Goal: Information Seeking & Learning: Check status

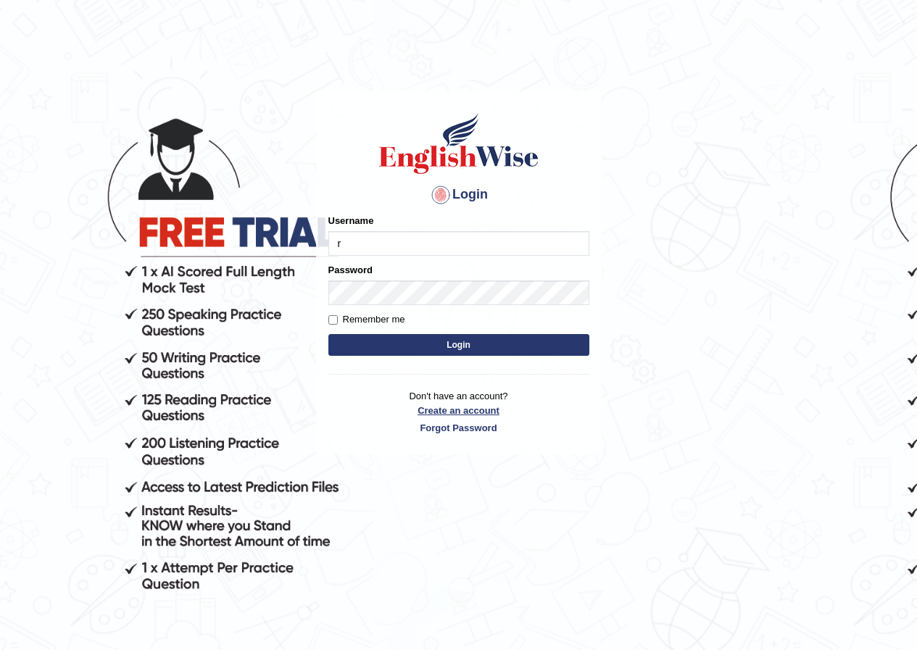
type input "Ridhima1"
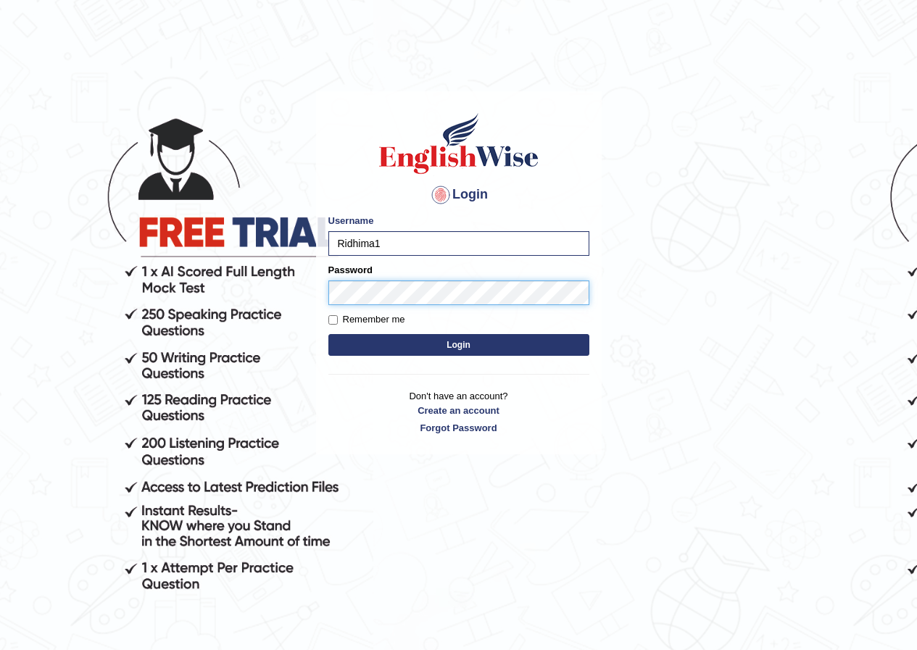
click at [328, 334] on button "Login" at bounding box center [458, 345] width 261 height 22
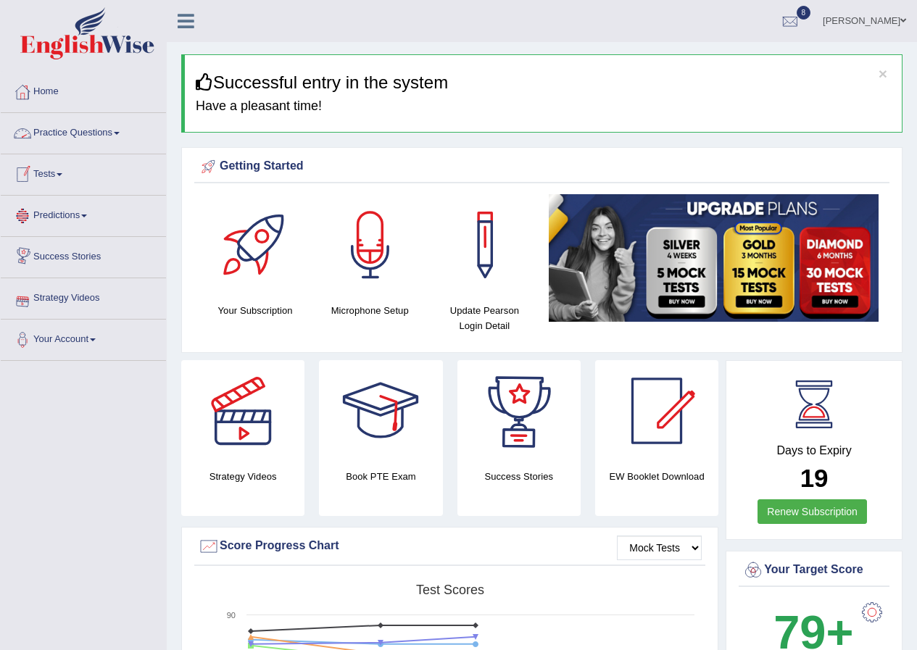
click at [81, 139] on link "Practice Questions" at bounding box center [83, 131] width 165 height 36
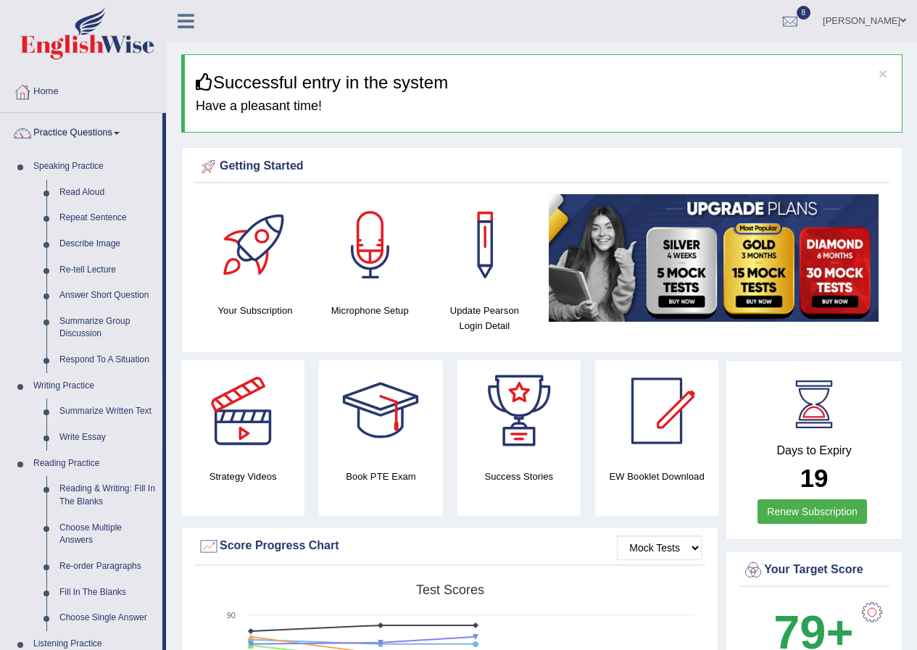
click at [90, 405] on link "Summarize Written Text" at bounding box center [107, 412] width 109 height 26
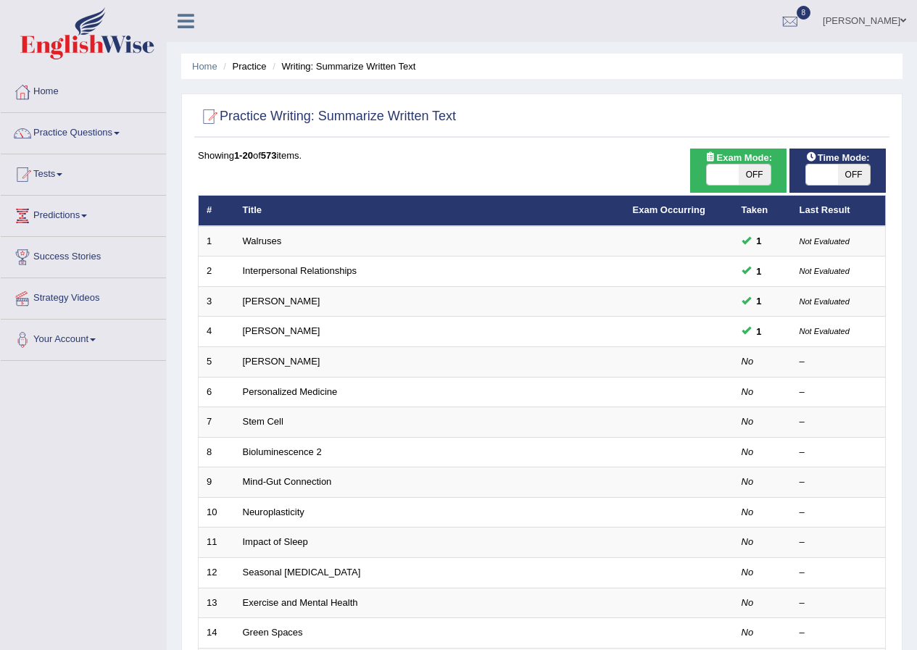
click at [747, 168] on span "OFF" at bounding box center [755, 175] width 32 height 20
checkbox input "true"
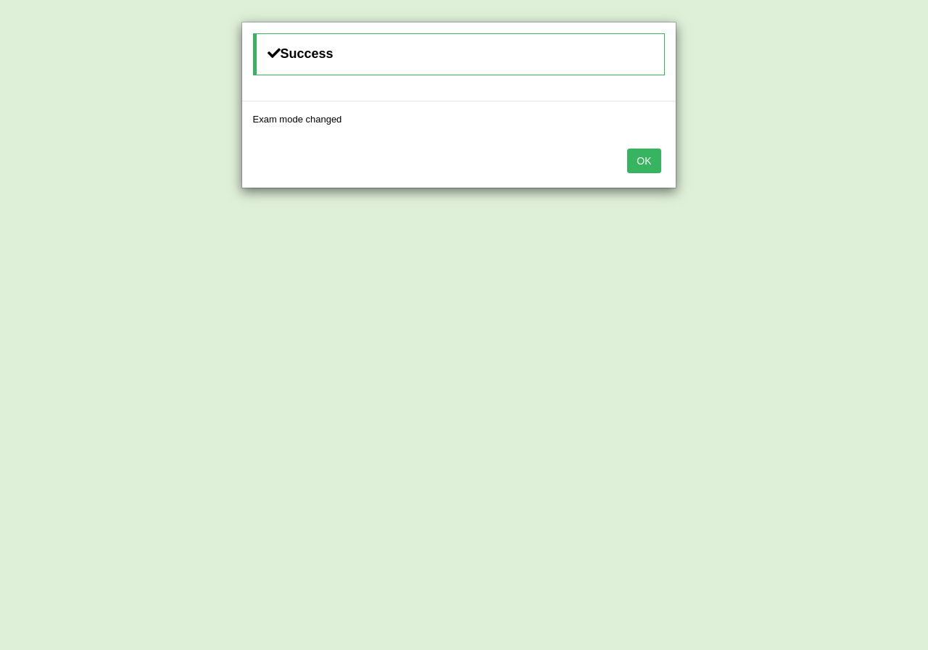
click at [654, 168] on button "OK" at bounding box center [643, 161] width 33 height 25
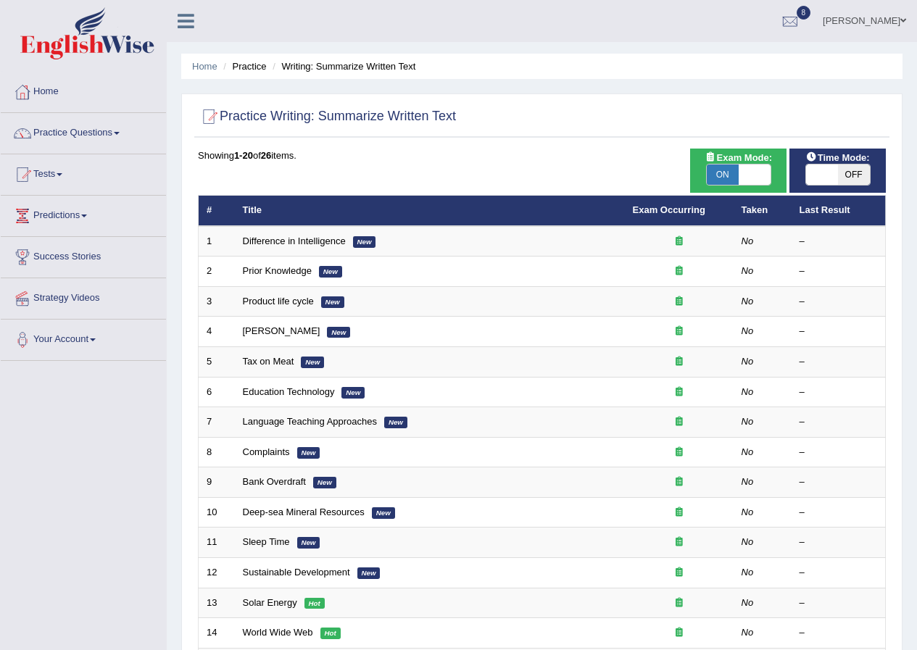
click at [858, 168] on span "OFF" at bounding box center [854, 175] width 32 height 20
checkbox input "true"
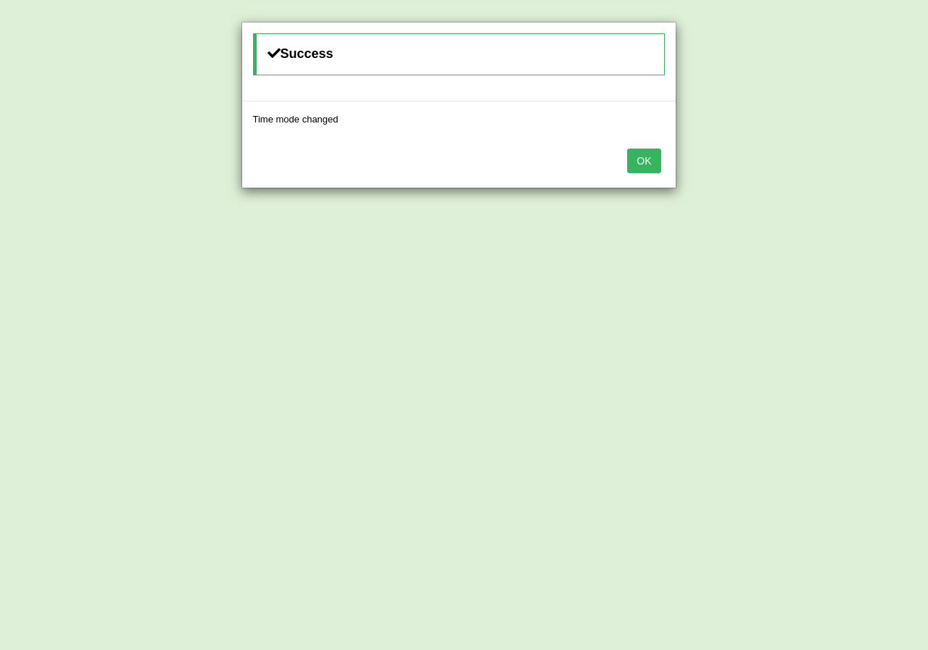
click at [652, 158] on button "OK" at bounding box center [643, 161] width 33 height 25
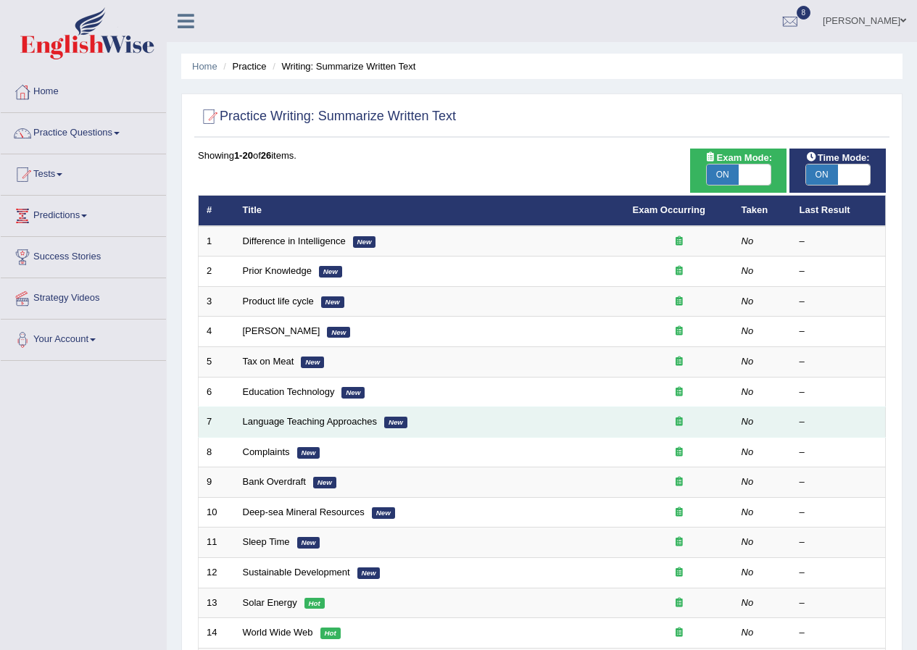
scroll to position [290, 0]
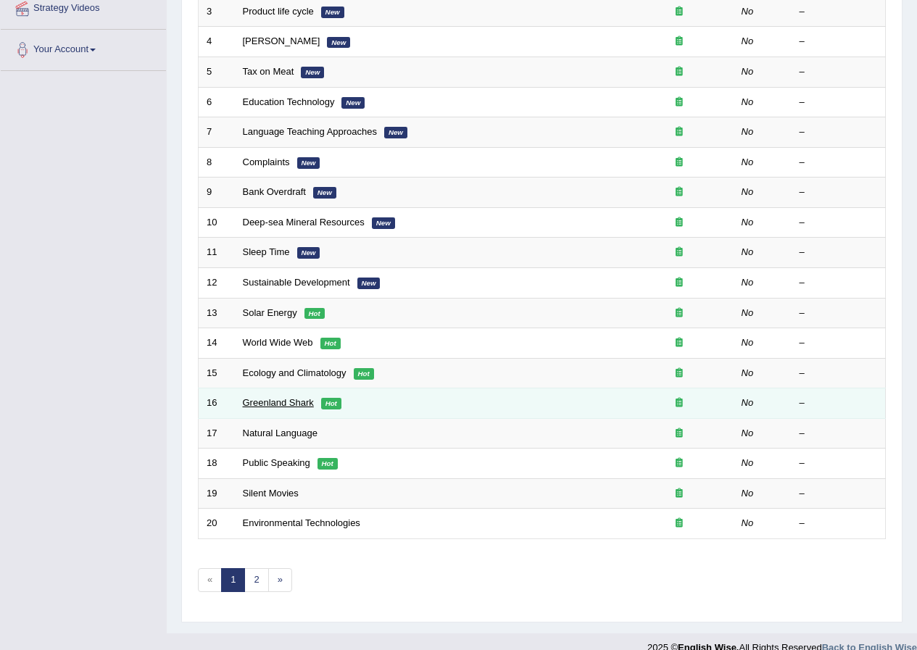
click at [285, 402] on link "Greenland Shark" at bounding box center [278, 402] width 71 height 11
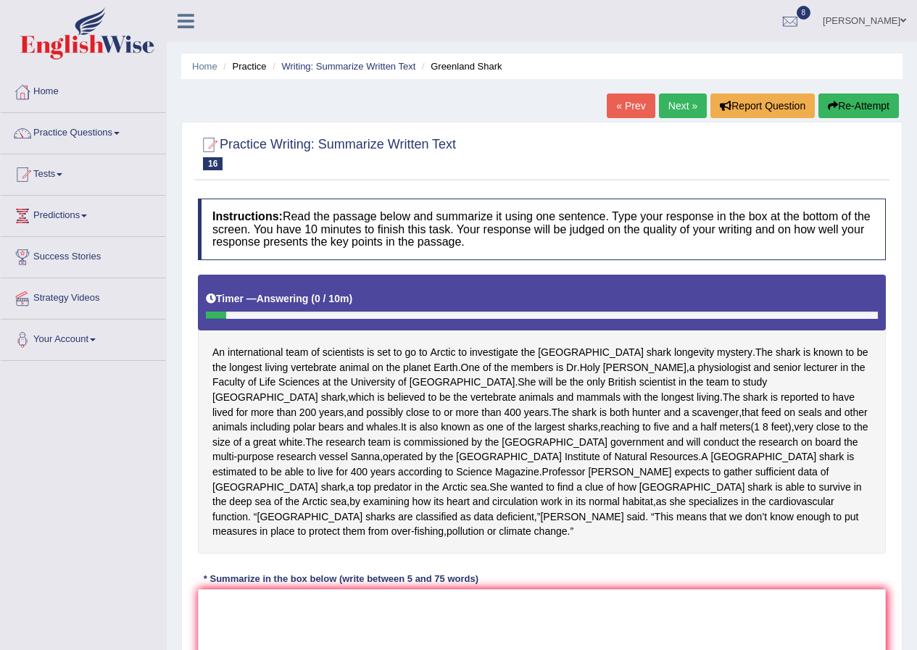
click at [871, 101] on button "Re-Attempt" at bounding box center [859, 106] width 80 height 25
click at [253, 600] on textarea at bounding box center [542, 659] width 688 height 141
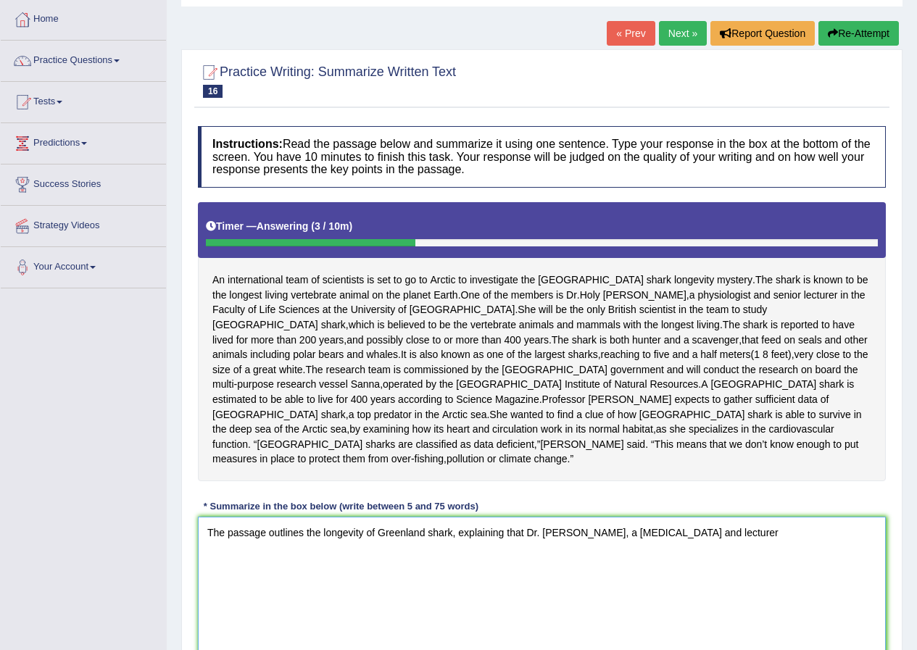
drag, startPoint x: 362, startPoint y: 520, endPoint x: 348, endPoint y: 521, distance: 14.6
click at [348, 521] on textarea "The passage outlines the longevity of Greenland shark, explaining that Dr. Holy…" at bounding box center [542, 587] width 688 height 141
click at [436, 518] on textarea "The passage outlines the longest living mammal of Greenland shark, explaining t…" at bounding box center [542, 587] width 688 height 141
click at [803, 522] on textarea "The passage outlines the longest living mammal, the Greenland shark, explaining…" at bounding box center [542, 587] width 688 height 141
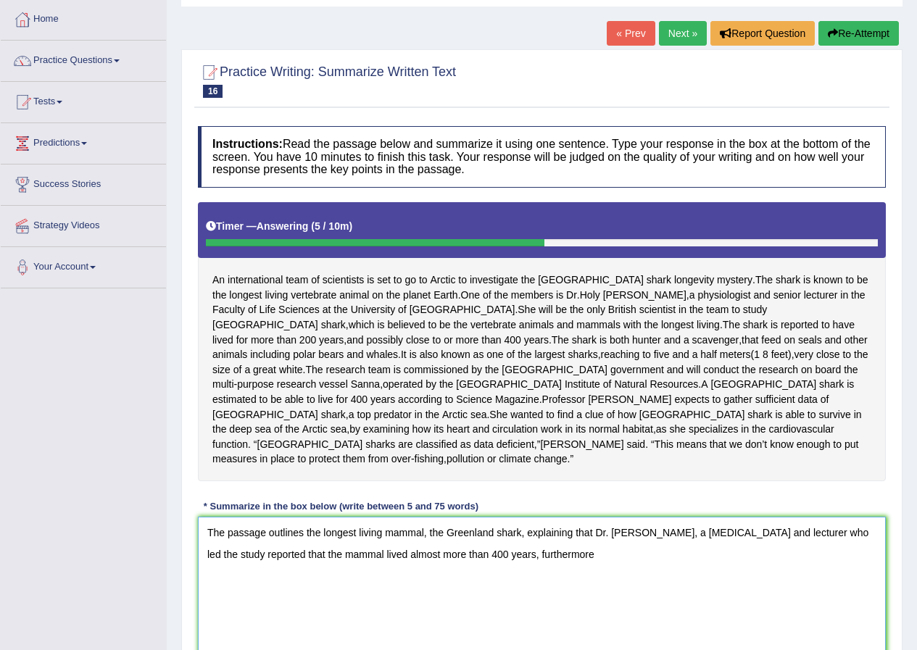
scroll to position [145, 0]
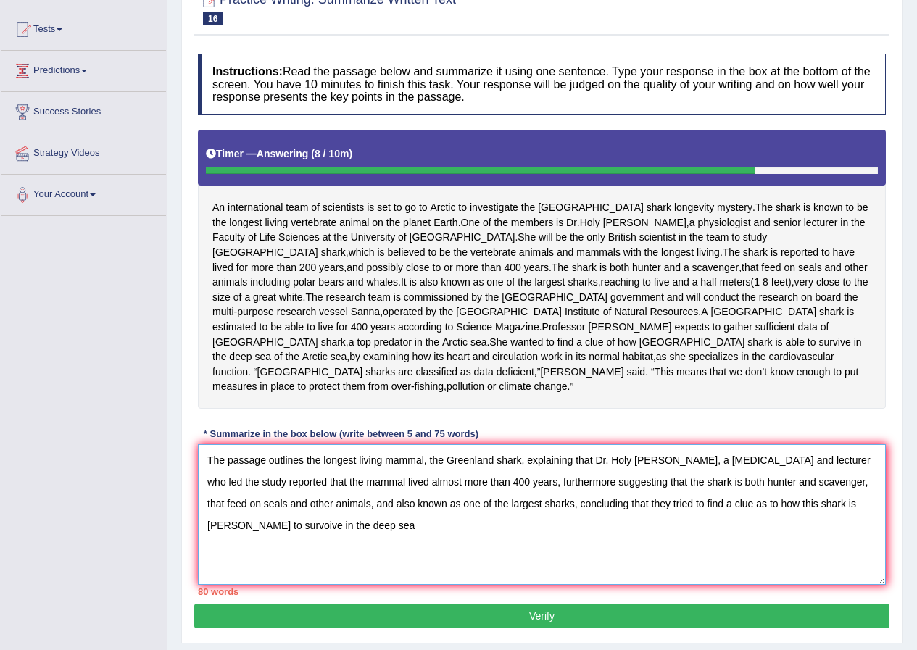
click at [826, 489] on textarea "The passage outlines the longest living mammal, the Greenland shark, explaining…" at bounding box center [542, 514] width 688 height 141
drag, startPoint x: 787, startPoint y: 446, endPoint x: 666, endPoint y: 449, distance: 121.8
click at [666, 449] on textarea "The passage outlines the longest living mammal, the Greenland shark, explaining…" at bounding box center [542, 514] width 688 height 141
drag, startPoint x: 465, startPoint y: 469, endPoint x: 417, endPoint y: 465, distance: 48.0
click at [417, 465] on textarea "The passage outlines the longest living mammal, the Greenland shark, explaining…" at bounding box center [542, 514] width 688 height 141
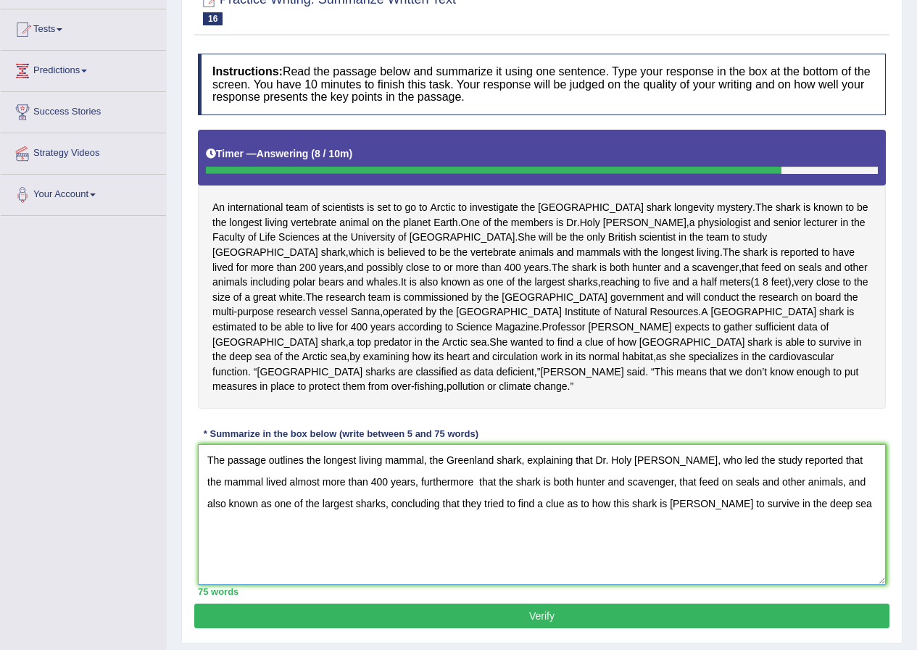
click at [436, 469] on textarea "The passage outlines the longest living mammal, the Greenland shark, explaining…" at bounding box center [542, 514] width 688 height 141
click at [871, 467] on textarea "The passage outlines the longest living mammal, the Greenland shark, explaining…" at bounding box center [542, 514] width 688 height 141
drag, startPoint x: 852, startPoint y: 471, endPoint x: 808, endPoint y: 468, distance: 44.3
click at [808, 468] on textarea "The passage outlines the longest living mammal, the Greenland shark, explaining…" at bounding box center [542, 514] width 688 height 141
drag, startPoint x: 472, startPoint y: 489, endPoint x: 422, endPoint y: 497, distance: 50.5
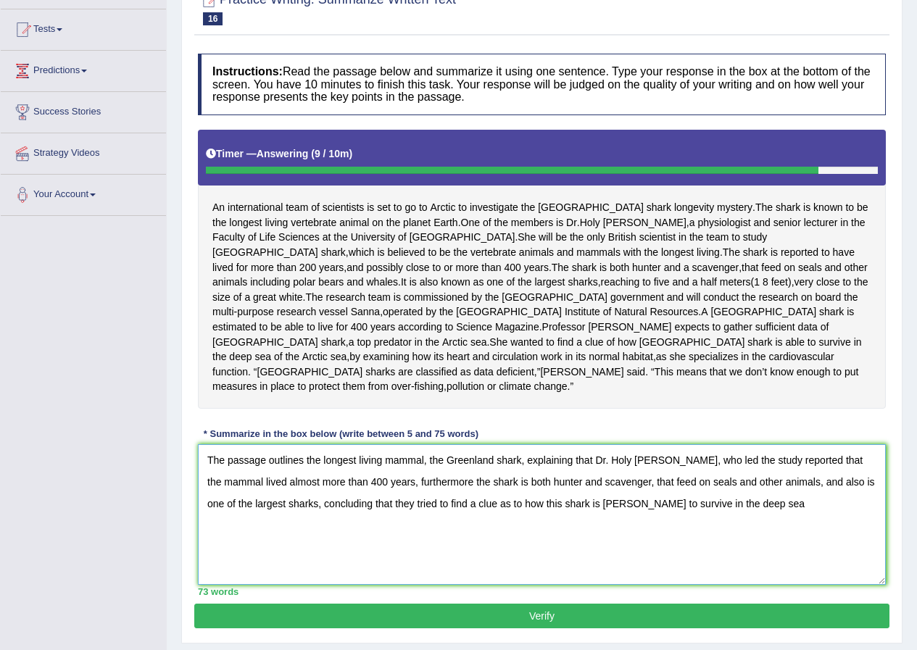
click at [422, 497] on textarea "The passage outlines the longest living mammal, the Greenland shark, explaining…" at bounding box center [542, 514] width 688 height 141
click at [645, 488] on textarea "The passage outlines the longest living mammal, the Greenland shark, explaining…" at bounding box center [542, 514] width 688 height 141
drag, startPoint x: 726, startPoint y: 490, endPoint x: 707, endPoint y: 493, distance: 19.8
click at [707, 493] on textarea "The passage outlines the longest living mammal, the Greenland shark, explaining…" at bounding box center [542, 514] width 688 height 141
click at [743, 501] on textarea "The passage outlines the longest living mammal, the Greenland shark, explaining…" at bounding box center [542, 514] width 688 height 141
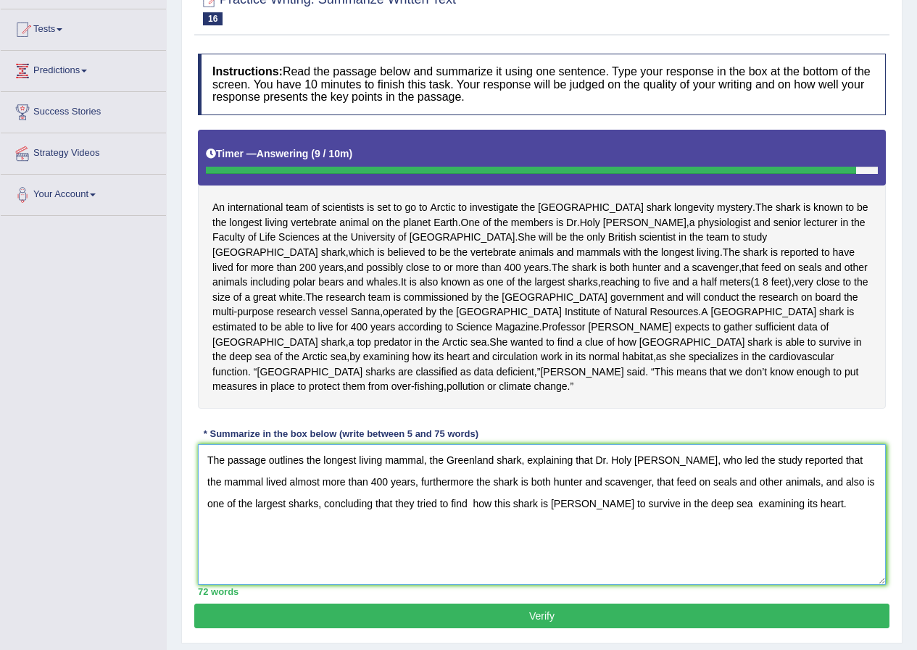
type textarea "The passage outlines the longest living mammal, the Greenland shark, explaining…"
click at [639, 604] on button "Verify" at bounding box center [541, 616] width 695 height 25
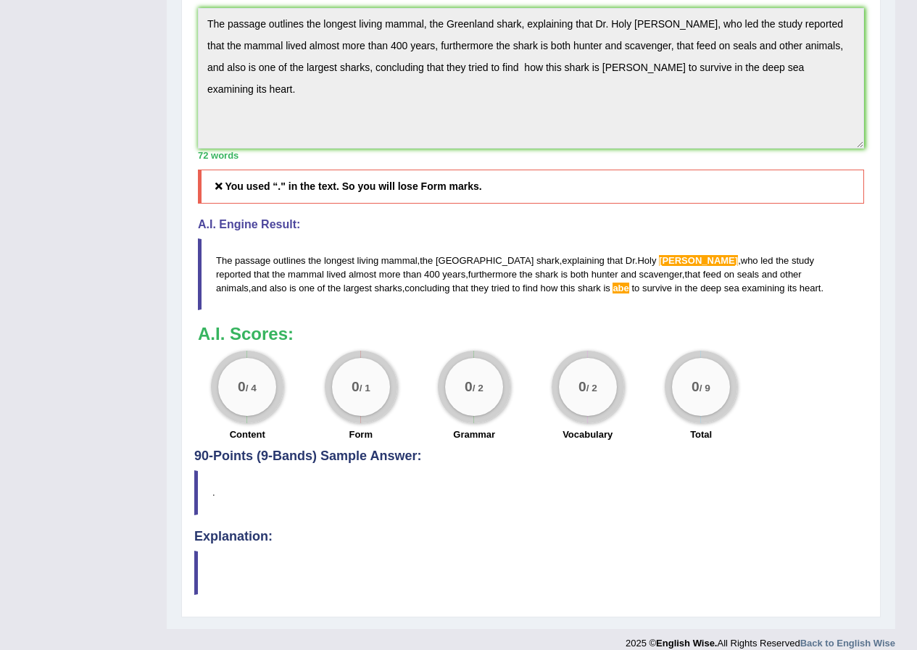
scroll to position [0, 0]
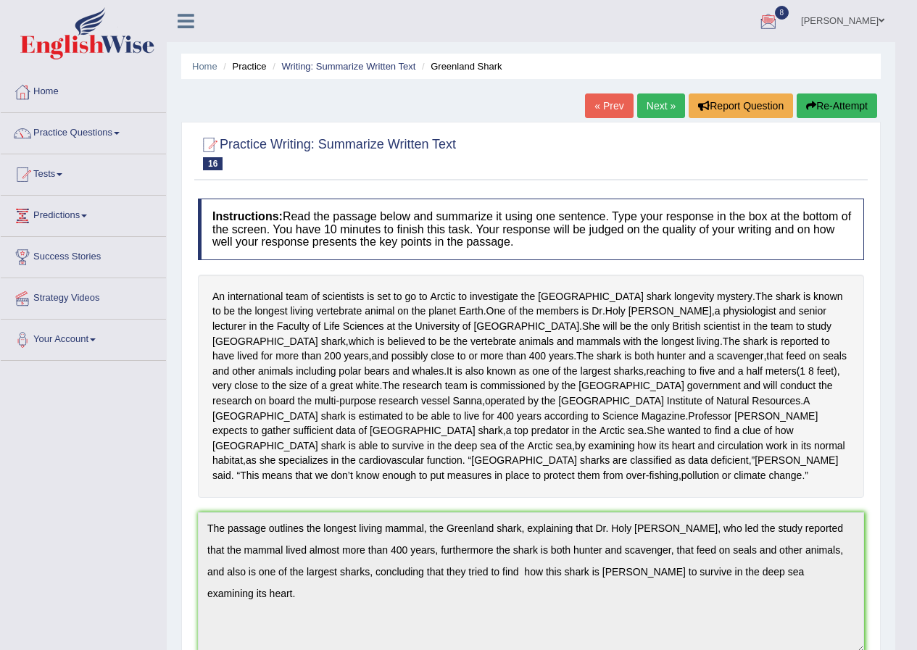
click at [828, 98] on button "Re-Attempt" at bounding box center [837, 106] width 80 height 25
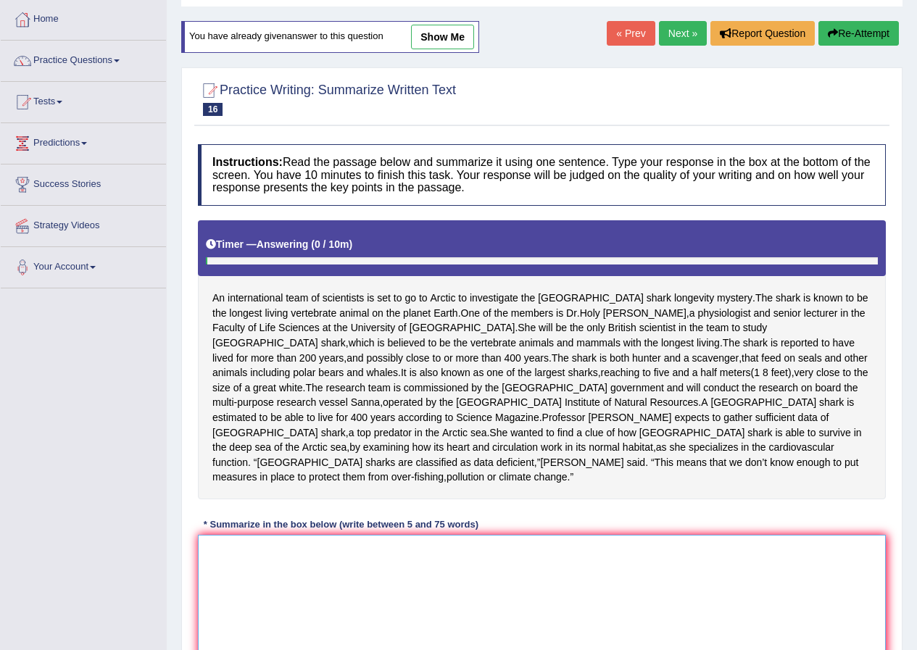
click at [244, 584] on textarea at bounding box center [542, 605] width 688 height 141
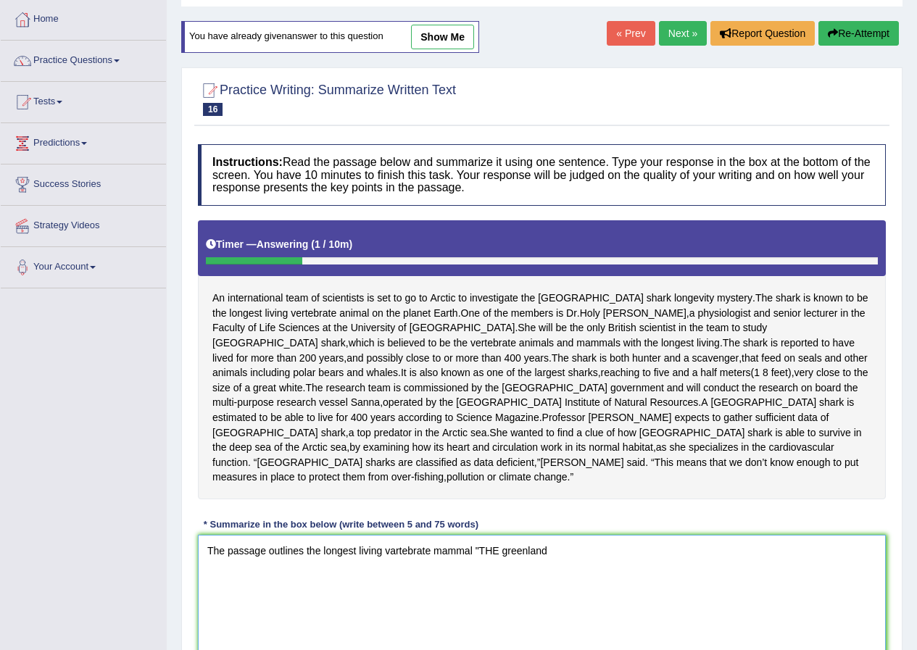
drag, startPoint x: 497, startPoint y: 536, endPoint x: 481, endPoint y: 542, distance: 17.9
click at [481, 542] on textarea "The passage outlines the longest living vartebrate mammal "THE greenland" at bounding box center [542, 605] width 688 height 141
click at [550, 536] on textarea "The passage outlines the longest living vartebrate mammal "the greenland" at bounding box center [542, 605] width 688 height 141
click at [501, 535] on textarea "The passage outlines the longest living vartebrate mammal "the greenland" at bounding box center [542, 605] width 688 height 141
click at [544, 535] on textarea "The passage outlines the longest living vartebrate mammal "the Greenland" at bounding box center [542, 605] width 688 height 141
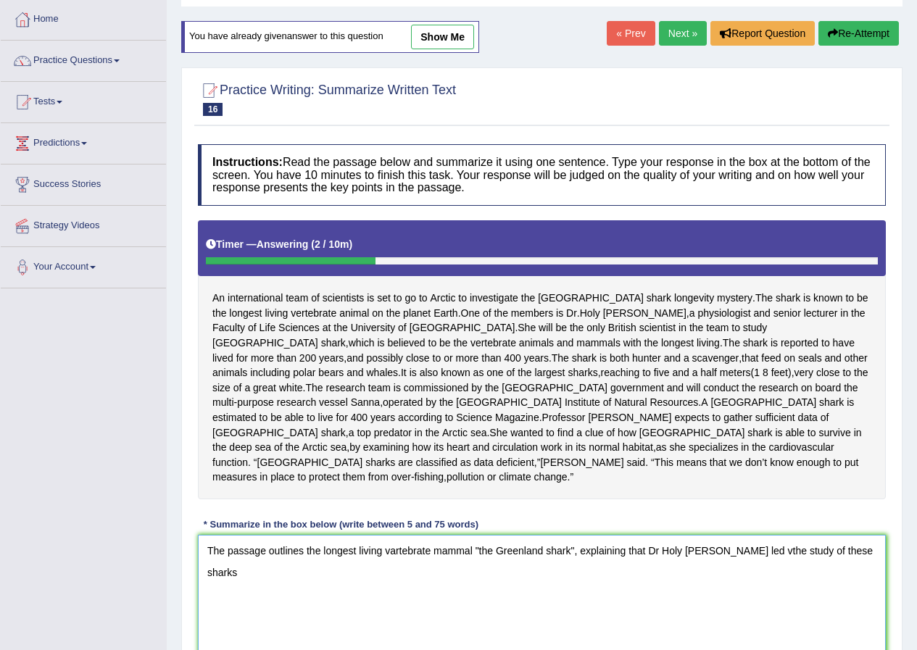
click at [735, 536] on textarea "The passage outlines the longest living vartebrate mammal "the Greenland shark"…" at bounding box center [542, 605] width 688 height 141
click at [847, 539] on textarea "The passage outlines the longest living vartebrate mammal "the Greenland shark"…" at bounding box center [542, 605] width 688 height 141
click at [843, 535] on textarea "The passage outlines the longest living vartebrate mammal "the Greenland shark"…" at bounding box center [542, 605] width 688 height 141
click at [490, 548] on textarea "The passage outlines the longest living vartebrate mammal "the Greenland shark"…" at bounding box center [542, 605] width 688 height 141
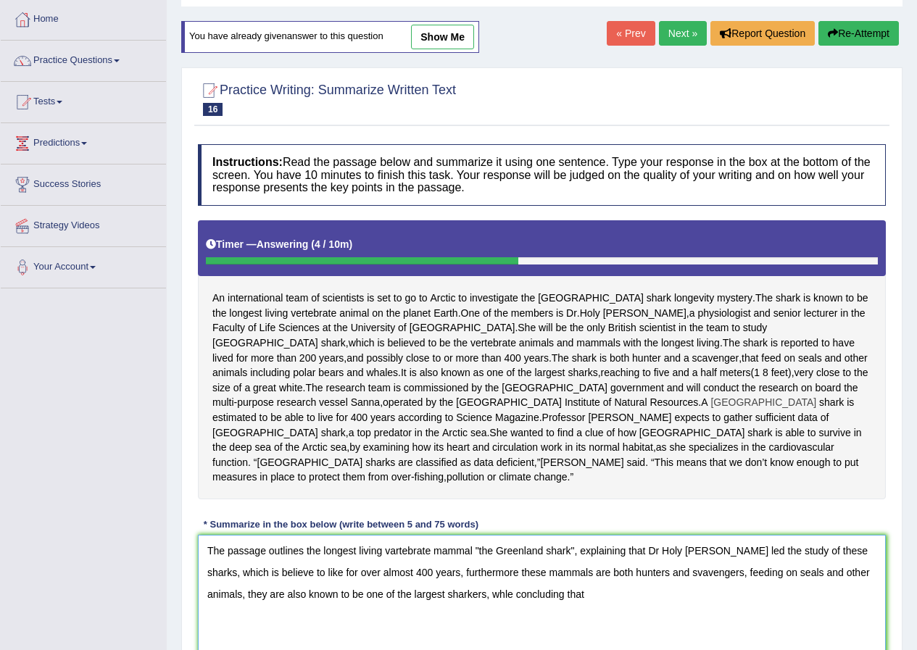
scroll to position [188, 0]
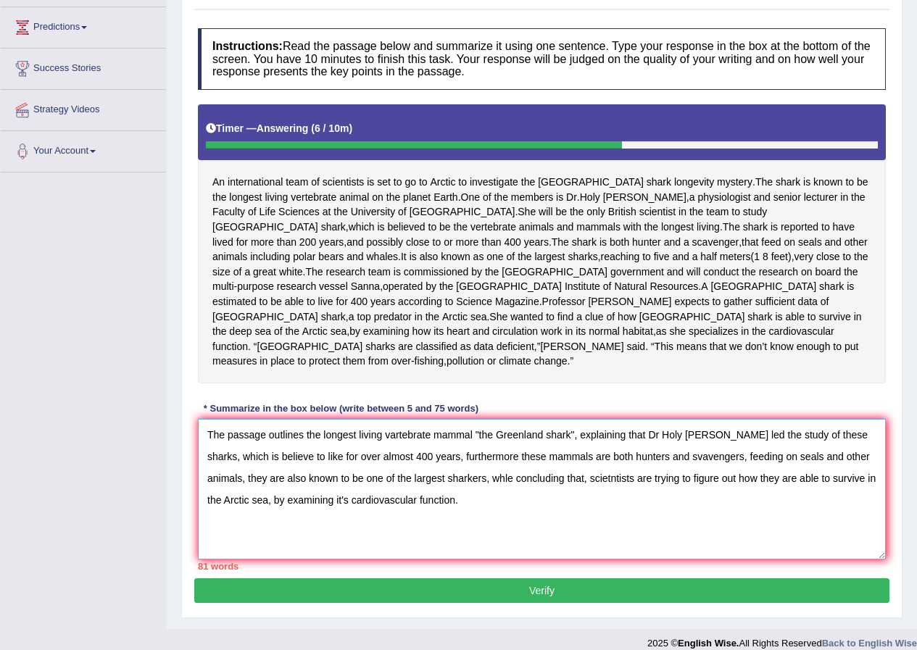
click at [273, 444] on textarea "The passage outlines the longest living vartebrate mammal "the Greenland shark"…" at bounding box center [542, 489] width 688 height 141
click at [638, 443] on textarea "The passage outlines the longest living vartebrate mammal "the Greenland shark"…" at bounding box center [542, 489] width 688 height 141
drag, startPoint x: 782, startPoint y: 441, endPoint x: 734, endPoint y: 445, distance: 47.3
click at [734, 445] on textarea "The passage outlines the longest living vartebrate mammal "the Greenland shark"…" at bounding box center [542, 489] width 688 height 141
click at [378, 464] on textarea "The passage outlines the longest living vartebrate mammal "the Greenland shark"…" at bounding box center [542, 489] width 688 height 141
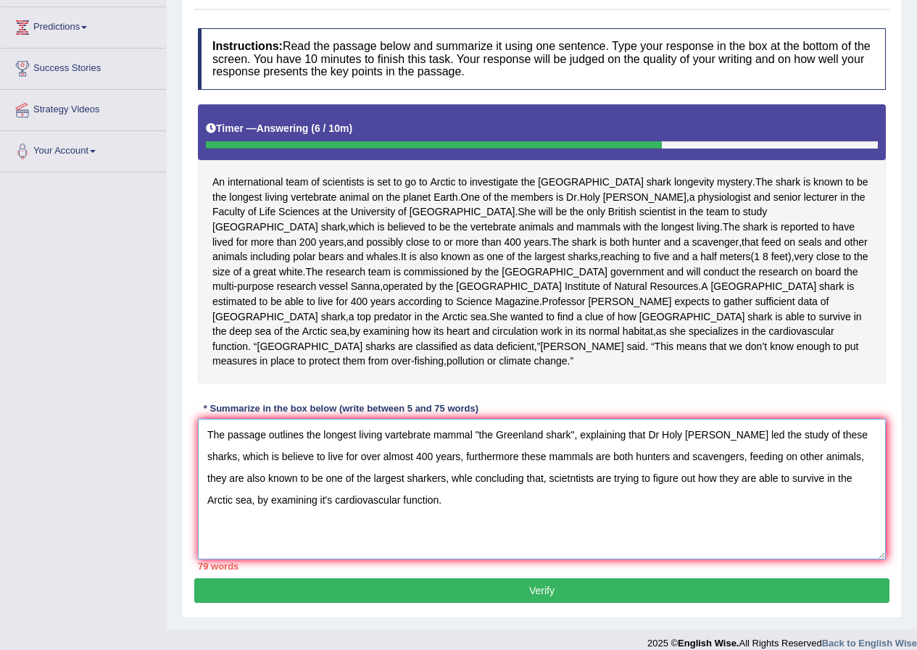
click at [380, 465] on textarea "The passage outlines the longest living vartebrate mammal "the Greenland shark"…" at bounding box center [542, 489] width 688 height 141
click at [394, 463] on textarea "The passage outlines the longest living vartebrate mammal "the Greenland shark"…" at bounding box center [542, 489] width 688 height 141
click at [501, 464] on textarea "The passage outlines the longest living vartebrate mammal "the Greenland shark"…" at bounding box center [542, 489] width 688 height 141
click at [503, 463] on textarea "The passage outlines the longest living vartebrate mammal "the Greenland shark"…" at bounding box center [542, 489] width 688 height 141
drag, startPoint x: 682, startPoint y: 464, endPoint x: 652, endPoint y: 471, distance: 30.4
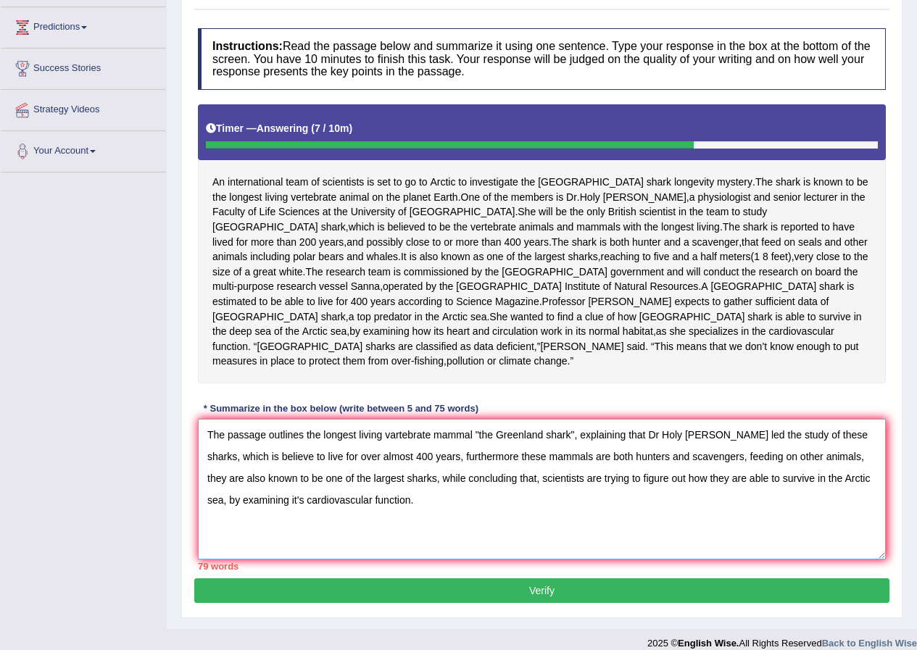
click at [652, 471] on textarea "The passage outlines the longest living vartebrate mammal "the Greenland shark"…" at bounding box center [542, 489] width 688 height 141
click at [662, 465] on textarea "The passage outlines the longest living vartebrate mammal "the Greenland shark"…" at bounding box center [542, 489] width 688 height 141
click at [681, 467] on textarea "The passage outlines the longest living vartebrate mammal "the Greenland shark"…" at bounding box center [542, 489] width 688 height 141
click at [690, 467] on textarea "The passage outlines the longest living vartebrate mammal "the Greenland shark"…" at bounding box center [542, 489] width 688 height 141
click at [693, 464] on textarea "The passage outlines the longest living vartebrate mammal "the Greenland shark"…" at bounding box center [542, 489] width 688 height 141
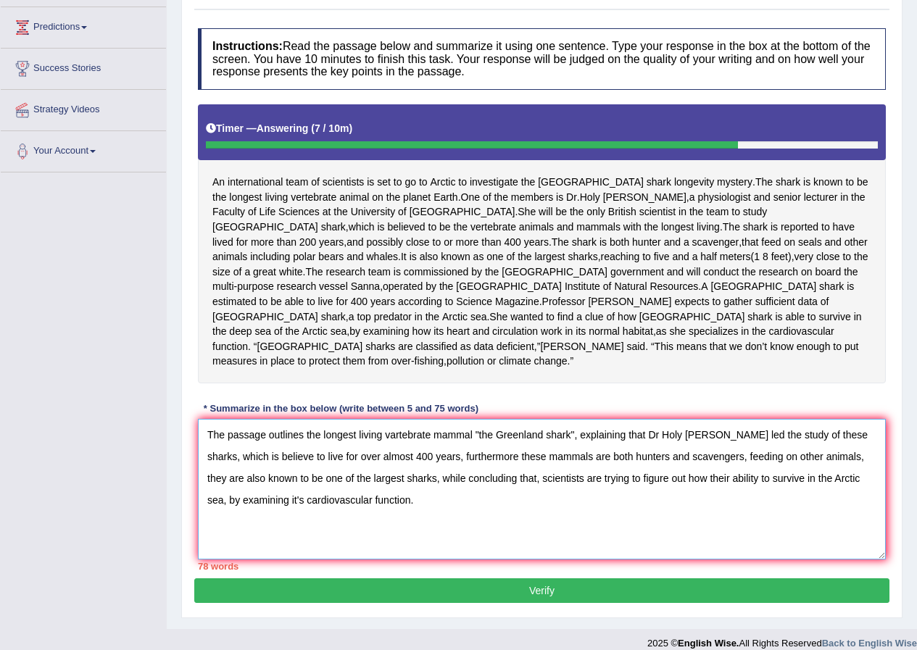
click at [249, 444] on textarea "The passage outlines the longest living vartebrate mammal "the Greenland shark"…" at bounding box center [542, 489] width 688 height 141
drag, startPoint x: 357, startPoint y: 442, endPoint x: 325, endPoint y: 448, distance: 33.1
click at [325, 448] on textarea "The passage outlines the longest living vartebrate mammal "the Greenland shark"…" at bounding box center [542, 489] width 688 height 141
click at [373, 464] on textarea "The passage outlines the longest living vartebrate mammal "the Greenland shark"…" at bounding box center [542, 489] width 688 height 141
click at [589, 463] on textarea "The passage outlines the longest living vartebrate mammal "the Greenland shark"…" at bounding box center [542, 489] width 688 height 141
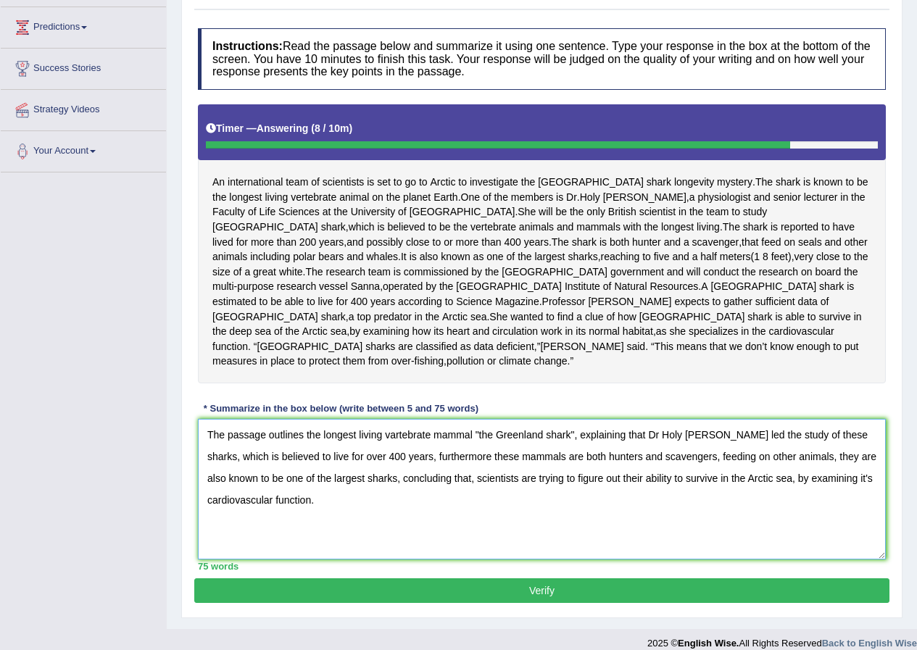
click at [325, 487] on textarea "The passage outlines the longest living vartebrate mammal "the Greenland shark"…" at bounding box center [542, 489] width 688 height 141
click at [395, 420] on textarea "The passage outlines the longest living vartebrate mammal "the Greenland shark"…" at bounding box center [542, 489] width 688 height 141
type textarea "The passage outlines the longest living vertebrate mammal "the Greenland shark"…"
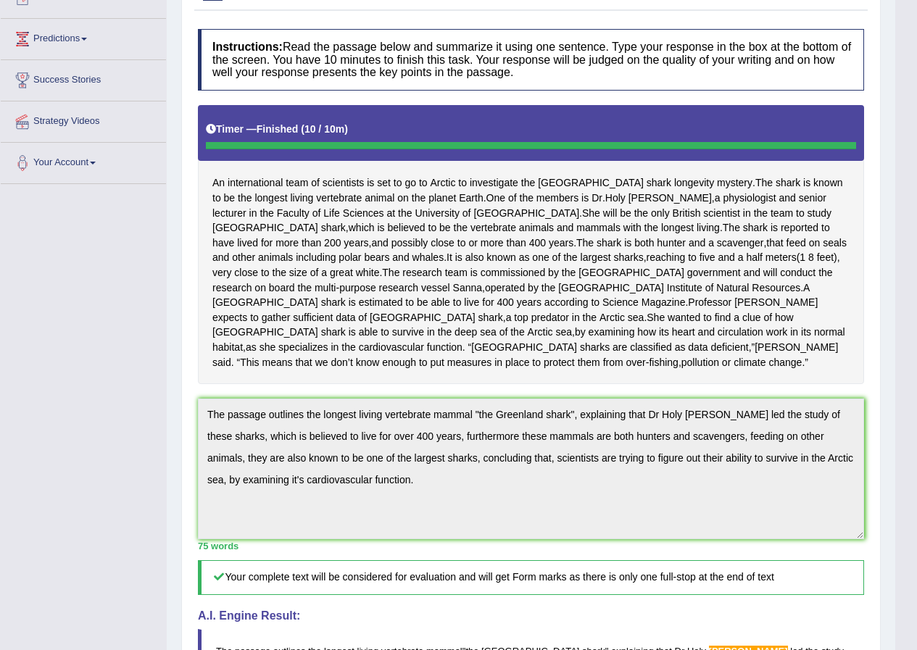
scroll to position [0, 0]
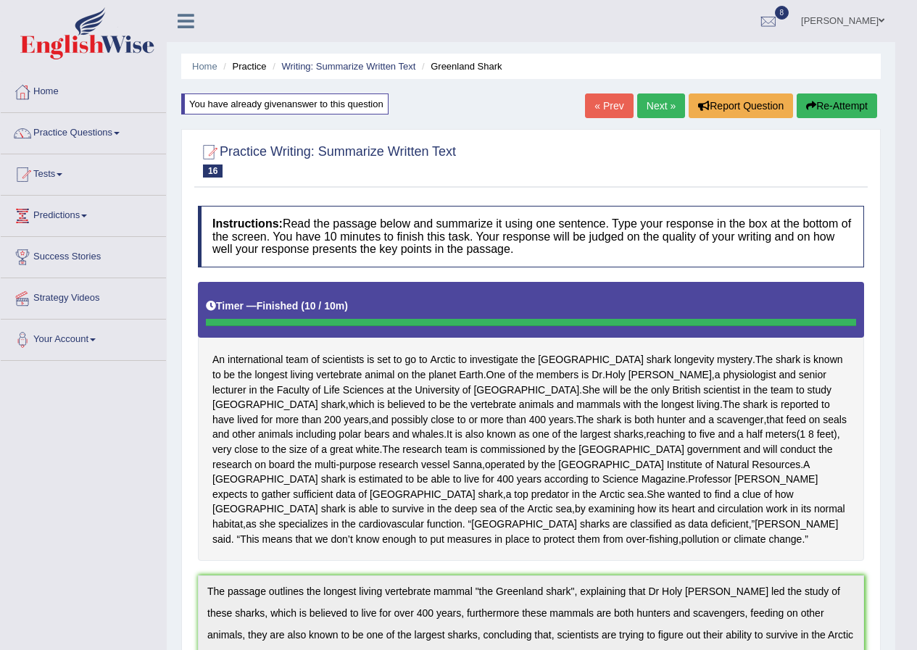
click at [59, 140] on link "Practice Questions" at bounding box center [83, 131] width 165 height 36
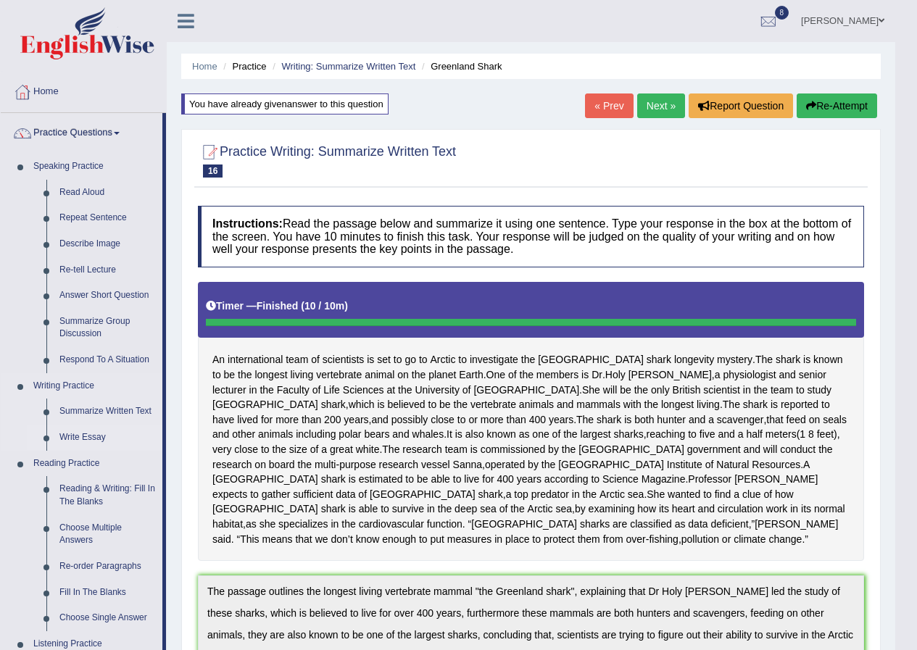
click at [70, 439] on link "Write Essay" at bounding box center [107, 438] width 109 height 26
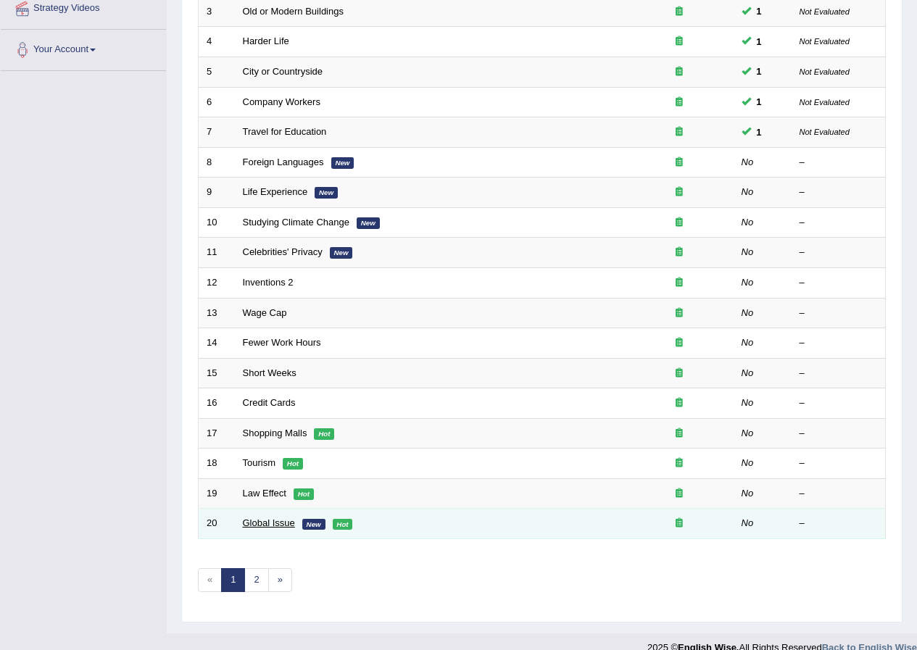
click at [281, 521] on link "Global Issue" at bounding box center [269, 523] width 52 height 11
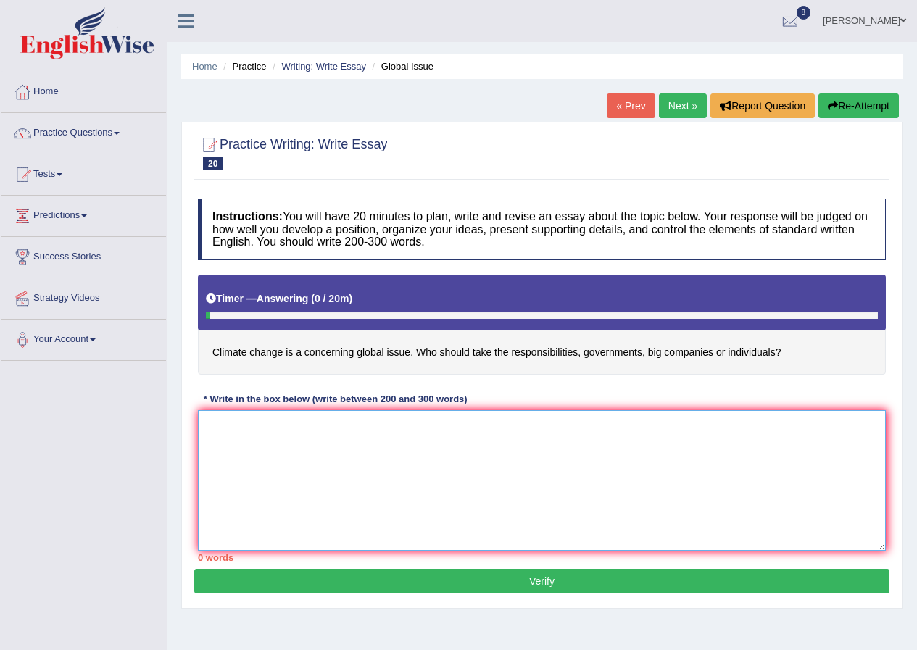
click at [535, 457] on textarea at bounding box center [542, 480] width 688 height 141
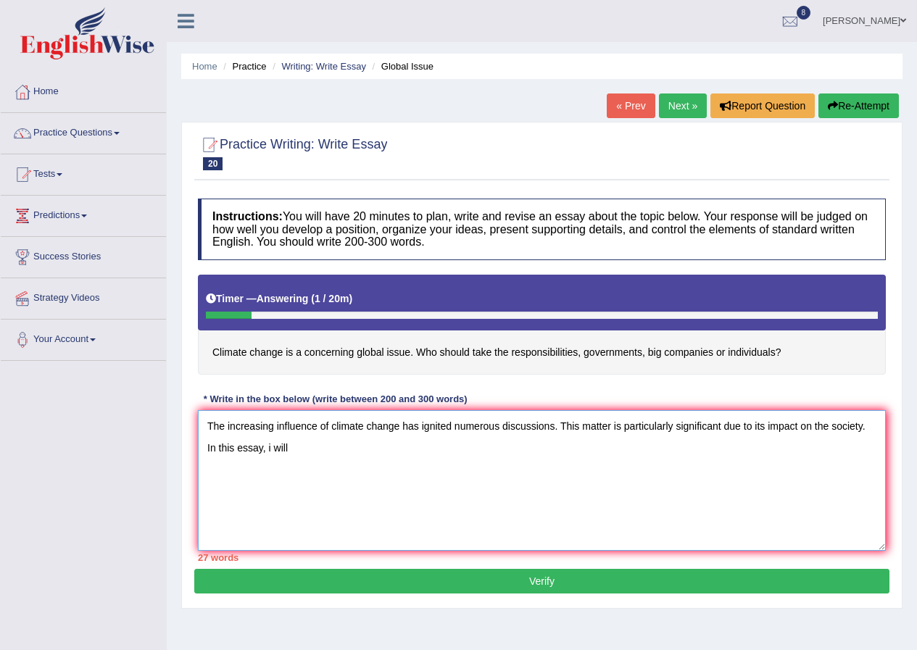
click at [271, 448] on textarea "The increasing influence of climate change has ignited numerous discussions. Th…" at bounding box center [542, 480] width 688 height 141
click at [315, 449] on textarea "The increasing influence of climate change has ignited numerous discussions. Th…" at bounding box center [542, 480] width 688 height 141
drag, startPoint x: 349, startPoint y: 448, endPoint x: 488, endPoint y: 474, distance: 140.9
click at [488, 474] on textarea "The increasing influence of climate change has ignited numerous discussions. Th…" at bounding box center [542, 480] width 688 height 141
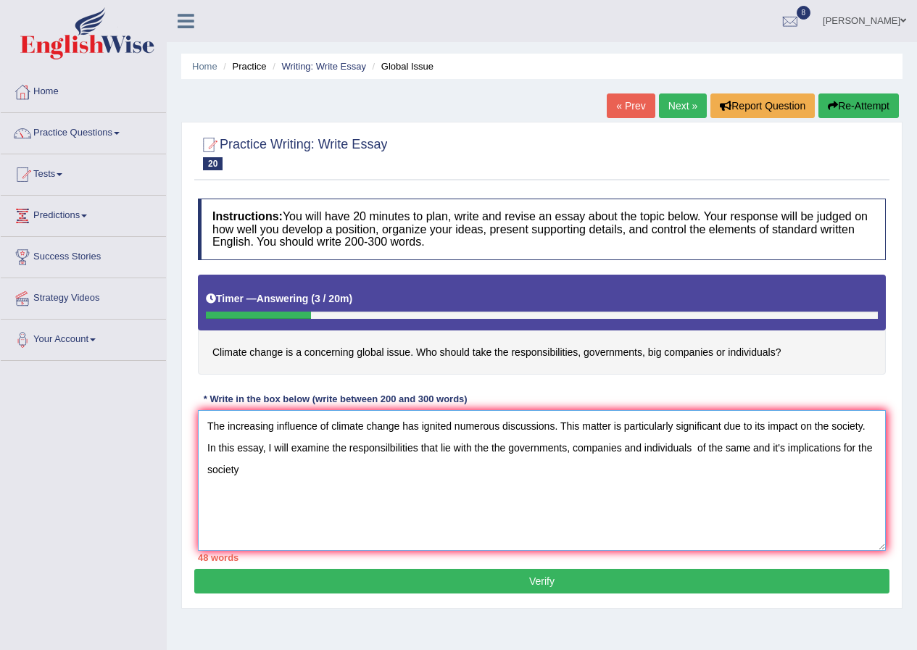
click at [243, 474] on textarea "The increasing influence of climate change has ignited numerous discussions. Th…" at bounding box center [542, 480] width 688 height 141
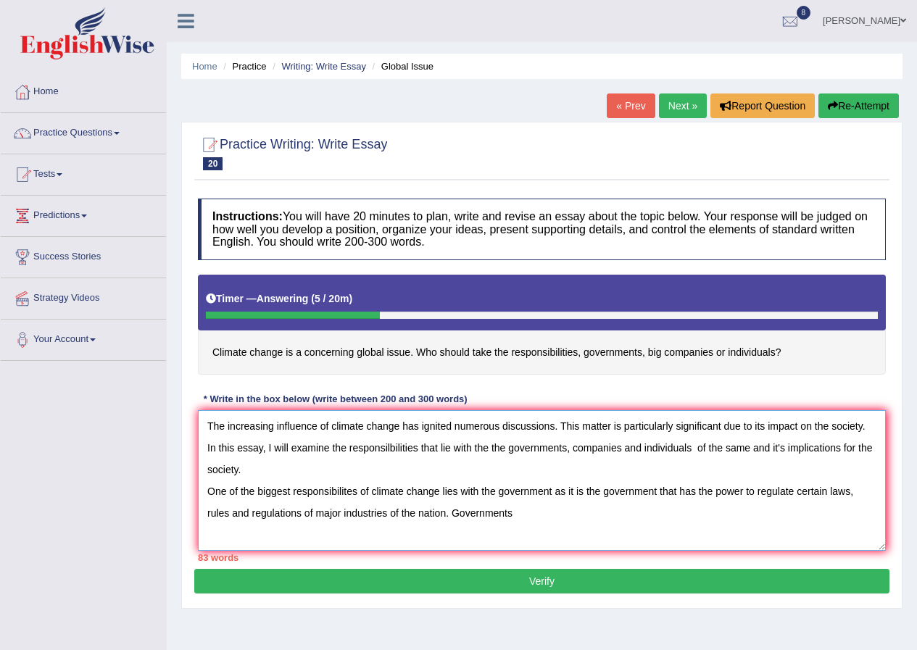
click at [552, 493] on textarea "The increasing influence of climate change has ignited numerous discussions. Th…" at bounding box center [542, 480] width 688 height 141
click at [517, 513] on textarea "The increasing influence of climate change has ignited numerous discussions. Th…" at bounding box center [542, 480] width 688 height 141
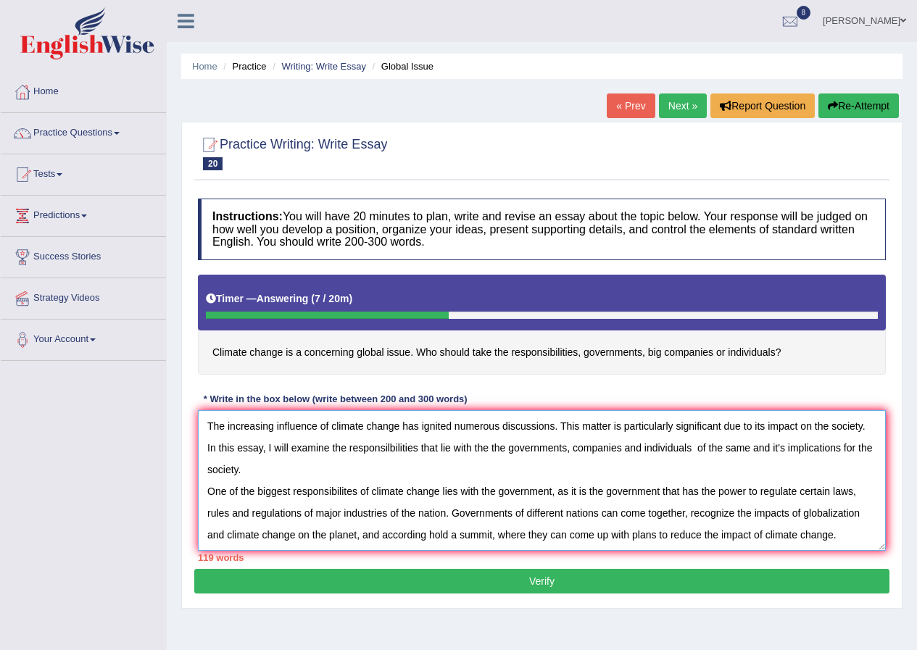
scroll to position [72, 0]
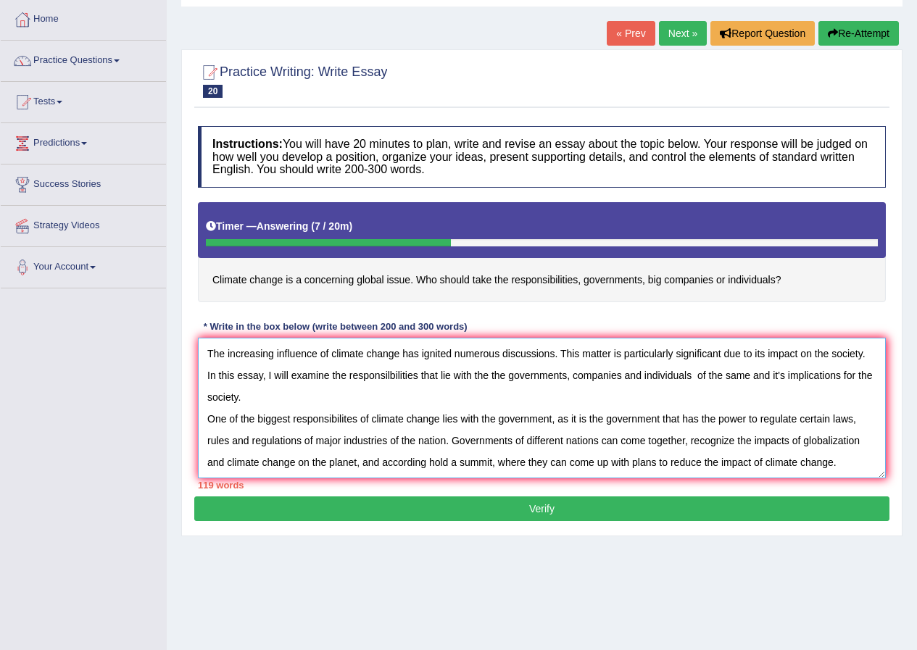
drag, startPoint x: 511, startPoint y: 440, endPoint x: 449, endPoint y: 444, distance: 62.5
click at [449, 444] on textarea "The increasing influence of climate change has ignited numerous discussions. Th…" at bounding box center [542, 408] width 688 height 141
click at [446, 441] on textarea "The increasing influence of climate change has ignited numerous discussions. Th…" at bounding box center [542, 408] width 688 height 141
click at [447, 441] on textarea "The increasing influence of climate change has ignited numerous discussions. Th…" at bounding box center [542, 408] width 688 height 141
click at [449, 443] on textarea "The increasing influence of climate change has ignited numerous discussions. Th…" at bounding box center [542, 408] width 688 height 141
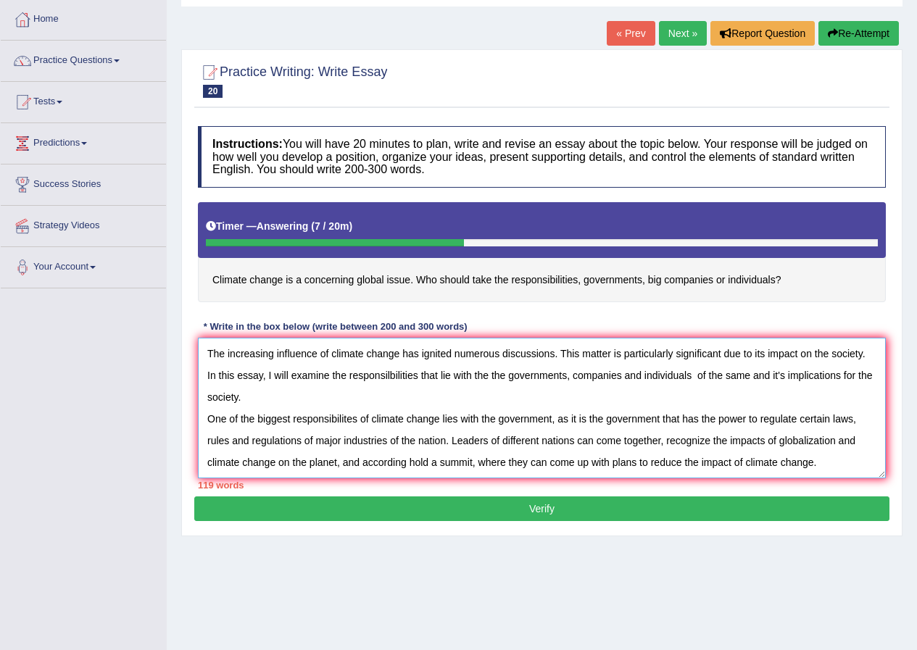
scroll to position [111, 0]
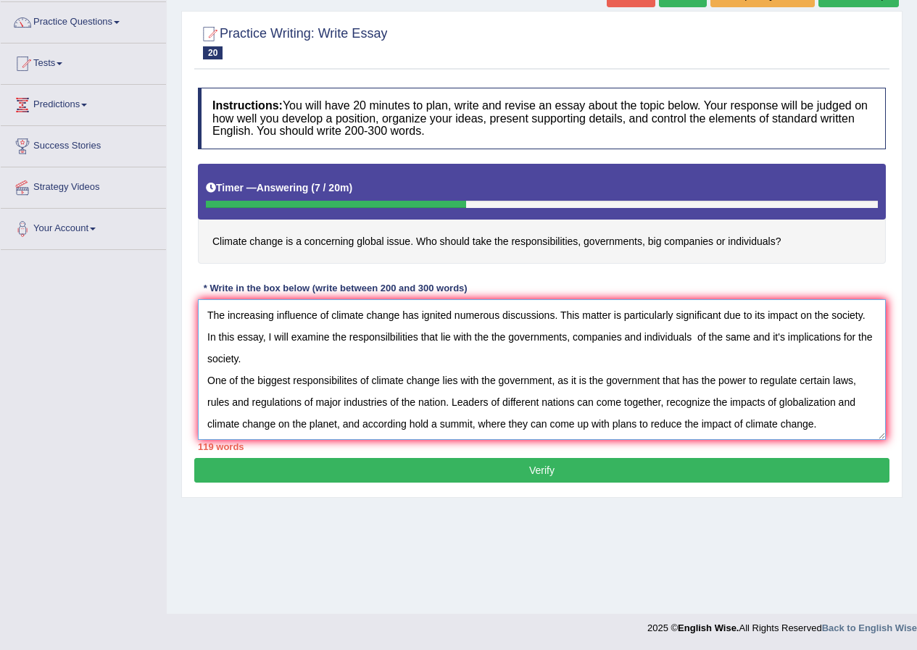
click at [824, 426] on textarea "The increasing influence of climate change has ignited numerous discussions. Th…" at bounding box center [542, 369] width 688 height 141
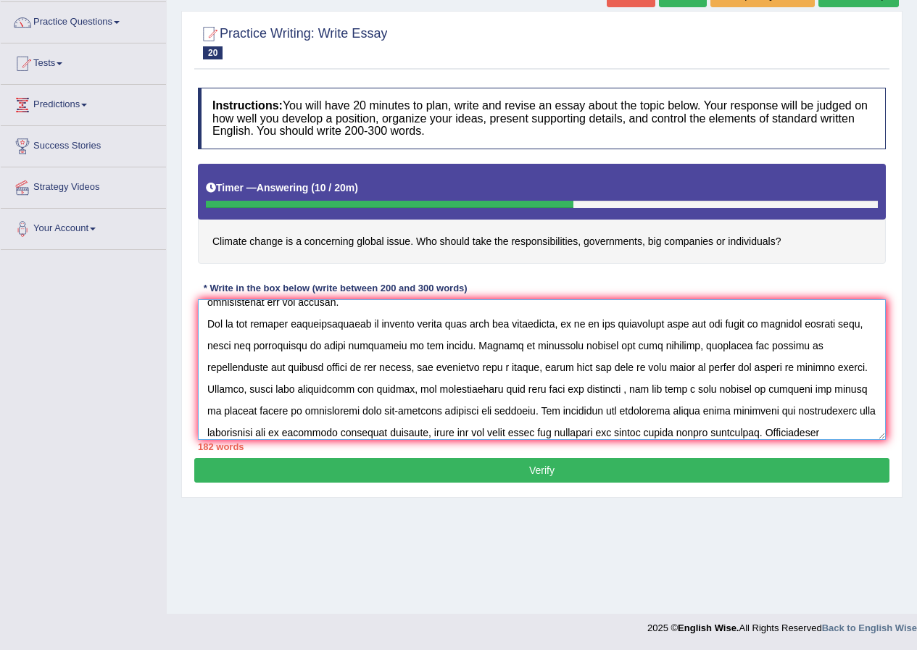
scroll to position [78, 0]
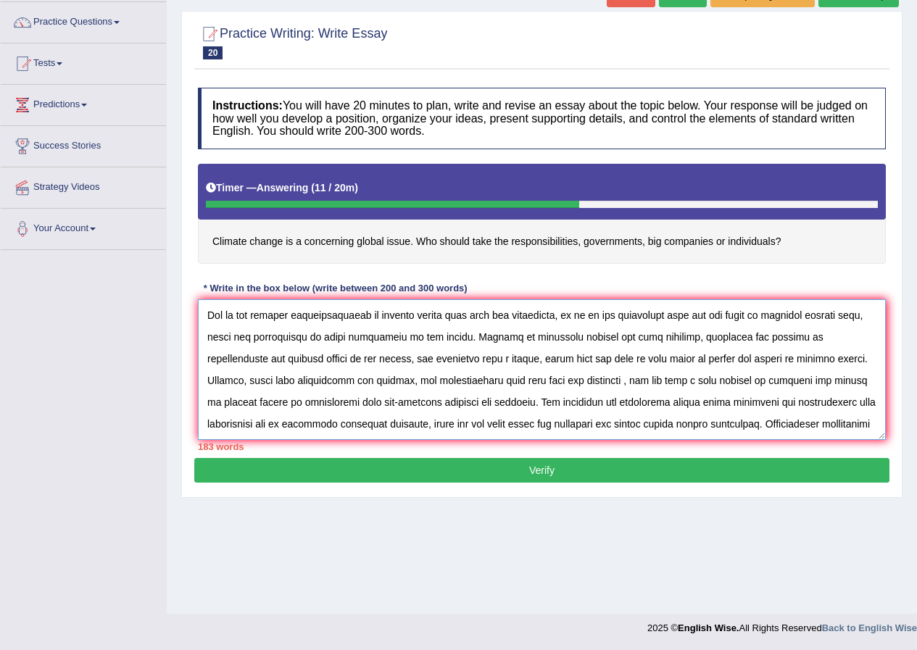
click at [260, 433] on textarea at bounding box center [542, 369] width 688 height 141
click at [318, 430] on textarea at bounding box center [542, 369] width 688 height 141
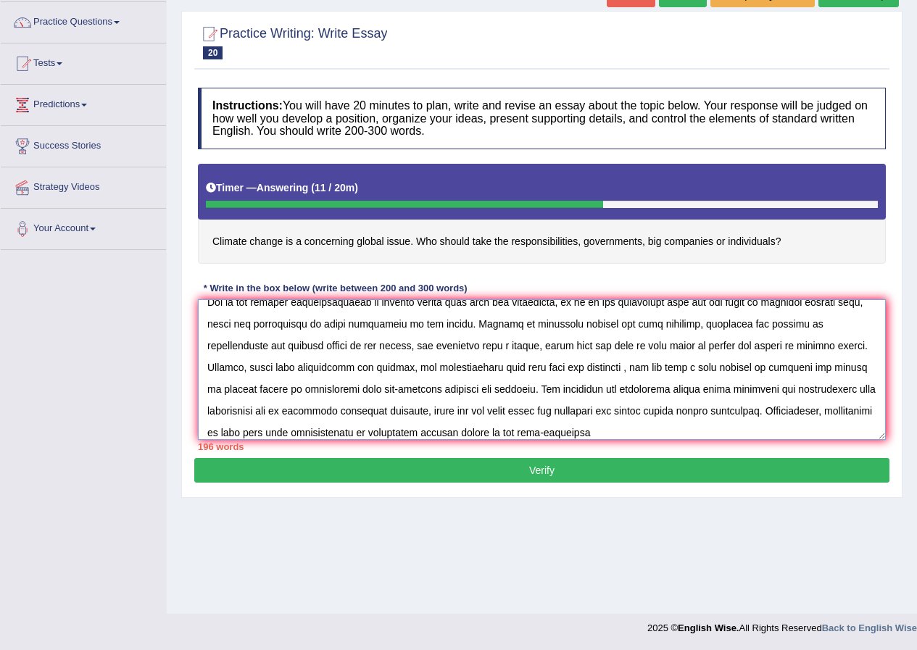
scroll to position [87, 0]
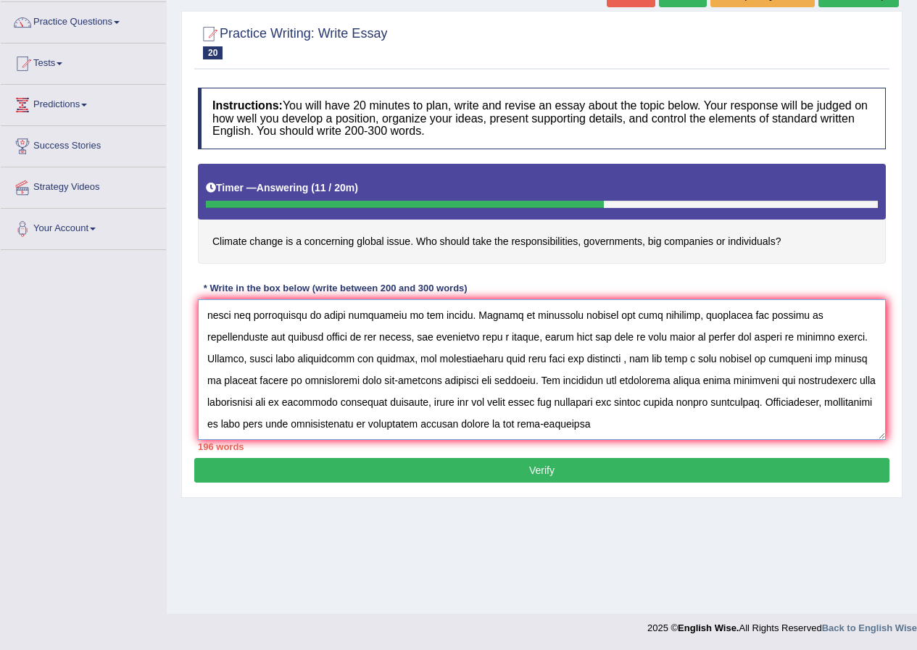
drag, startPoint x: 642, startPoint y: 434, endPoint x: 602, endPoint y: 439, distance: 40.2
click at [602, 439] on textarea at bounding box center [542, 369] width 688 height 141
drag, startPoint x: 721, startPoint y: 423, endPoint x: 703, endPoint y: 427, distance: 19.2
click at [703, 427] on textarea at bounding box center [542, 369] width 688 height 141
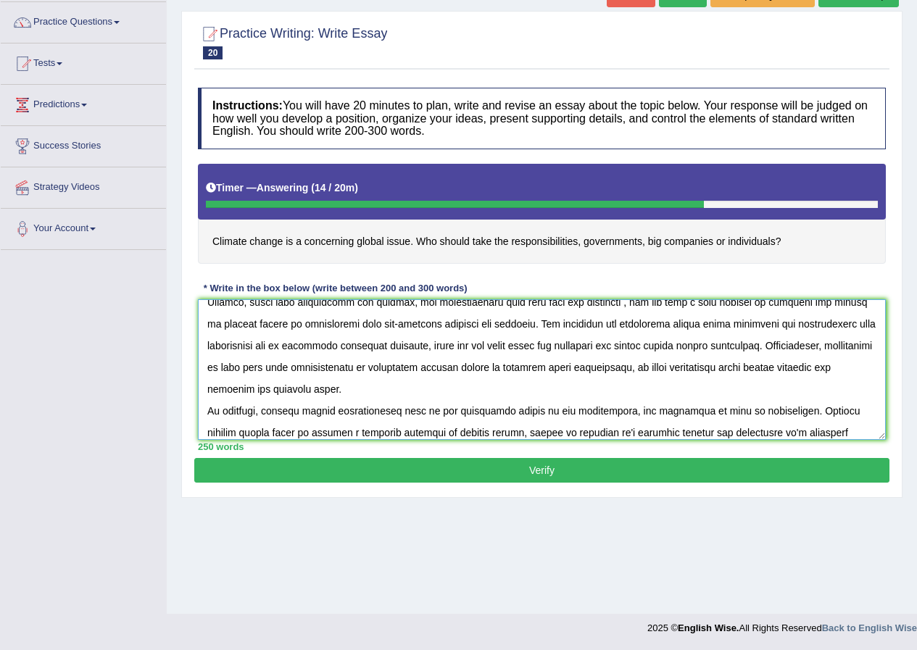
scroll to position [165, 0]
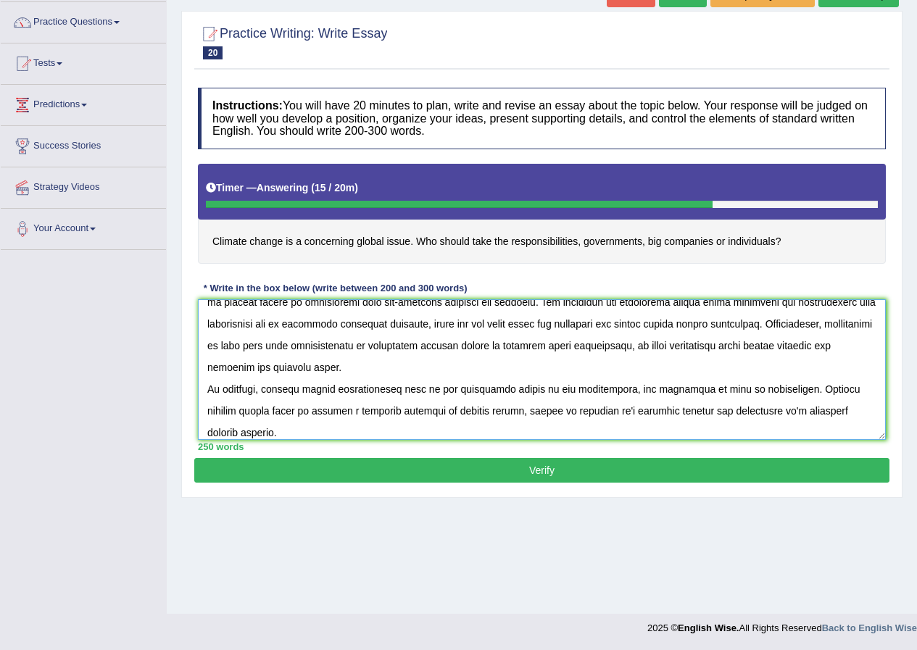
drag, startPoint x: 693, startPoint y: 410, endPoint x: 540, endPoint y: 419, distance: 153.2
click at [540, 419] on textarea at bounding box center [542, 369] width 688 height 141
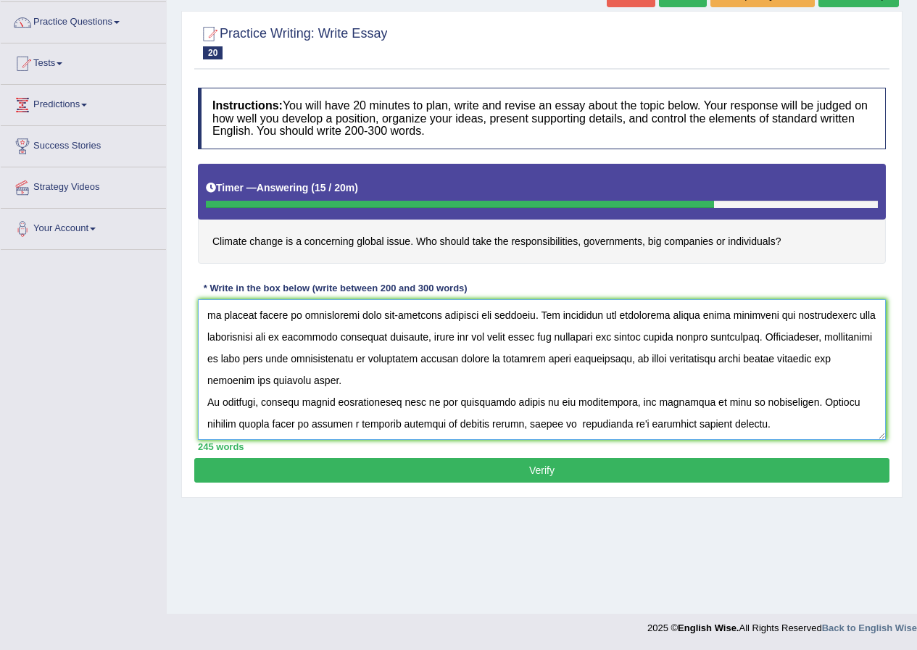
scroll to position [152, 0]
drag, startPoint x: 592, startPoint y: 425, endPoint x: 579, endPoint y: 428, distance: 14.1
click at [579, 428] on textarea at bounding box center [542, 369] width 688 height 141
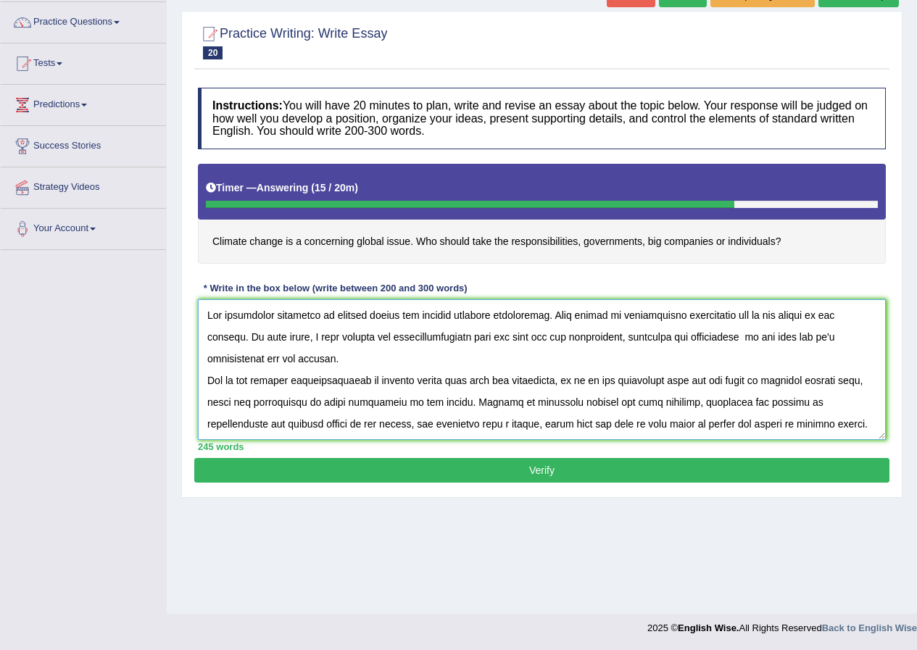
click at [758, 315] on textarea at bounding box center [542, 369] width 688 height 141
click at [759, 315] on textarea at bounding box center [542, 369] width 688 height 141
click at [694, 339] on textarea at bounding box center [542, 369] width 688 height 141
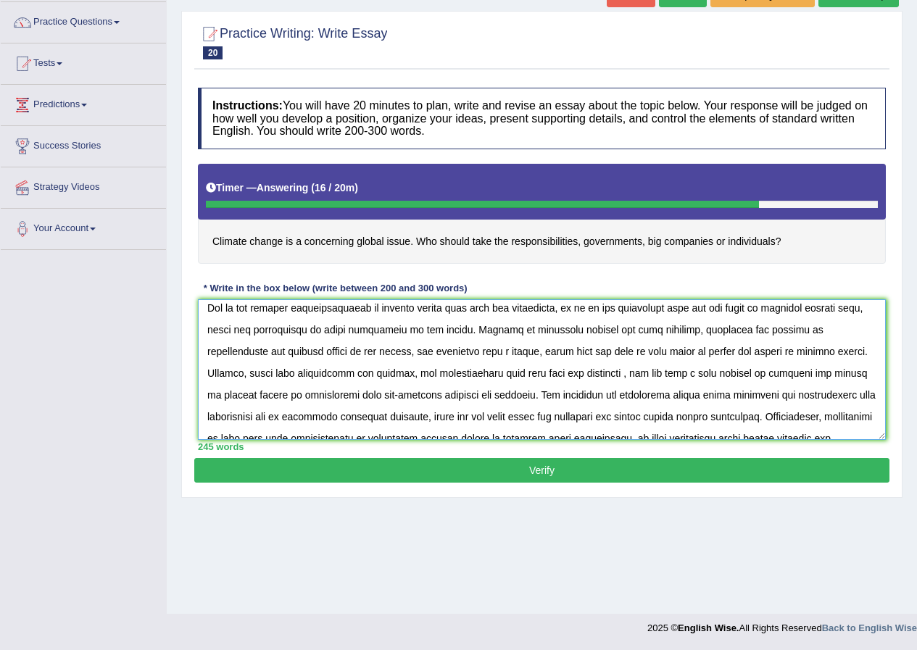
drag, startPoint x: 837, startPoint y: 335, endPoint x: 808, endPoint y: 339, distance: 29.2
click at [808, 339] on textarea at bounding box center [542, 369] width 688 height 141
click at [485, 376] on textarea at bounding box center [542, 369] width 688 height 141
click at [484, 374] on textarea at bounding box center [542, 369] width 688 height 141
click at [487, 373] on textarea at bounding box center [542, 369] width 688 height 141
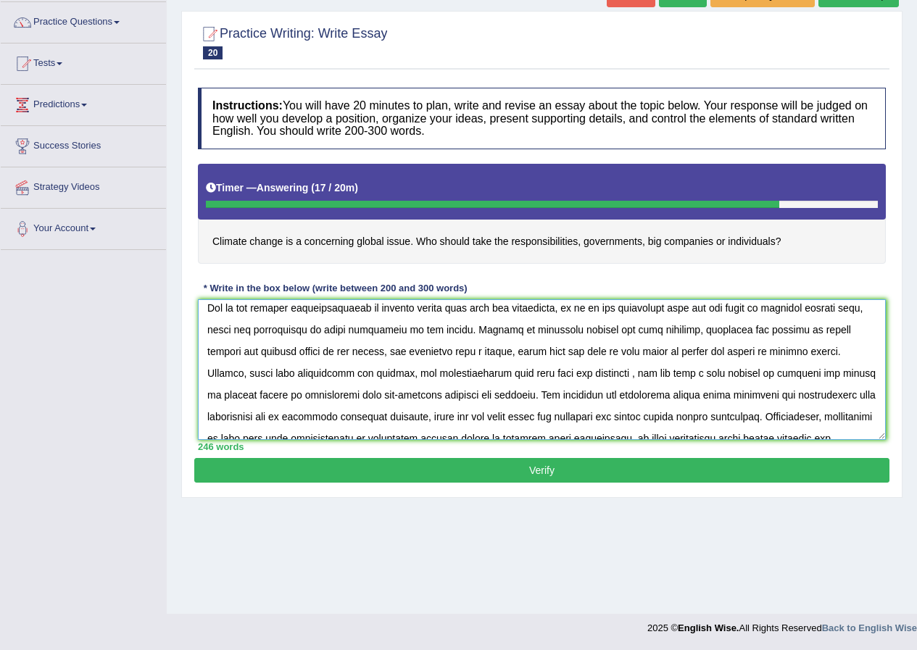
click at [517, 373] on textarea at bounding box center [542, 369] width 688 height 141
click at [286, 397] on textarea at bounding box center [542, 369] width 688 height 141
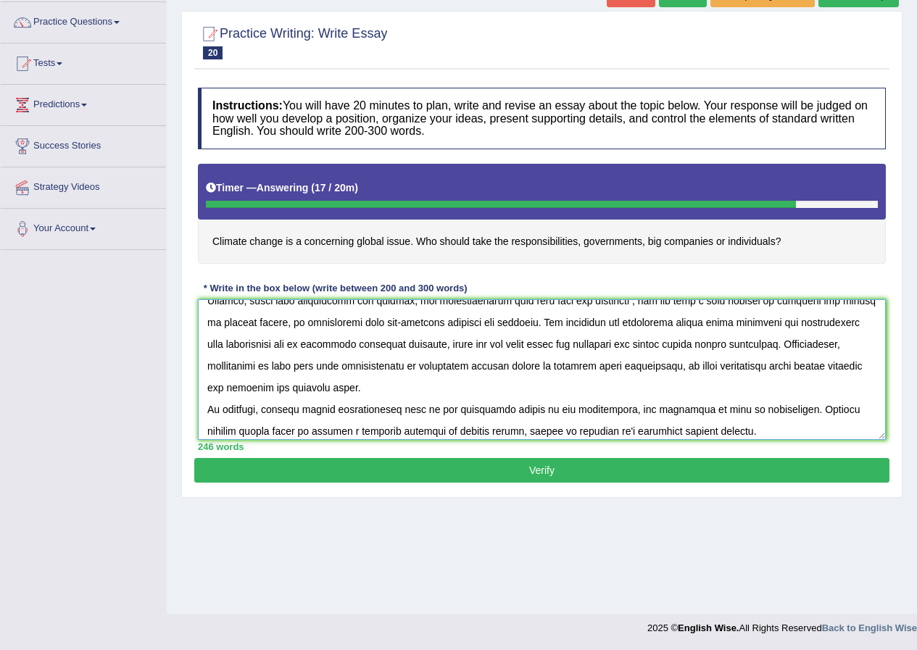
drag, startPoint x: 411, startPoint y: 344, endPoint x: 366, endPoint y: 345, distance: 45.0
click at [366, 345] on textarea at bounding box center [542, 369] width 688 height 141
drag, startPoint x: 406, startPoint y: 344, endPoint x: 319, endPoint y: 353, distance: 87.5
click at [319, 353] on textarea at bounding box center [542, 369] width 688 height 141
click at [371, 347] on textarea at bounding box center [542, 369] width 688 height 141
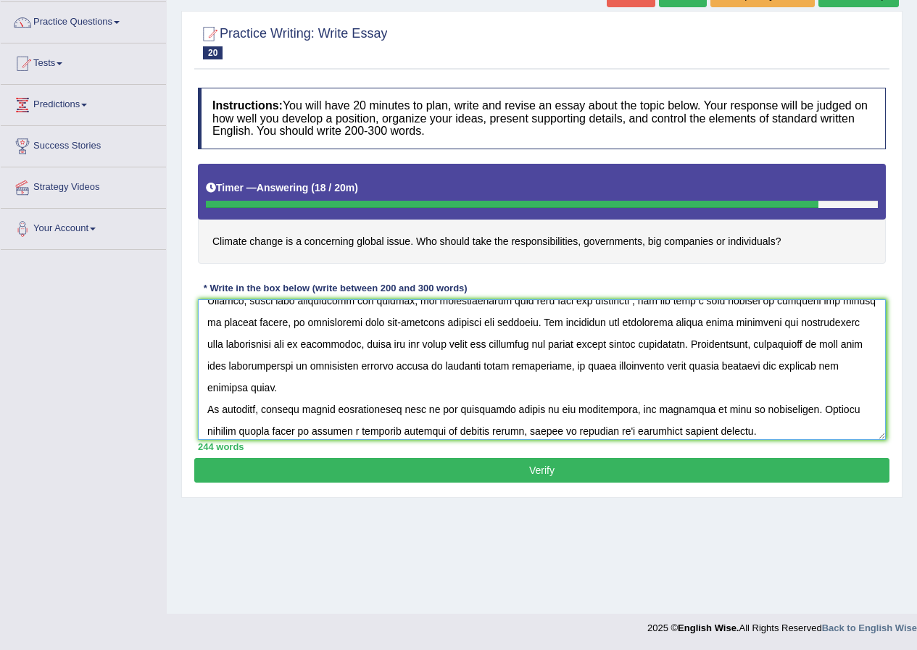
click at [231, 369] on textarea at bounding box center [542, 369] width 688 height 141
click at [254, 368] on textarea at bounding box center [542, 369] width 688 height 141
click at [310, 365] on textarea at bounding box center [542, 369] width 688 height 141
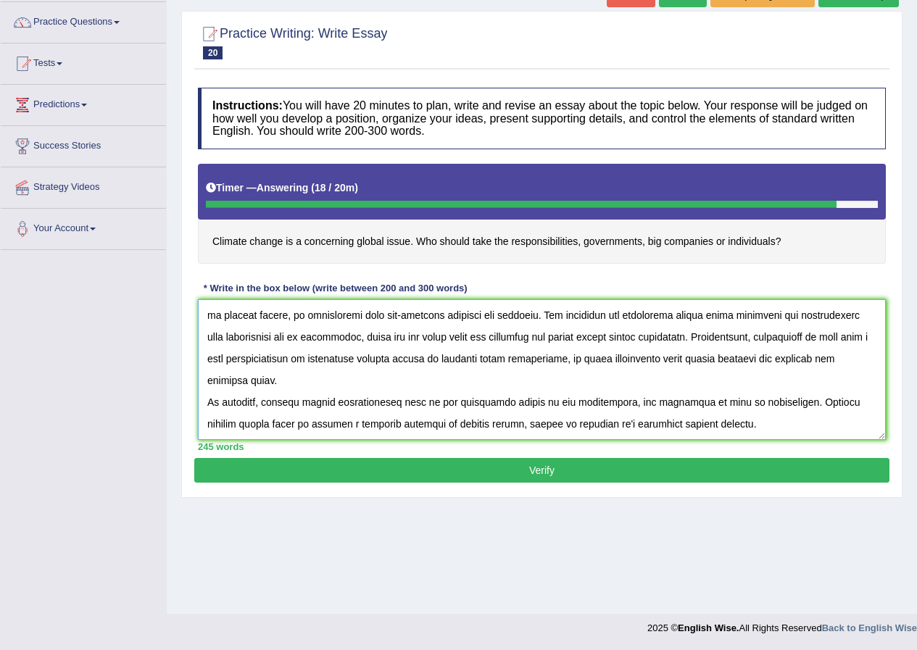
click at [382, 402] on textarea at bounding box center [542, 369] width 688 height 141
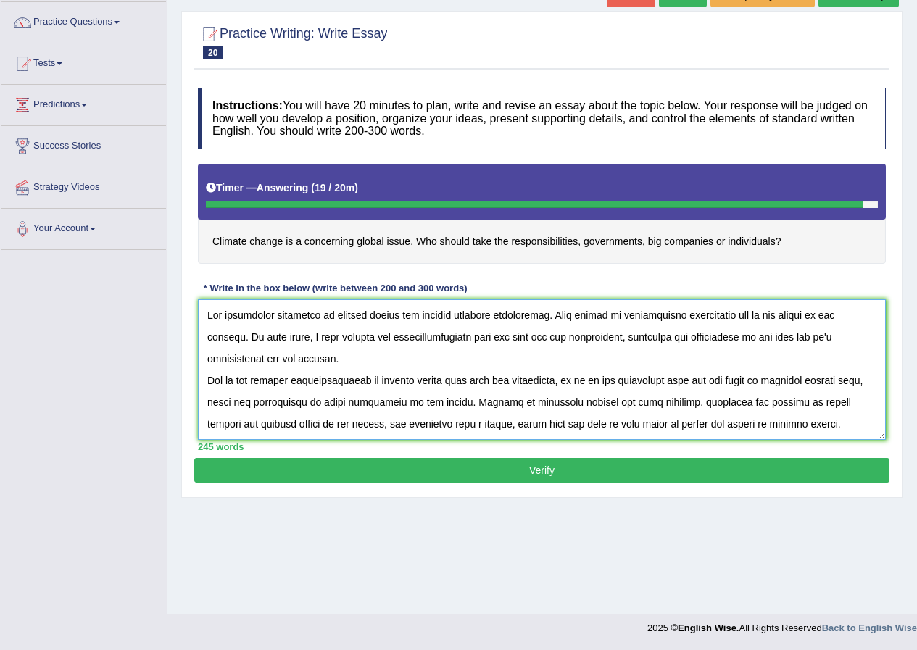
scroll to position [72, 0]
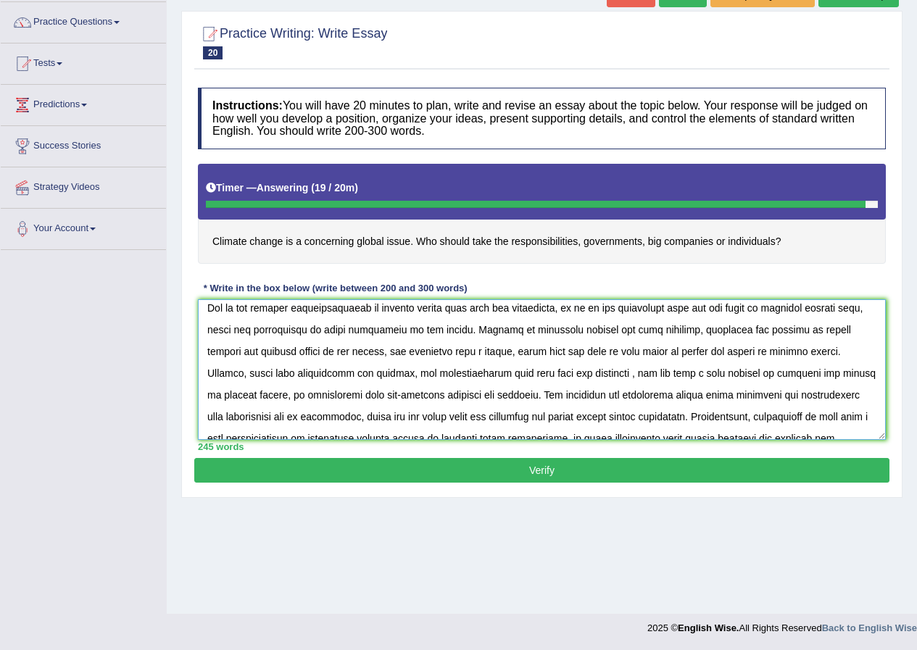
click at [345, 310] on textarea at bounding box center [542, 369] width 688 height 141
click at [347, 309] on textarea at bounding box center [542, 369] width 688 height 141
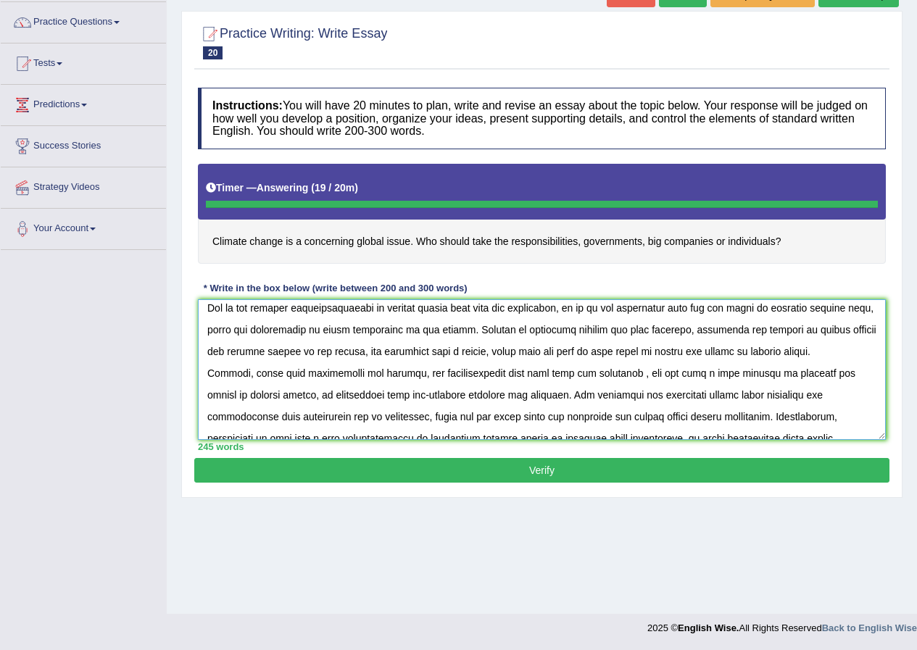
type textarea "The increasing influence of climate change has ignited numerous discussions. Th…"
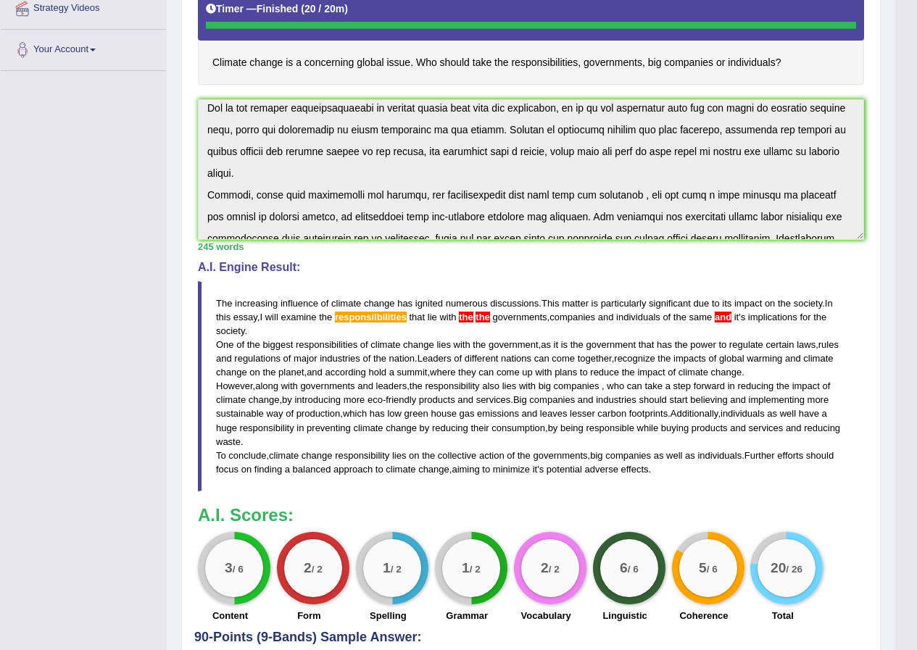
scroll to position [0, 0]
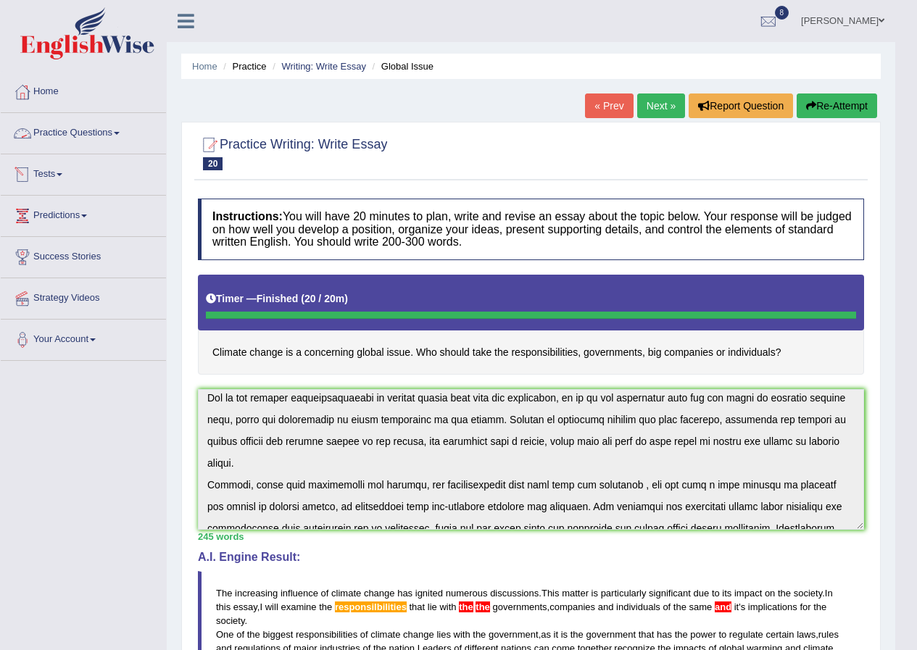
click at [93, 138] on link "Practice Questions" at bounding box center [83, 131] width 165 height 36
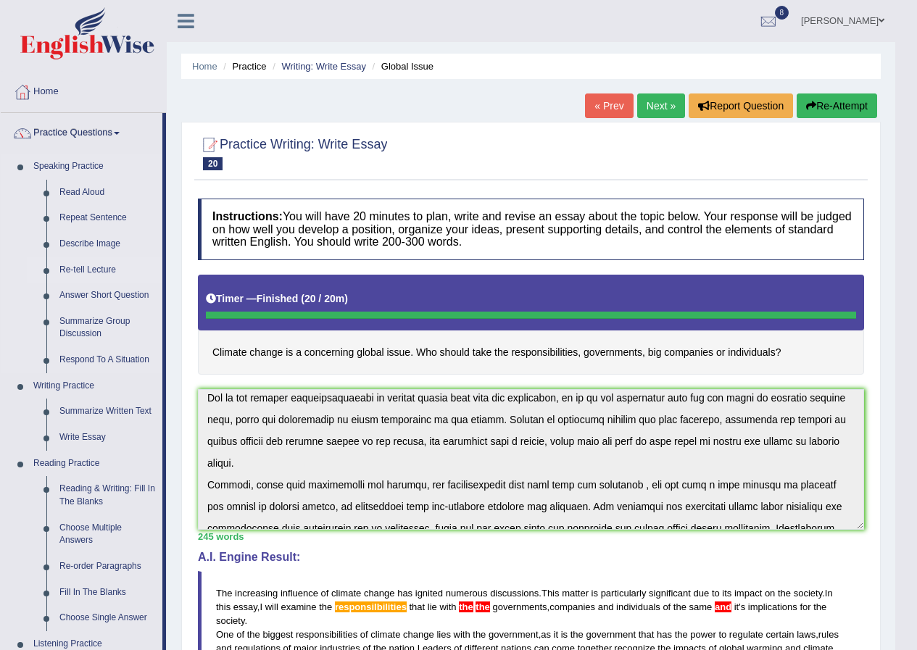
click at [91, 271] on link "Re-tell Lecture" at bounding box center [107, 270] width 109 height 26
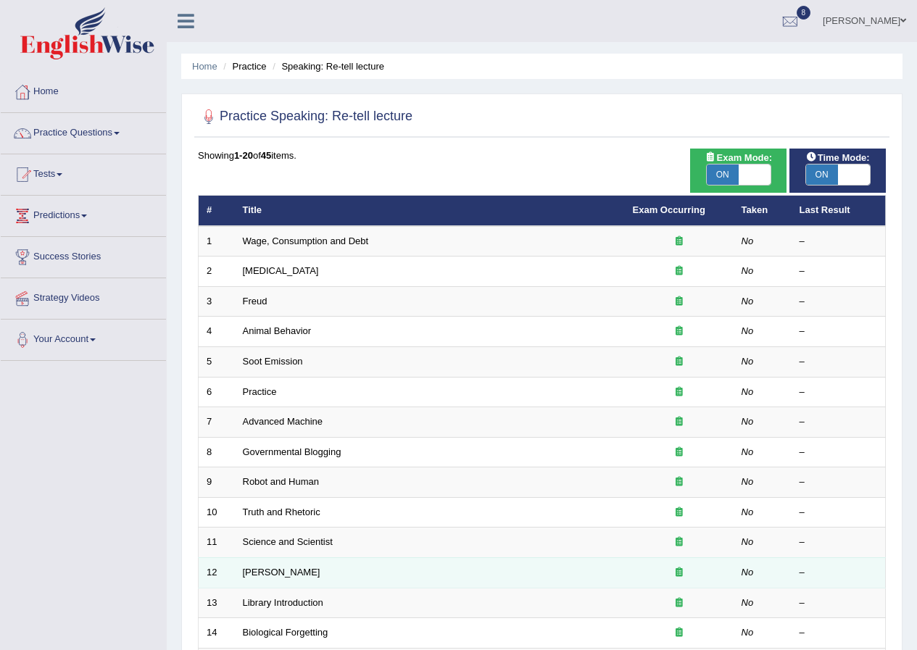
scroll to position [145, 0]
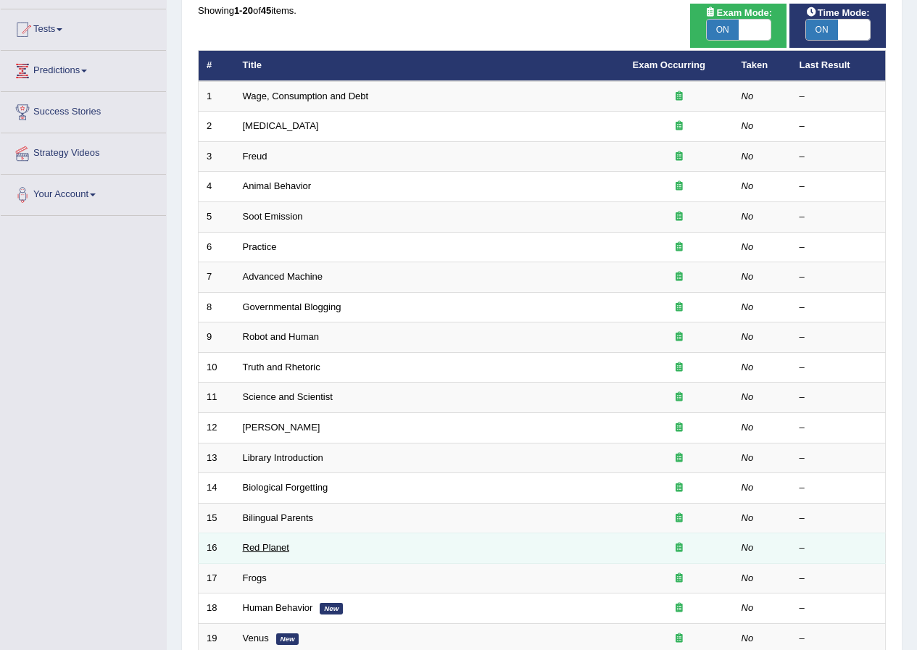
click at [253, 545] on link "Red Planet" at bounding box center [266, 547] width 46 height 11
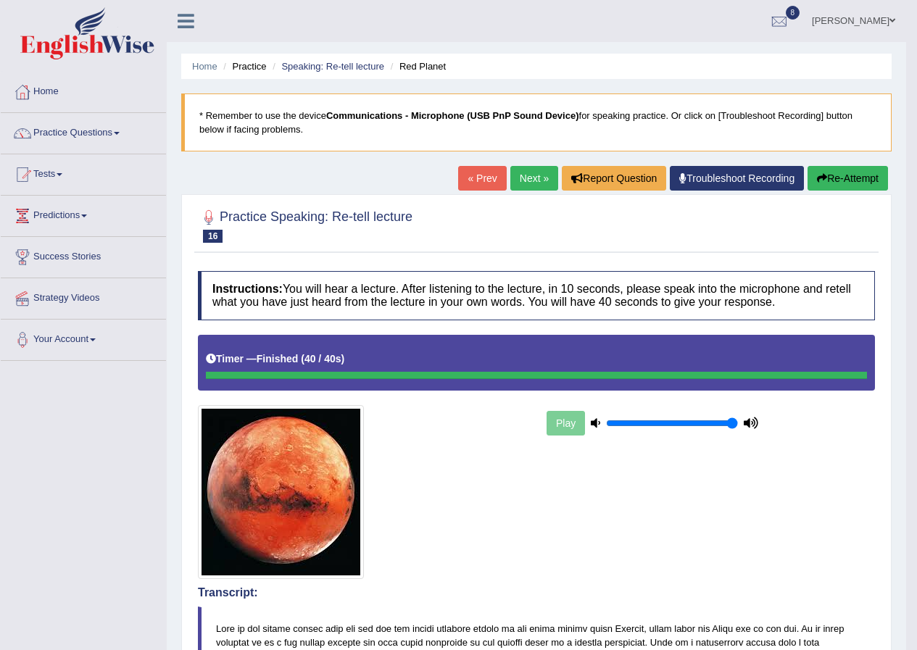
click at [520, 171] on link "Next »" at bounding box center [534, 178] width 48 height 25
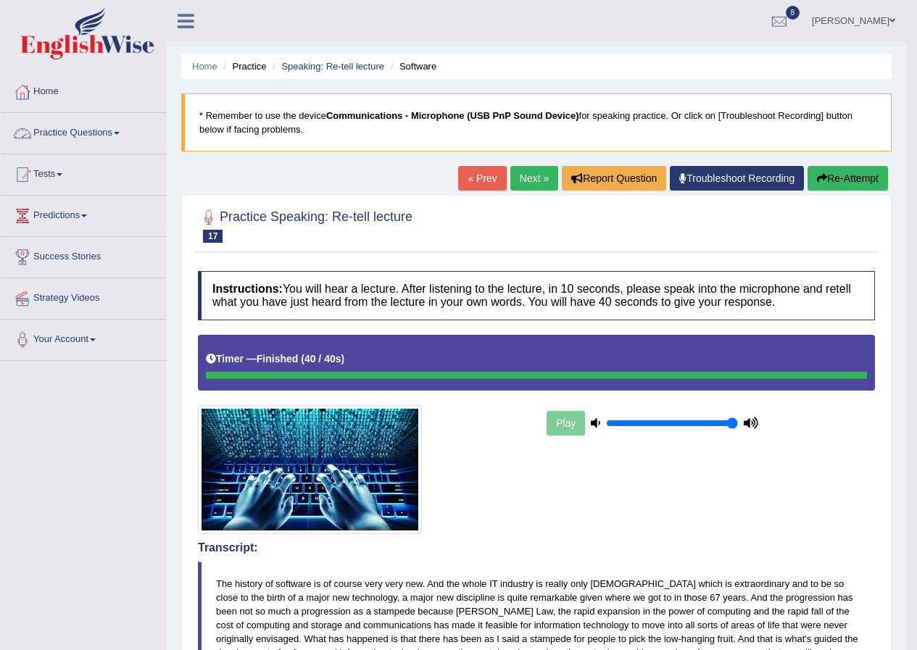
click at [111, 120] on link "Practice Questions" at bounding box center [83, 131] width 165 height 36
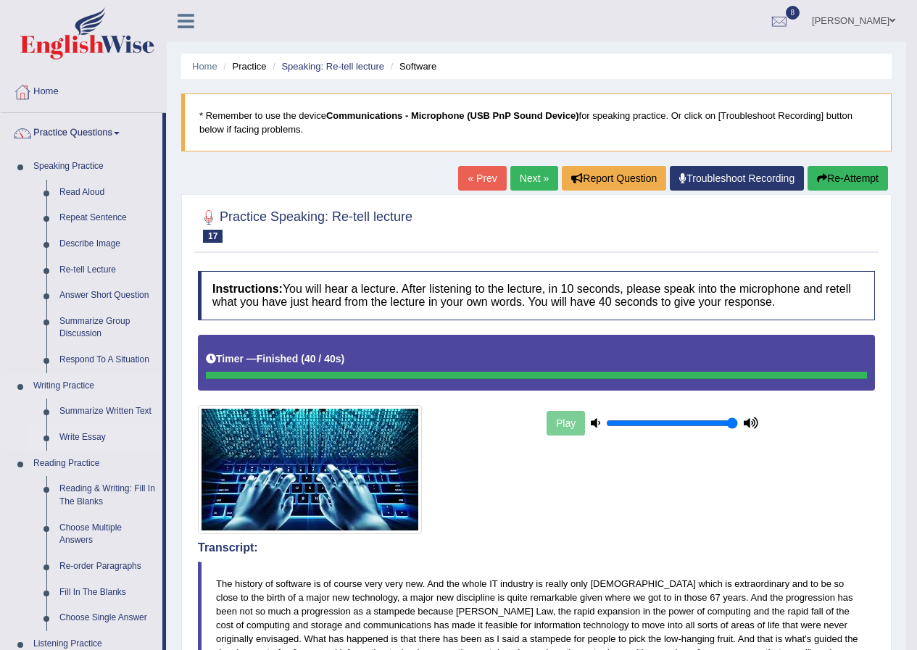
click at [80, 441] on link "Write Essay" at bounding box center [107, 438] width 109 height 26
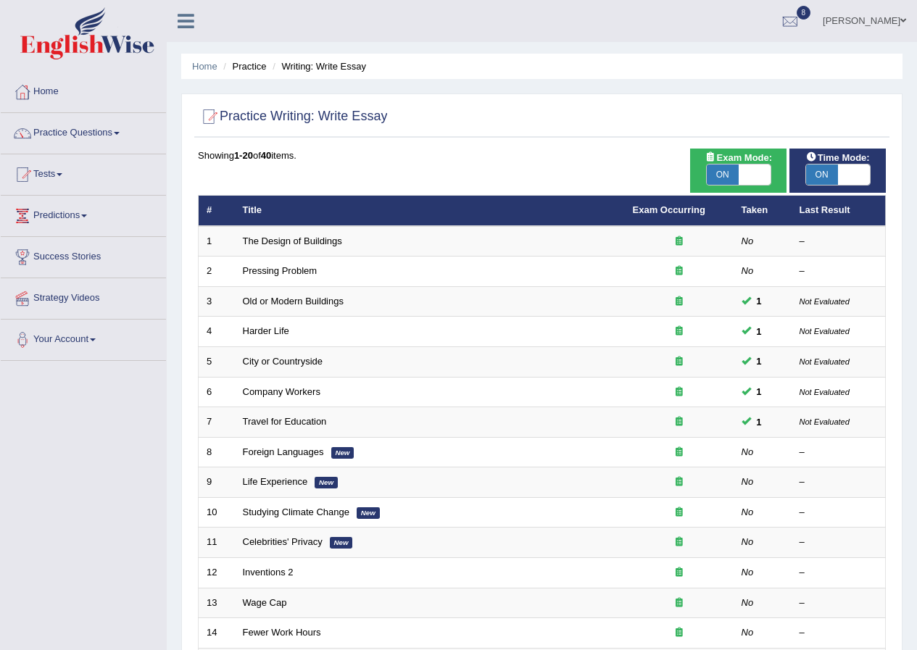
scroll to position [310, 0]
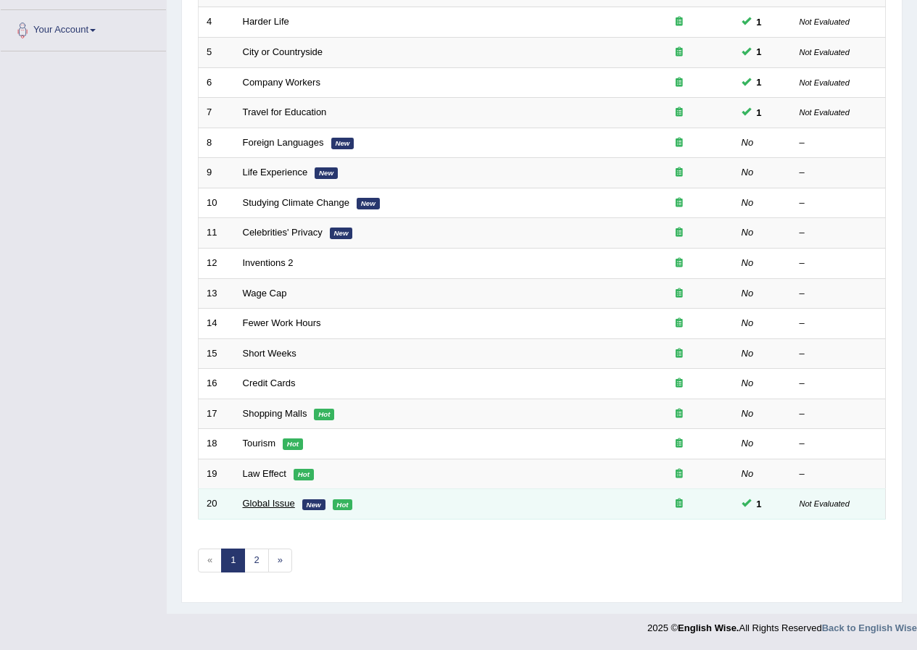
click at [268, 508] on link "Global Issue" at bounding box center [269, 503] width 52 height 11
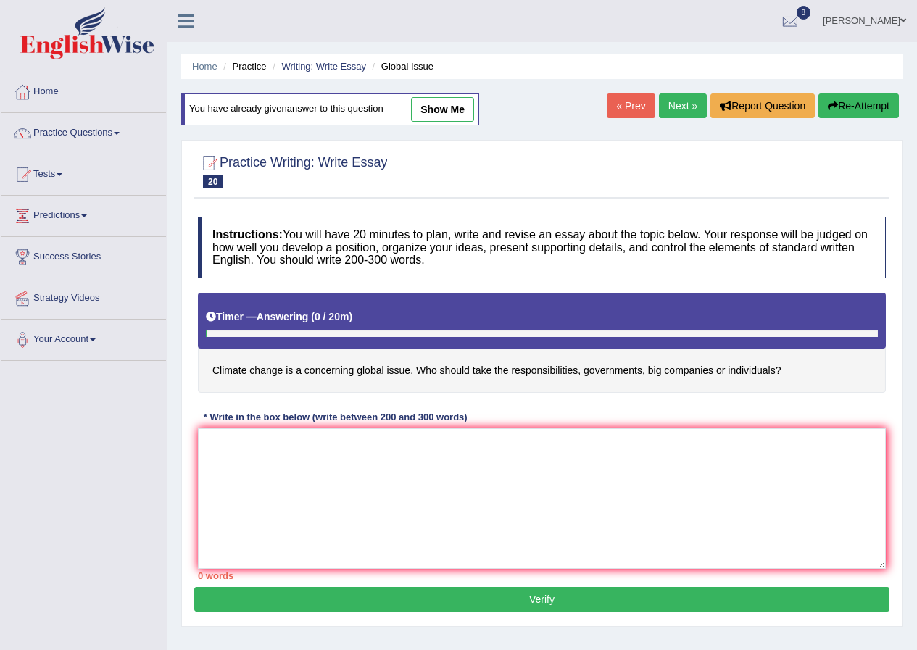
click at [432, 107] on link "show me" at bounding box center [442, 109] width 63 height 25
type textarea "The increasing influence of climate change has ignited numerous discussions. Th…"
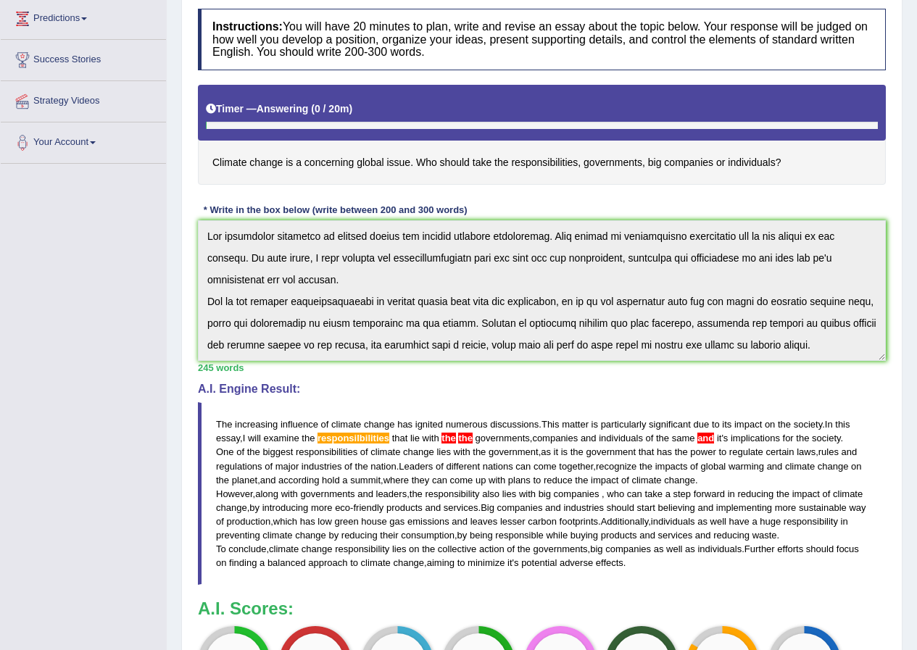
scroll to position [487, 0]
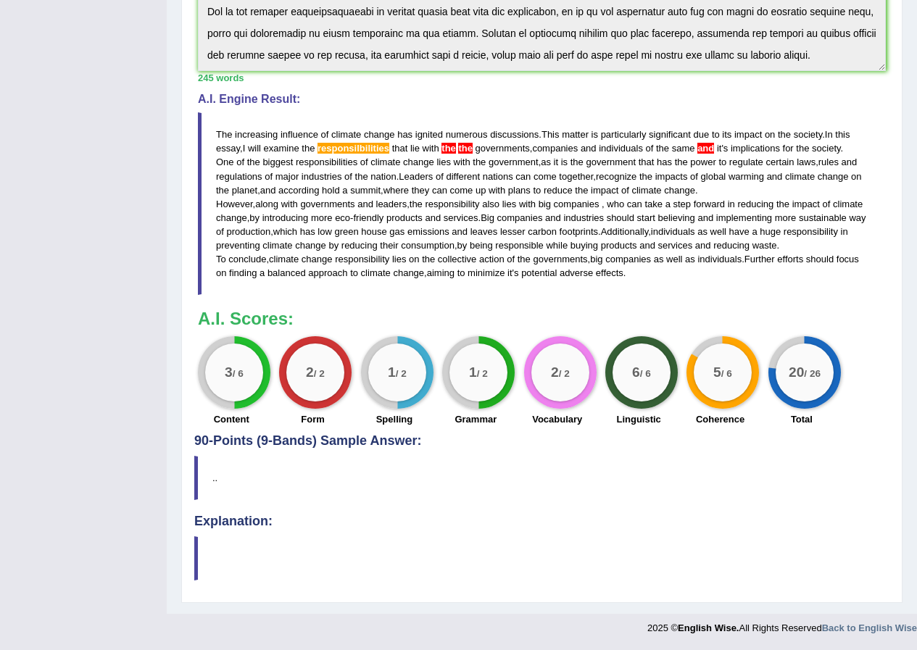
click at [605, 204] on blockquote "The increasing influence of climate change has ignited numerous discussions . T…" at bounding box center [542, 203] width 688 height 183
drag, startPoint x: 613, startPoint y: 207, endPoint x: 600, endPoint y: 210, distance: 14.2
click at [600, 210] on blockquote "The increasing influence of climate change has ignited numerous discussions . T…" at bounding box center [542, 203] width 688 height 183
click at [602, 207] on span at bounding box center [600, 204] width 3 height 11
click at [605, 207] on span "," at bounding box center [603, 204] width 3 height 11
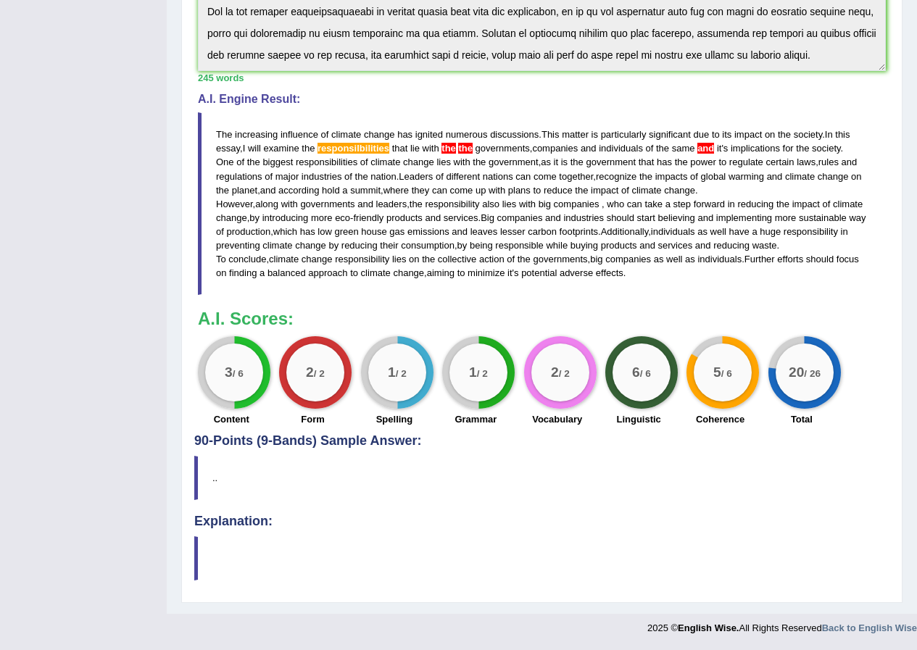
click at [605, 207] on span "," at bounding box center [603, 204] width 3 height 11
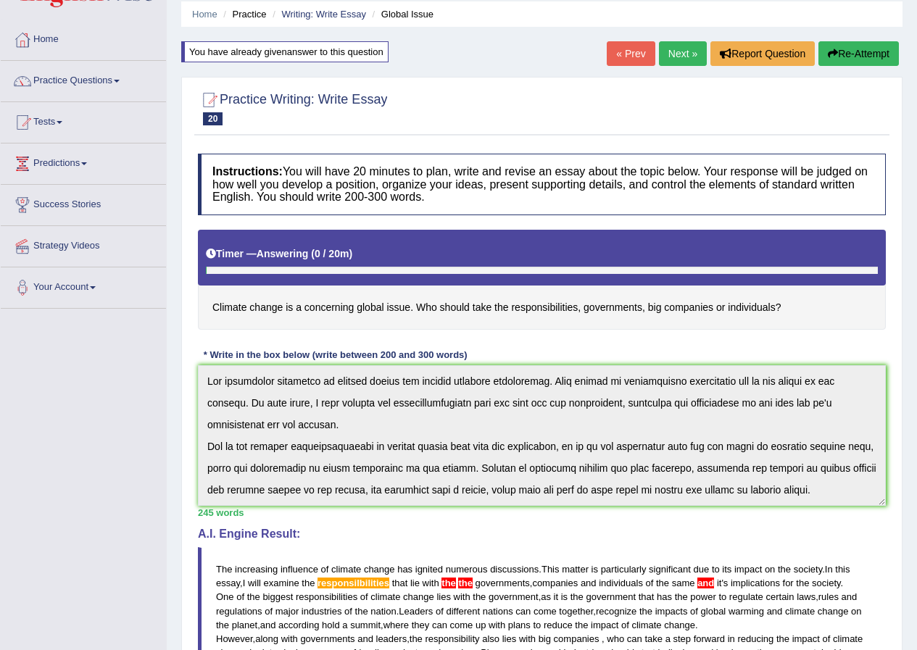
scroll to position [0, 0]
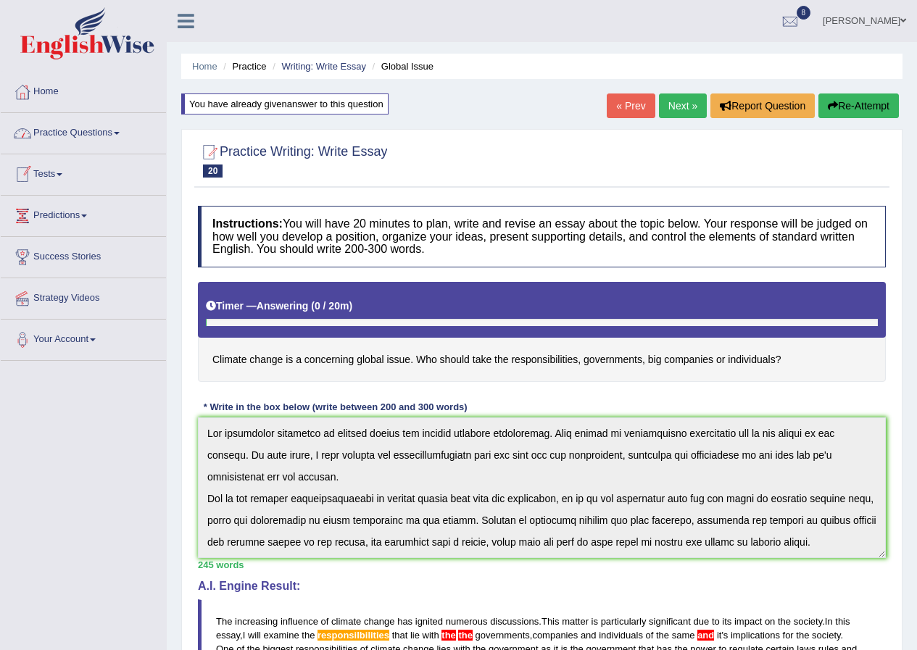
click at [55, 167] on link "Tests" at bounding box center [83, 172] width 165 height 36
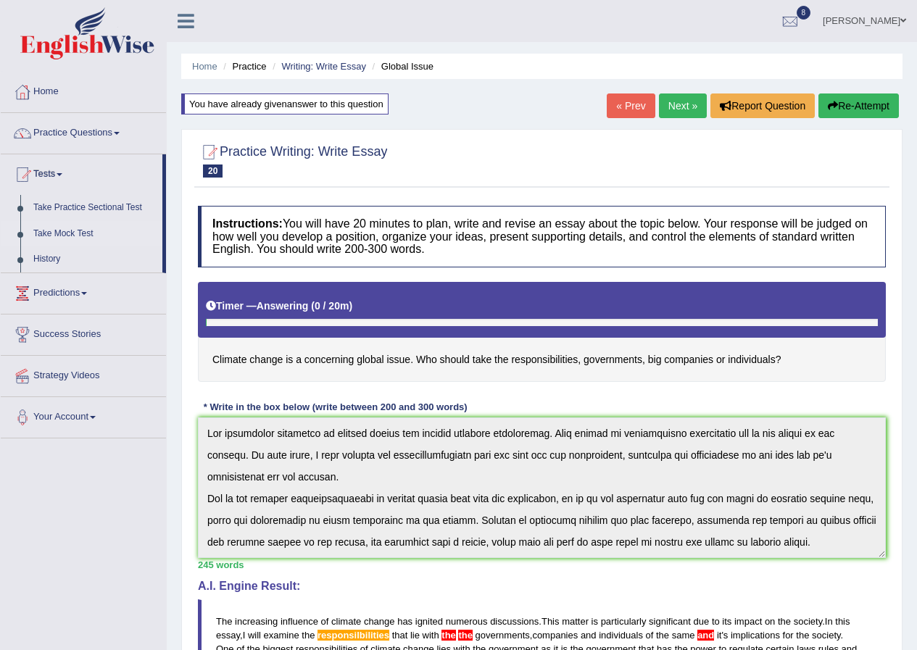
click at [63, 229] on link "Take Mock Test" at bounding box center [95, 234] width 136 height 26
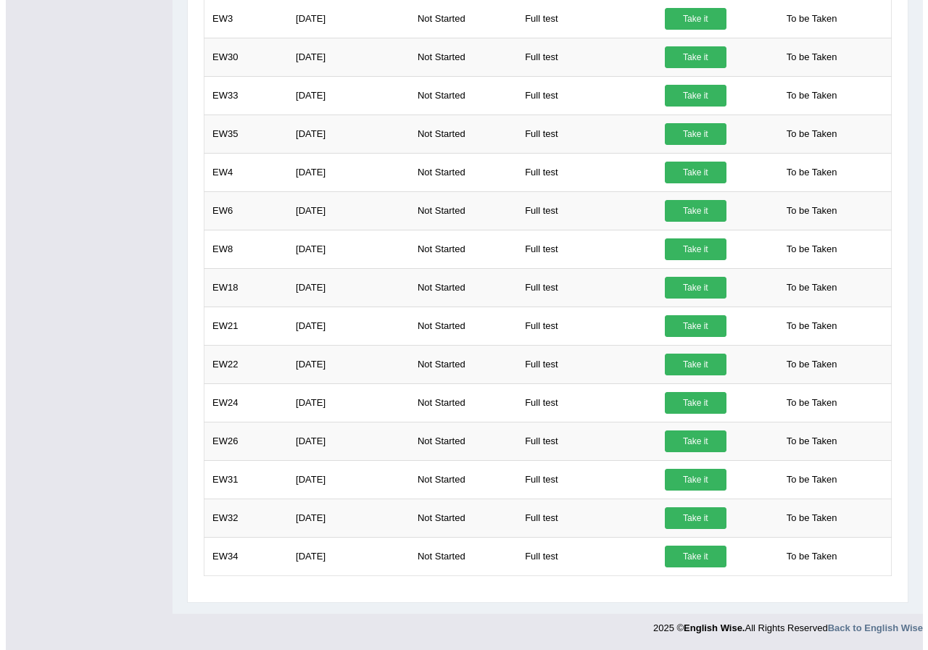
scroll to position [457, 0]
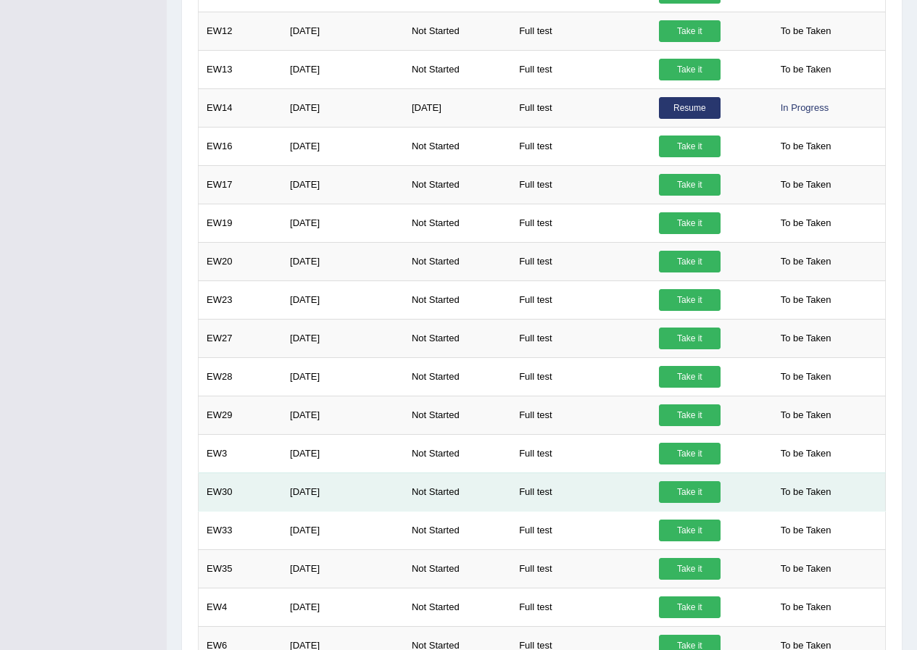
click at [680, 489] on link "Take it" at bounding box center [690, 492] width 62 height 22
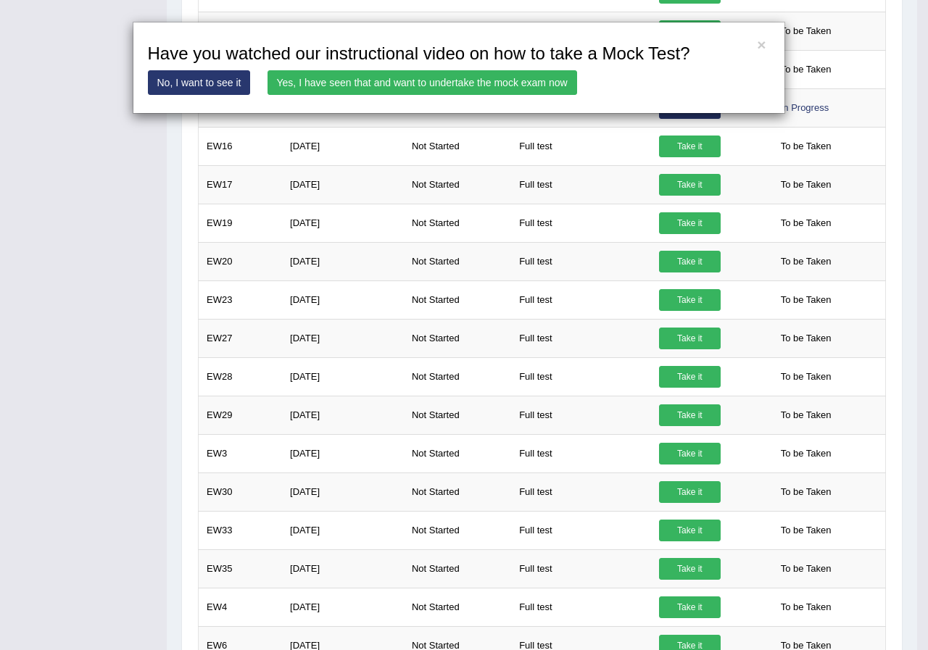
click at [341, 81] on link "Yes, I have seen that and want to undertake the mock exam now" at bounding box center [423, 82] width 310 height 25
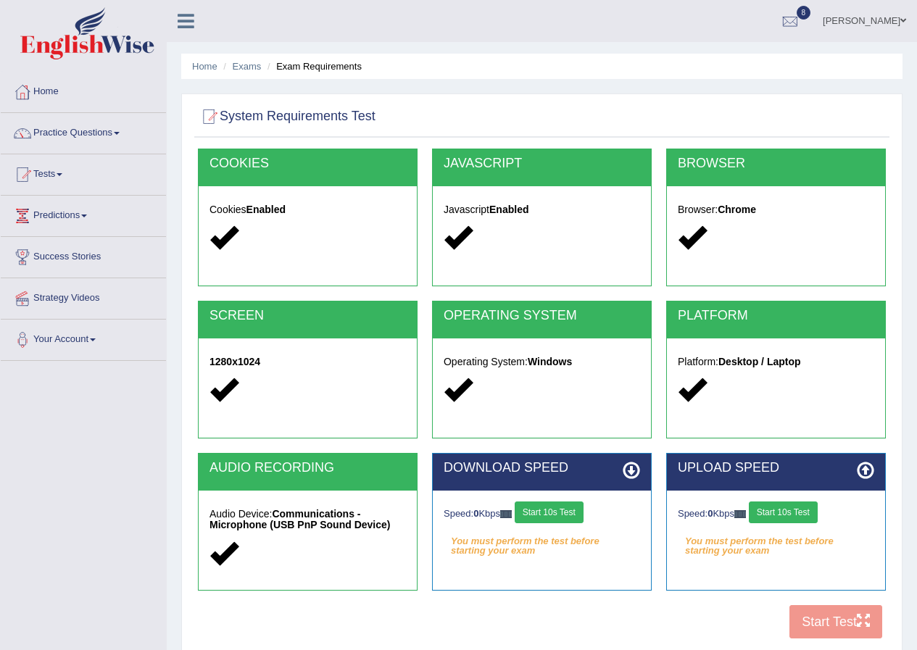
click at [538, 518] on button "Start 10s Test" at bounding box center [549, 513] width 69 height 22
click at [791, 511] on button "Start 10s Test" at bounding box center [783, 513] width 69 height 22
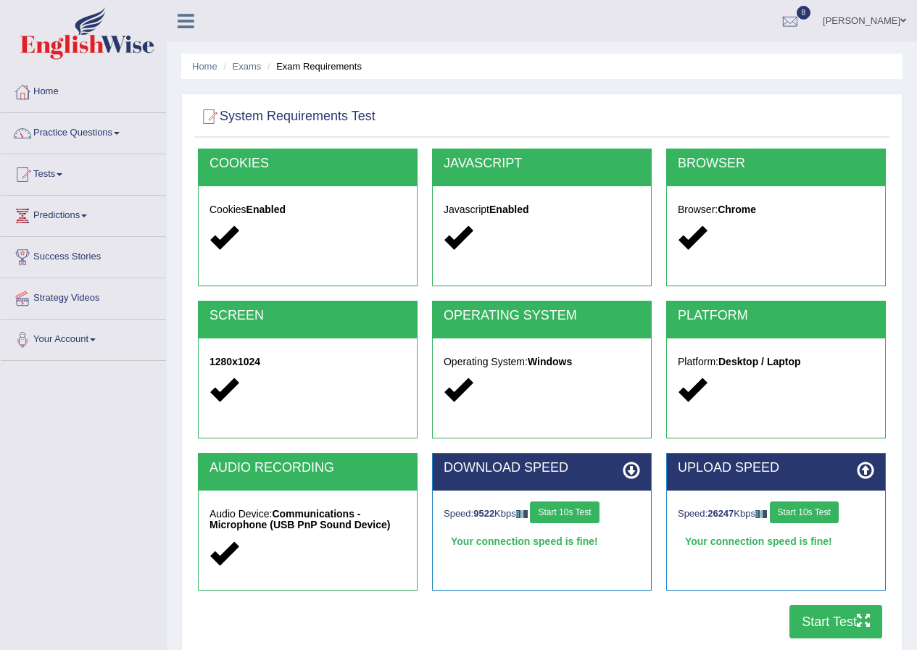
click at [854, 625] on button "Start Test" at bounding box center [836, 621] width 93 height 33
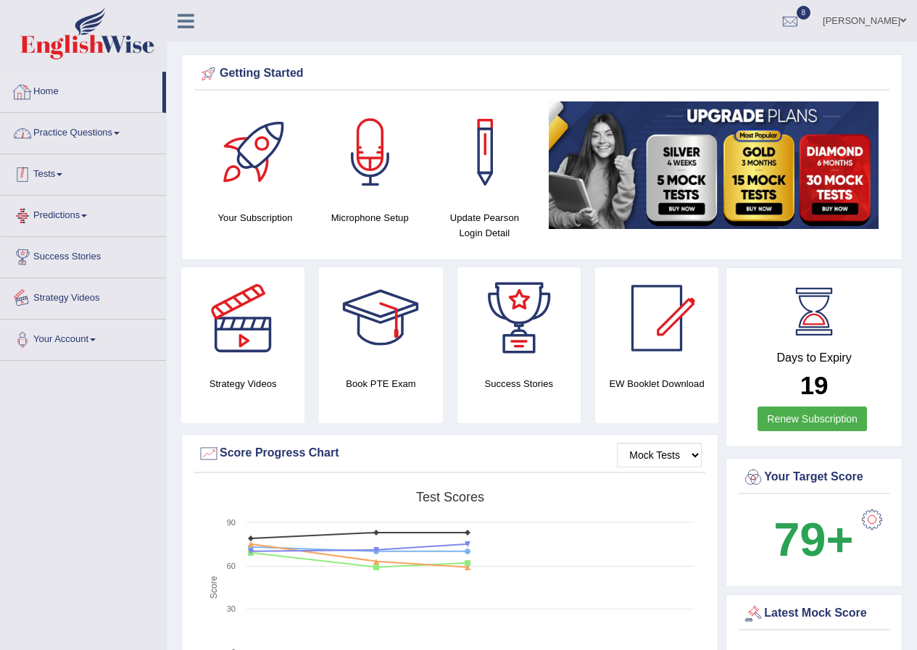
click at [52, 96] on link "Home" at bounding box center [82, 90] width 162 height 36
click at [90, 104] on link "Home" at bounding box center [82, 90] width 162 height 36
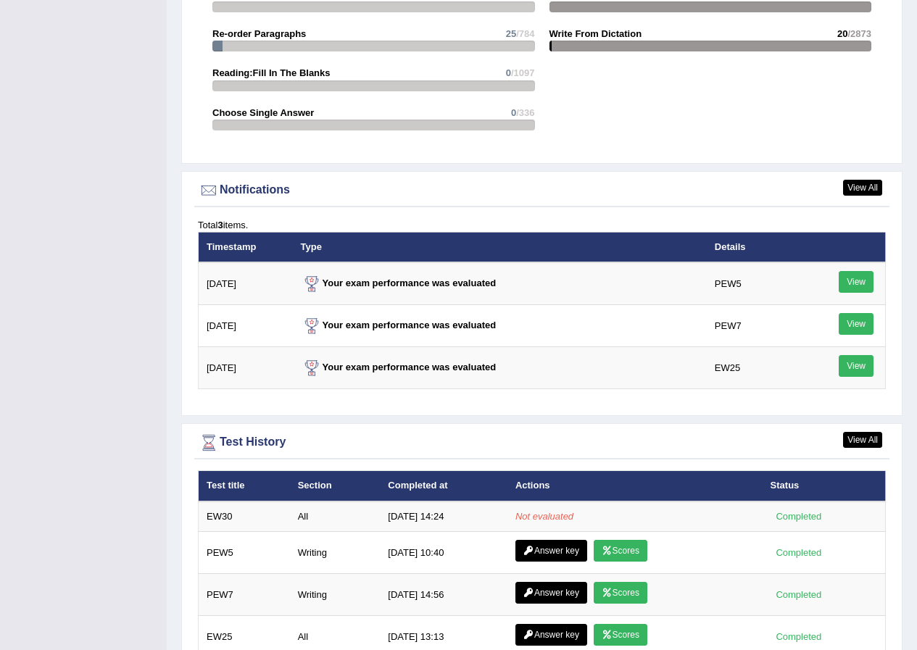
scroll to position [1812, 0]
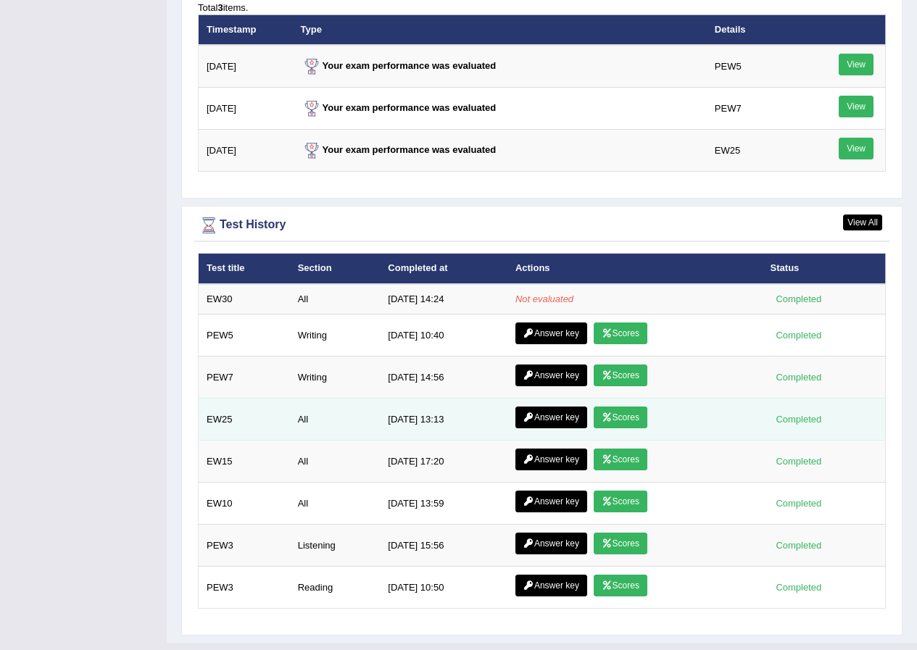
click at [612, 410] on link "Scores" at bounding box center [621, 418] width 54 height 22
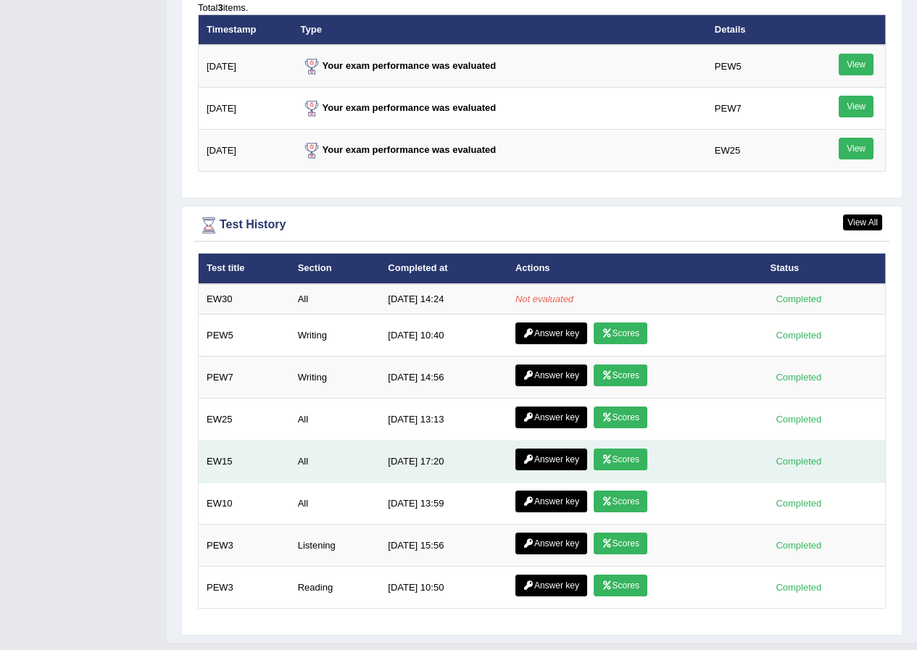
click at [622, 457] on link "Scores" at bounding box center [621, 460] width 54 height 22
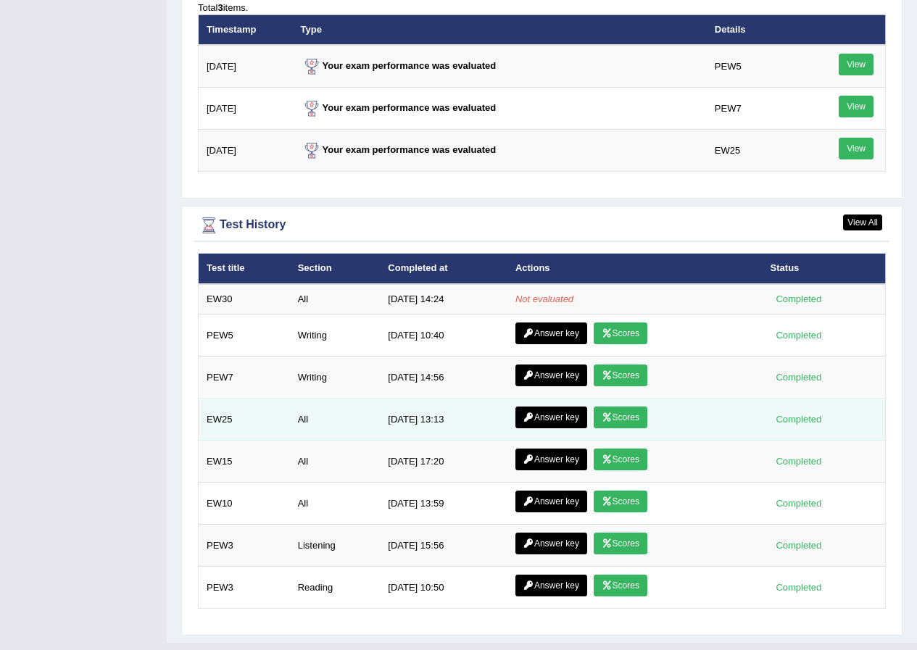
click at [630, 415] on link "Scores" at bounding box center [621, 418] width 54 height 22
click at [620, 410] on link "Scores" at bounding box center [621, 418] width 54 height 22
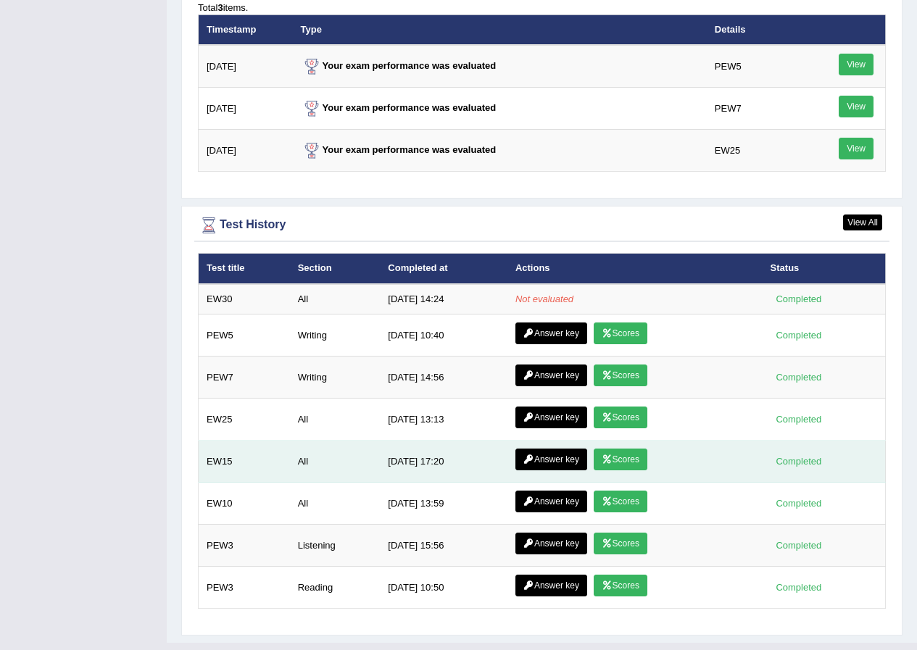
click at [618, 463] on link "Scores" at bounding box center [621, 460] width 54 height 22
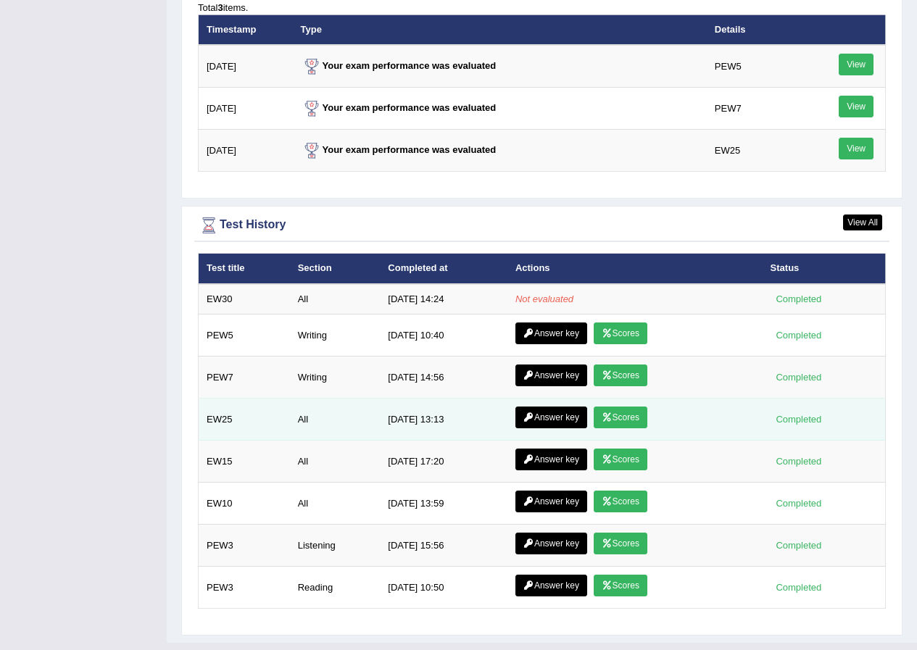
click at [621, 413] on link "Scores" at bounding box center [621, 418] width 54 height 22
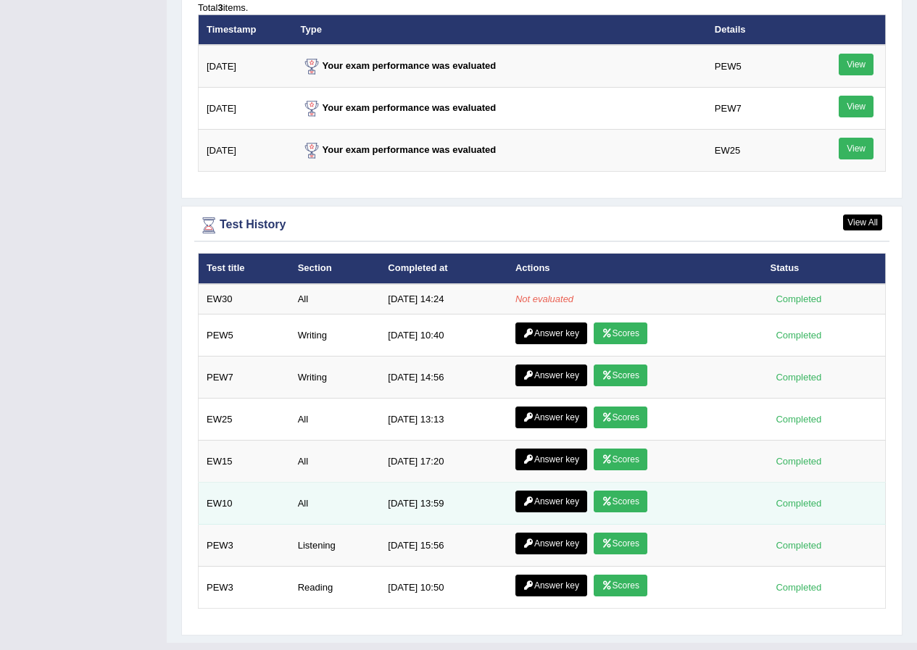
click at [610, 491] on link "Scores" at bounding box center [621, 502] width 54 height 22
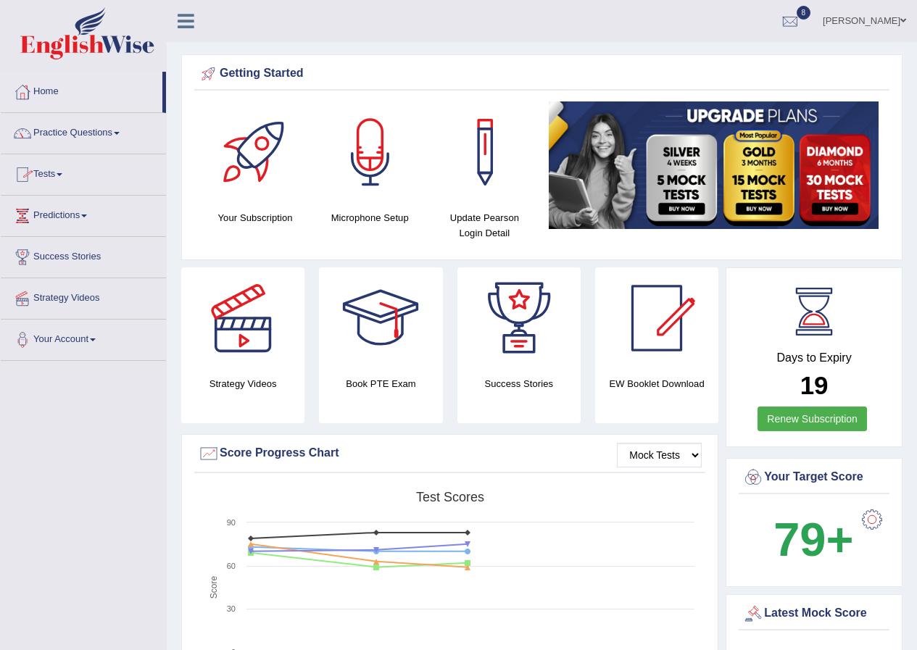
click at [59, 208] on link "Predictions" at bounding box center [83, 214] width 165 height 36
click at [88, 243] on link "Latest Predictions" at bounding box center [95, 249] width 136 height 26
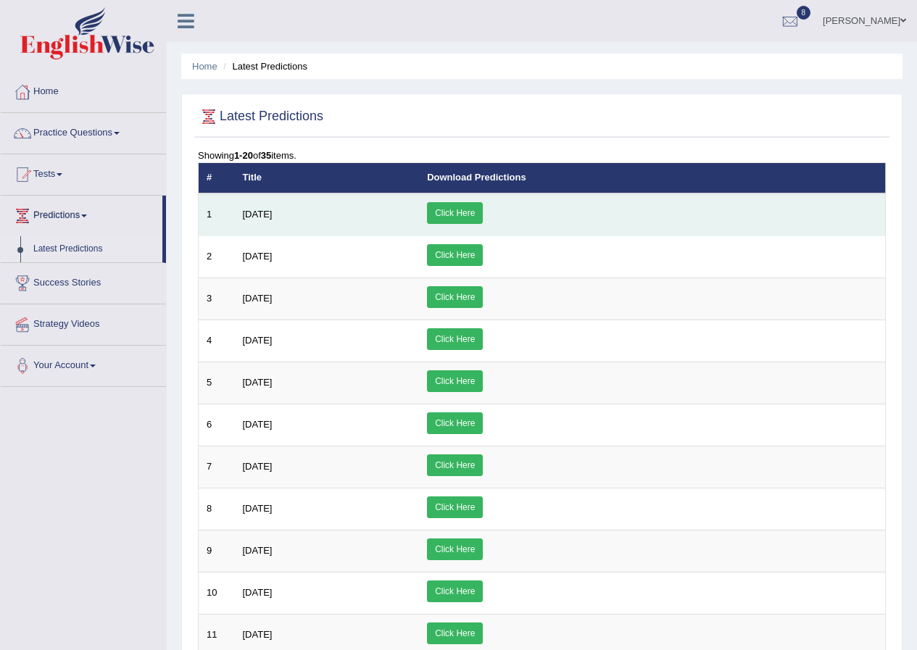
click at [483, 204] on link "Click Here" at bounding box center [455, 213] width 56 height 22
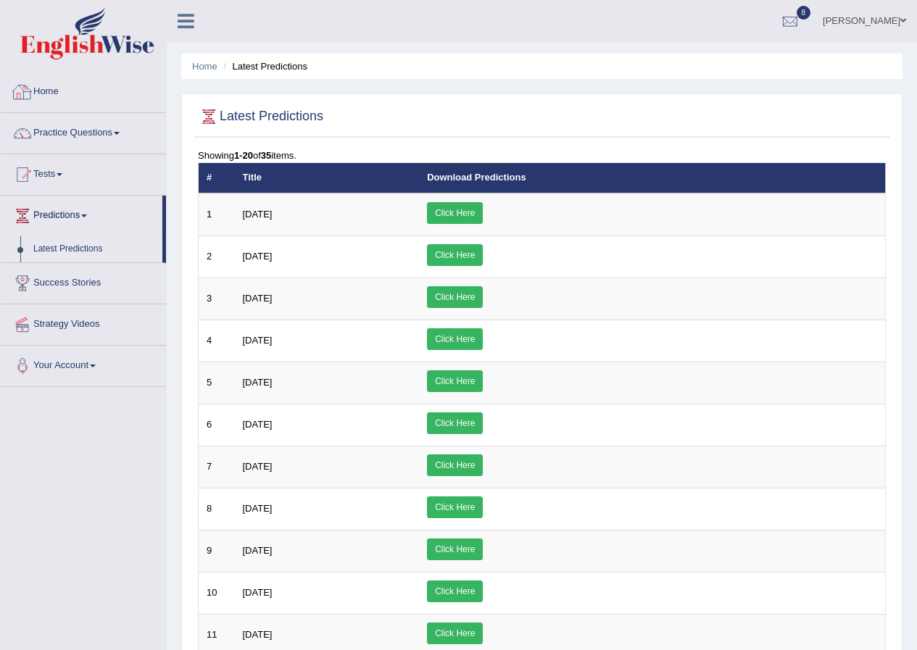
click at [51, 85] on link "Home" at bounding box center [83, 90] width 165 height 36
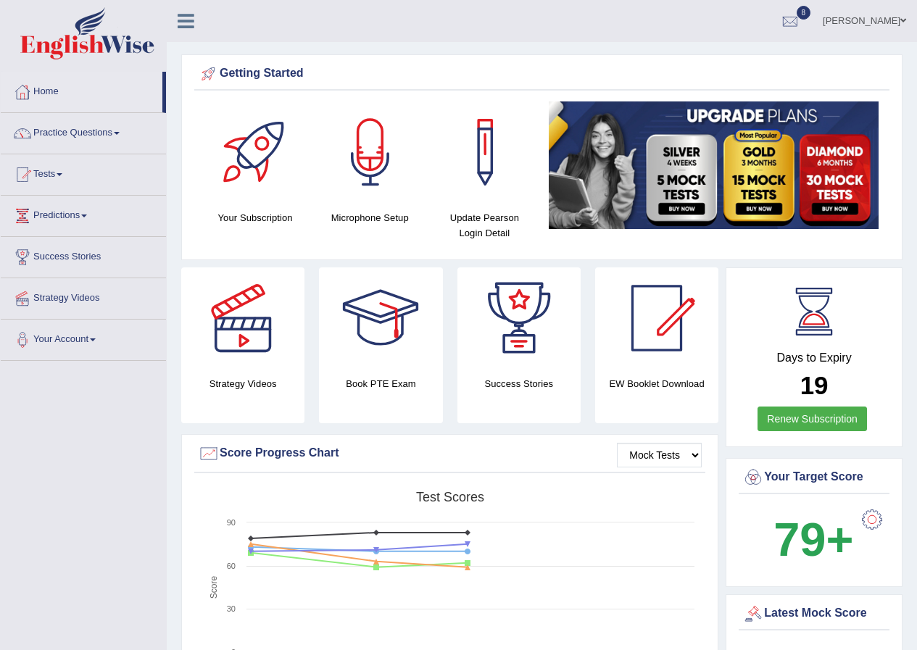
click at [57, 91] on link "Home" at bounding box center [82, 90] width 162 height 36
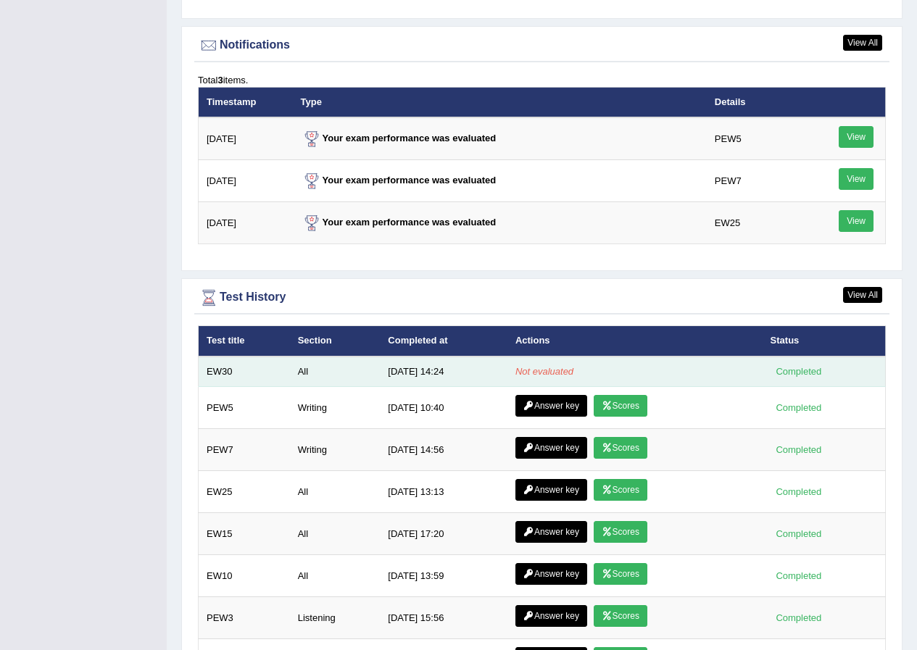
click at [800, 370] on div "Completed" at bounding box center [799, 371] width 57 height 15
click at [545, 373] on em "Not evaluated" at bounding box center [544, 371] width 58 height 11
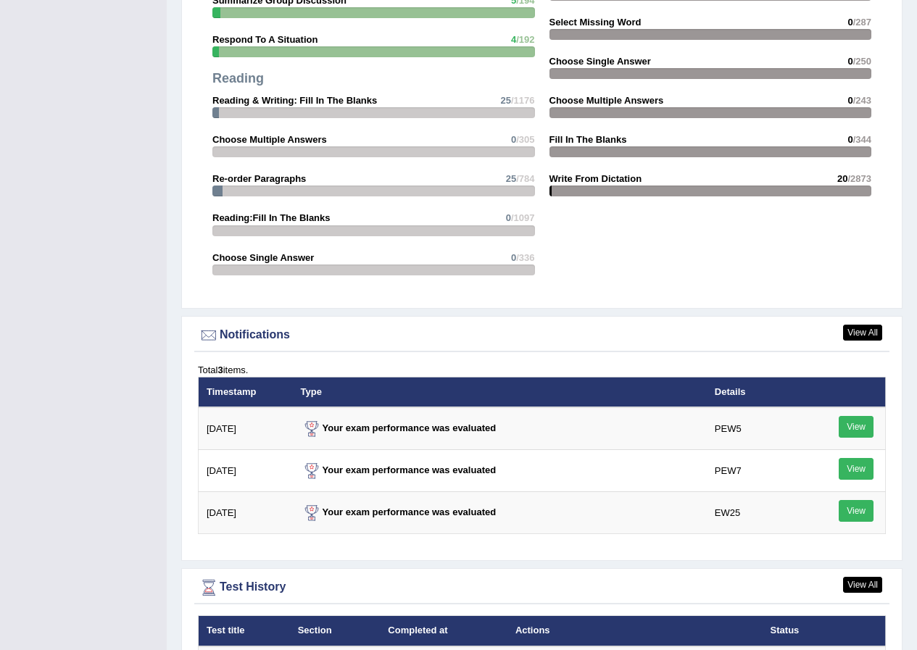
scroll to position [1740, 0]
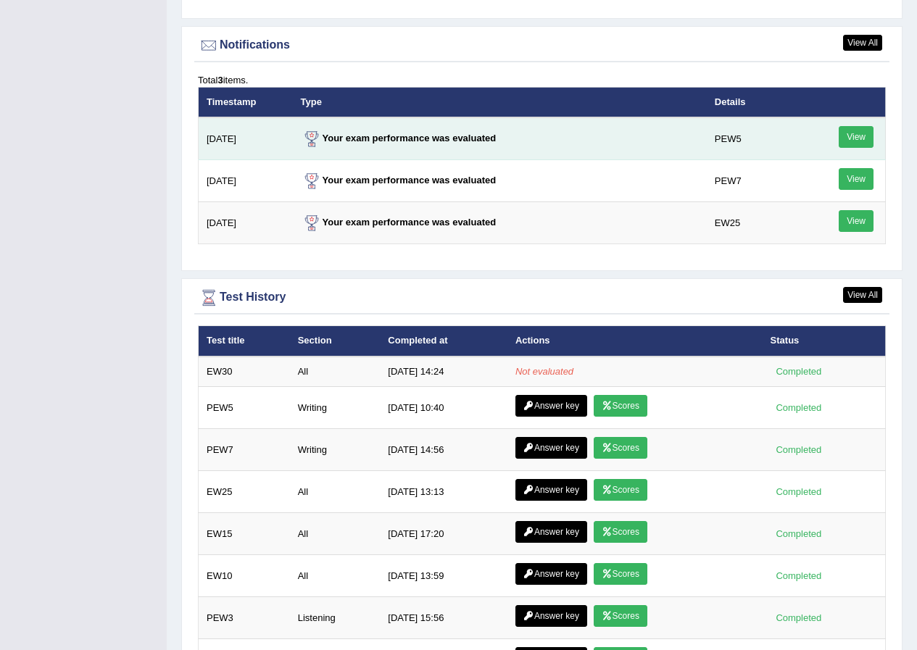
click at [851, 138] on link "View" at bounding box center [856, 137] width 35 height 22
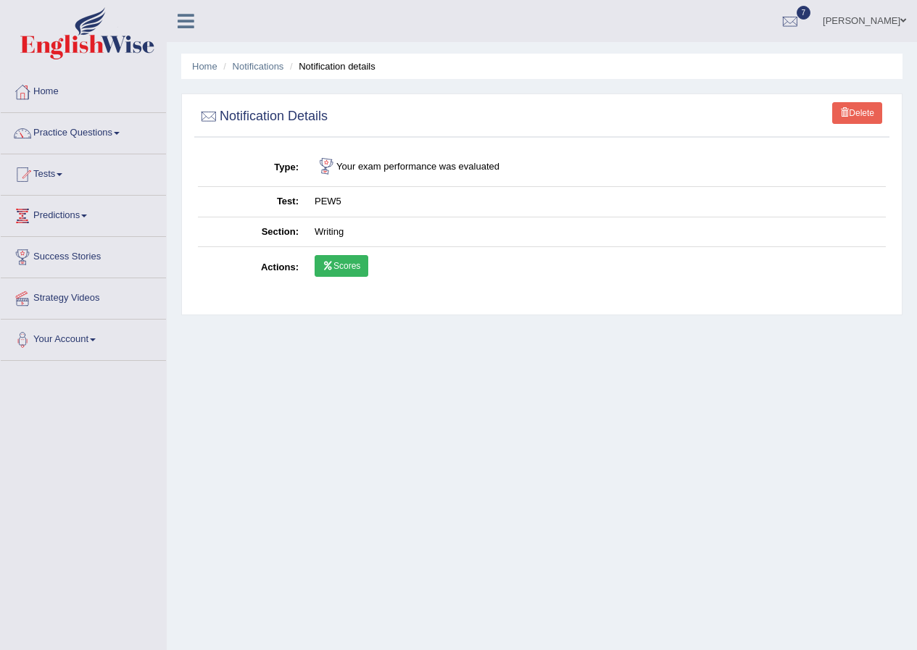
click at [354, 263] on link "Scores" at bounding box center [342, 266] width 54 height 22
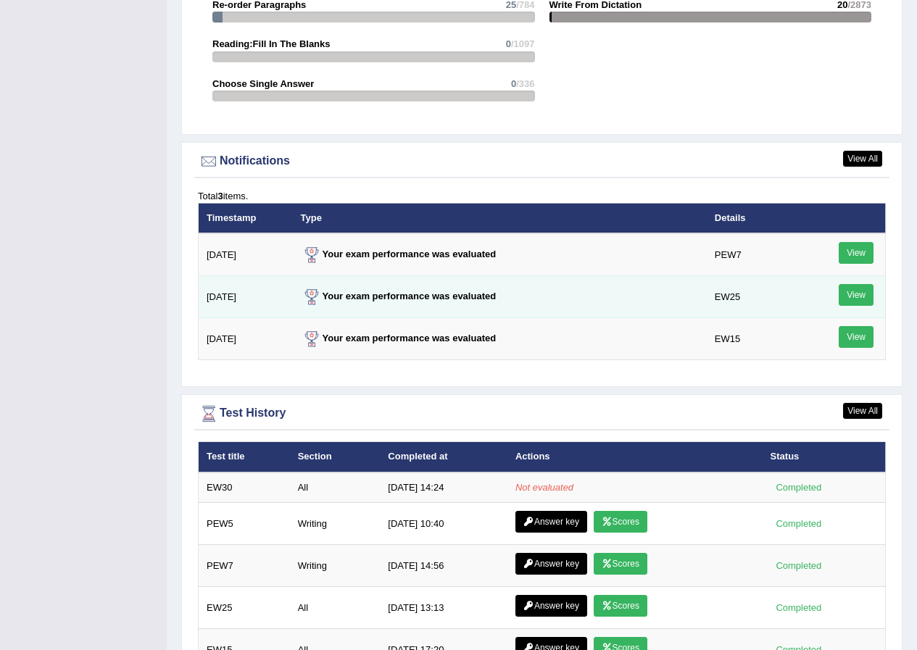
click at [843, 293] on link "View" at bounding box center [856, 295] width 35 height 22
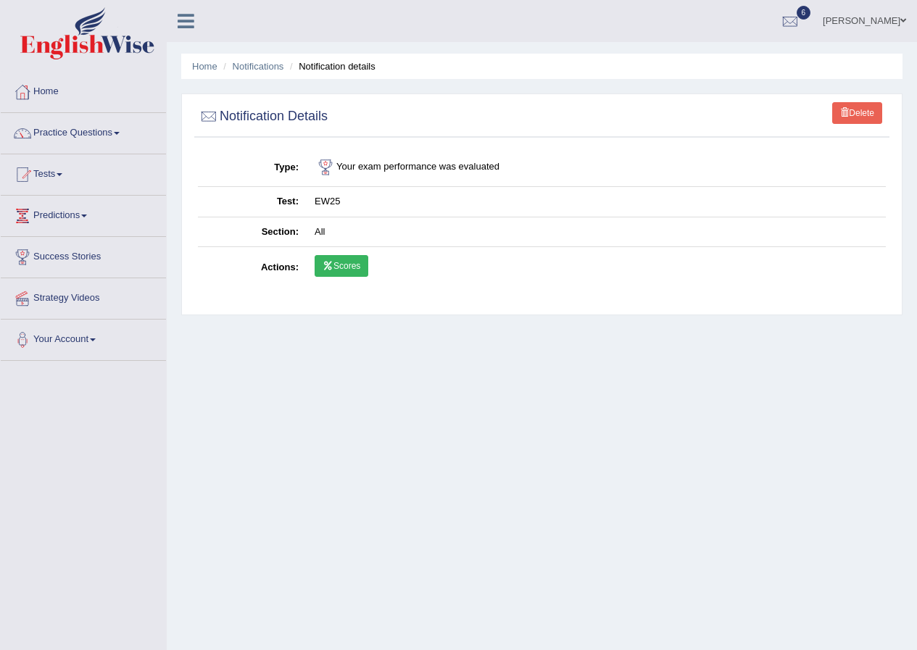
click at [363, 268] on link "Scores" at bounding box center [342, 266] width 54 height 22
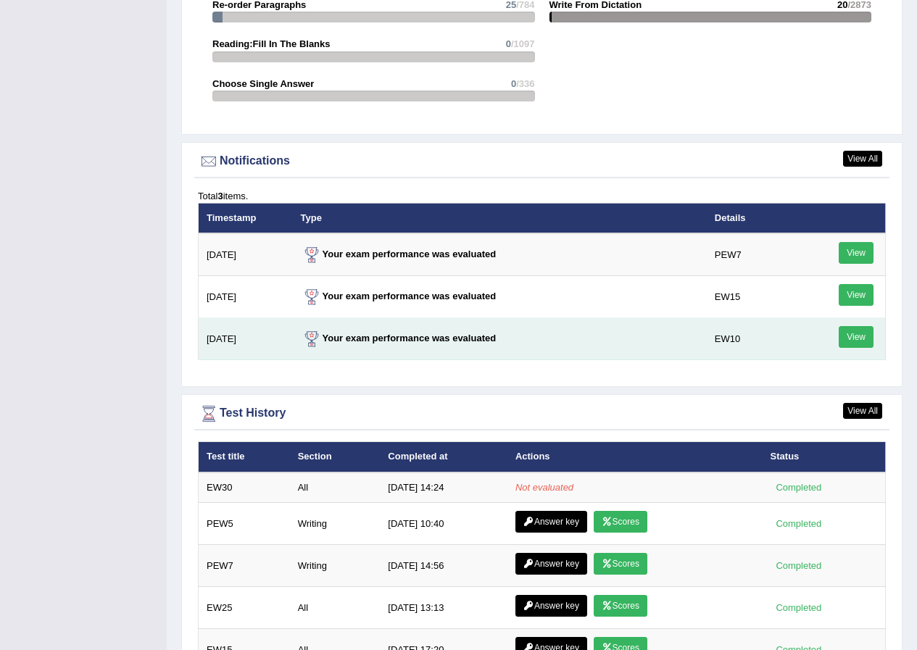
scroll to position [1624, 0]
click at [853, 333] on link "View" at bounding box center [856, 337] width 35 height 22
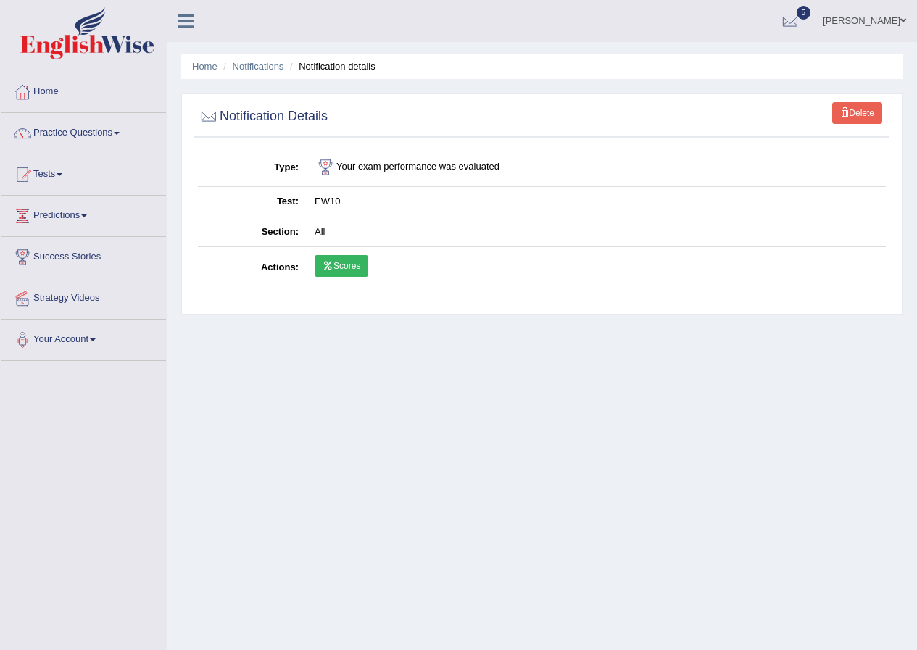
click at [324, 255] on link "Scores" at bounding box center [342, 266] width 54 height 22
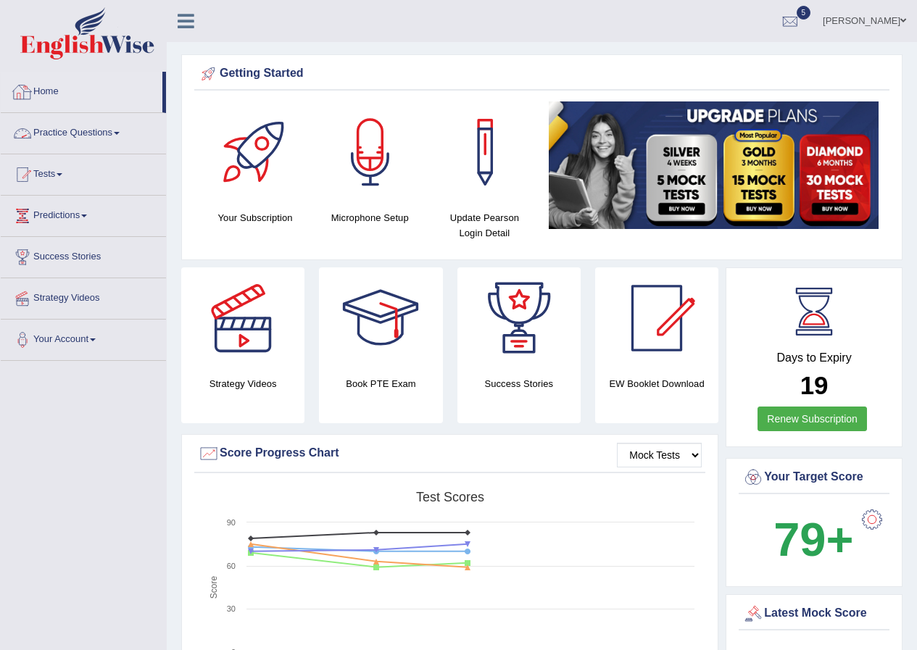
click at [39, 97] on link "Home" at bounding box center [82, 90] width 162 height 36
click at [49, 96] on link "Home" at bounding box center [82, 90] width 162 height 36
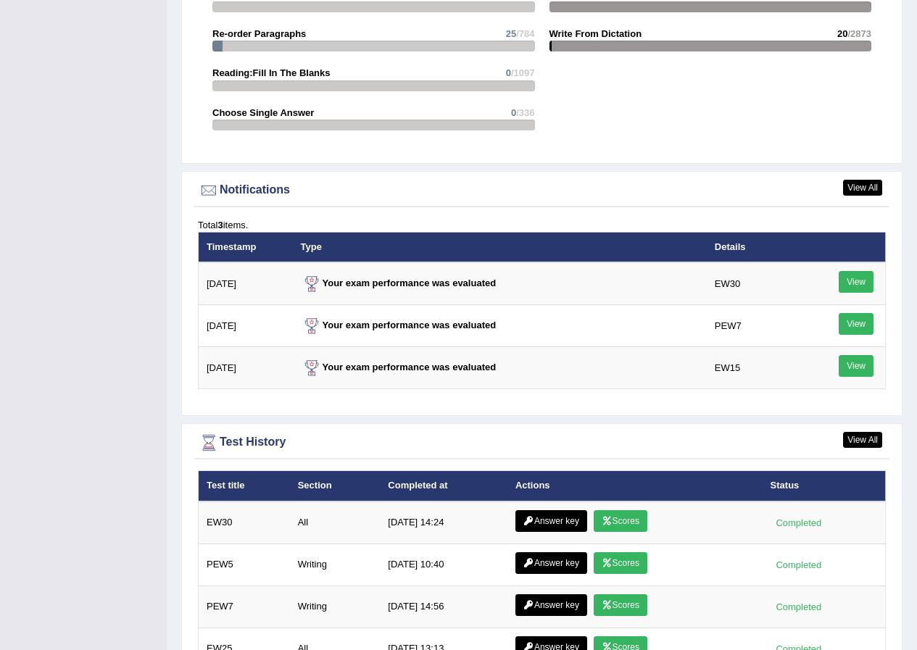
scroll to position [1812, 0]
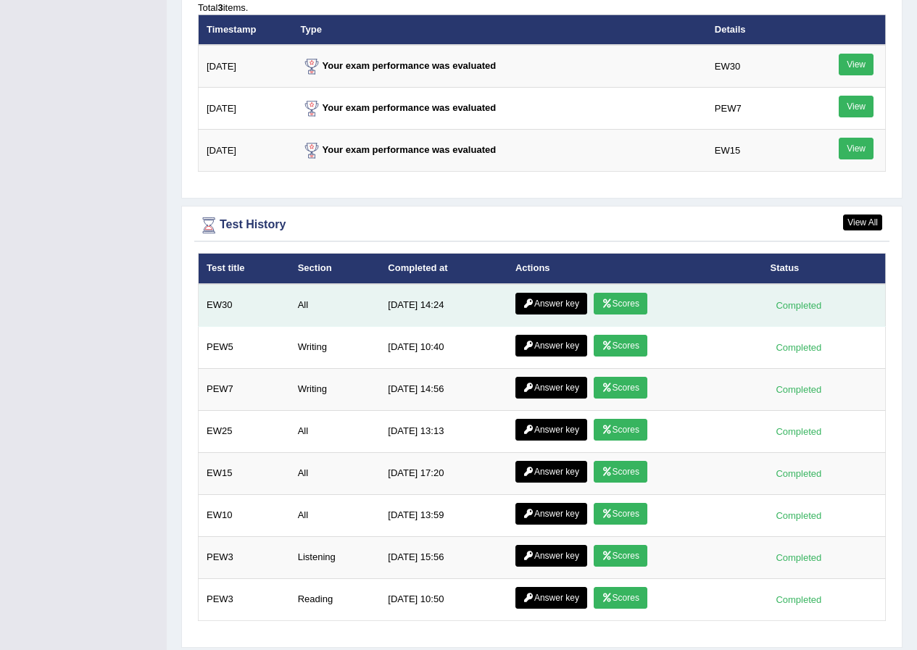
click at [606, 304] on icon at bounding box center [607, 303] width 11 height 9
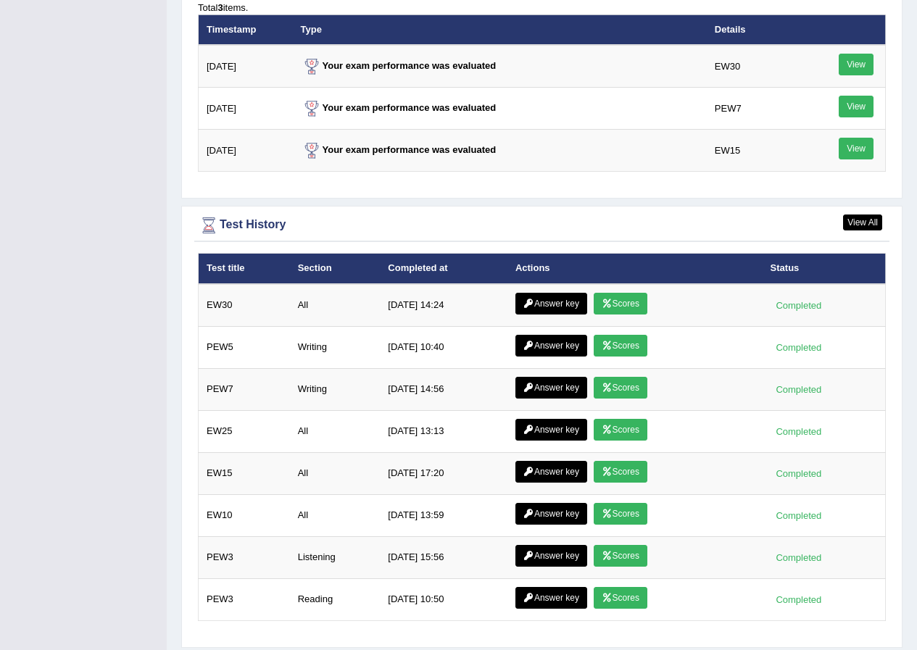
click at [568, 304] on link "Answer key" at bounding box center [551, 304] width 72 height 22
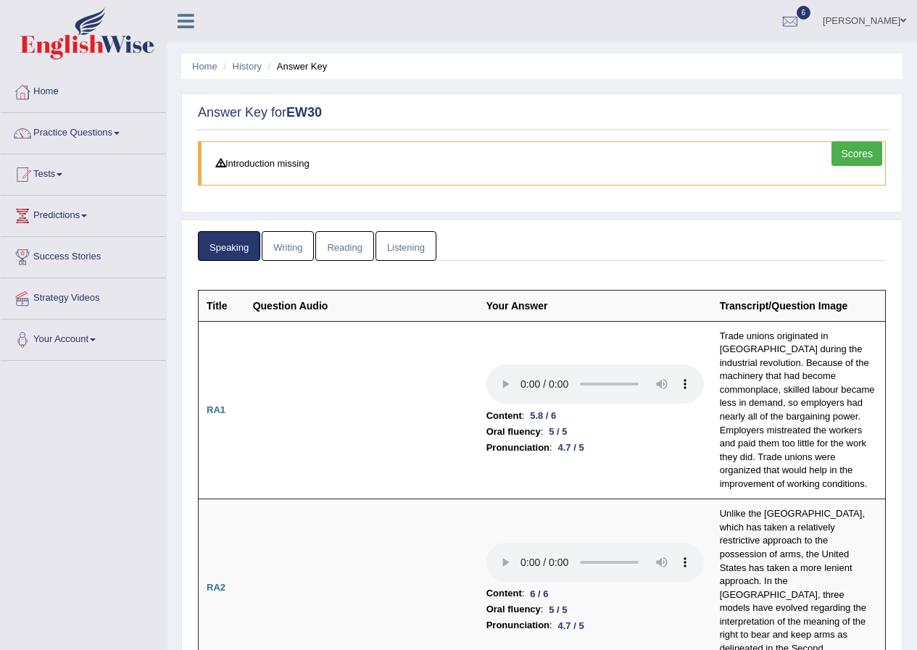
click at [289, 254] on link "Writing" at bounding box center [288, 246] width 52 height 30
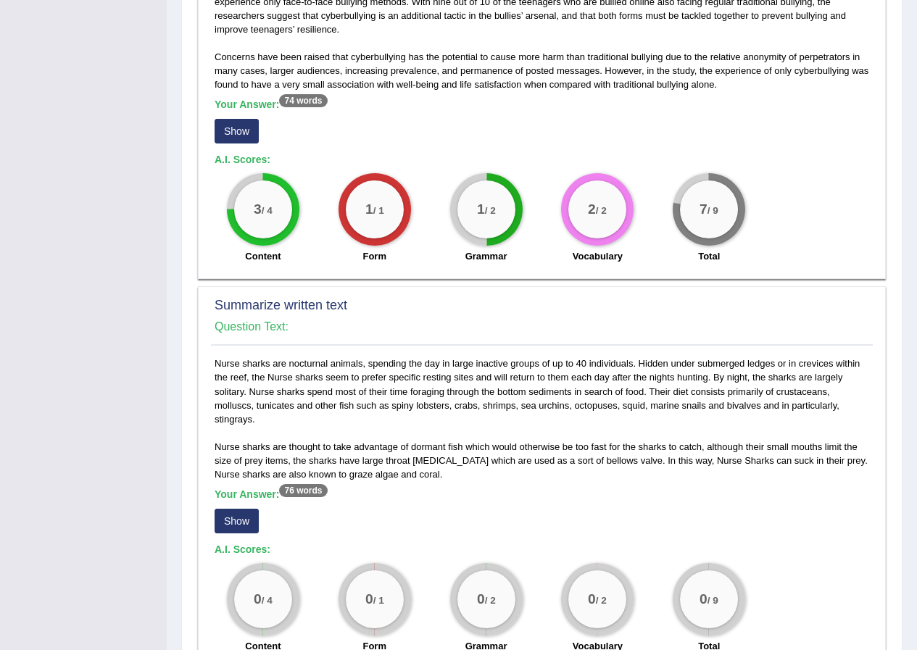
scroll to position [507, 0]
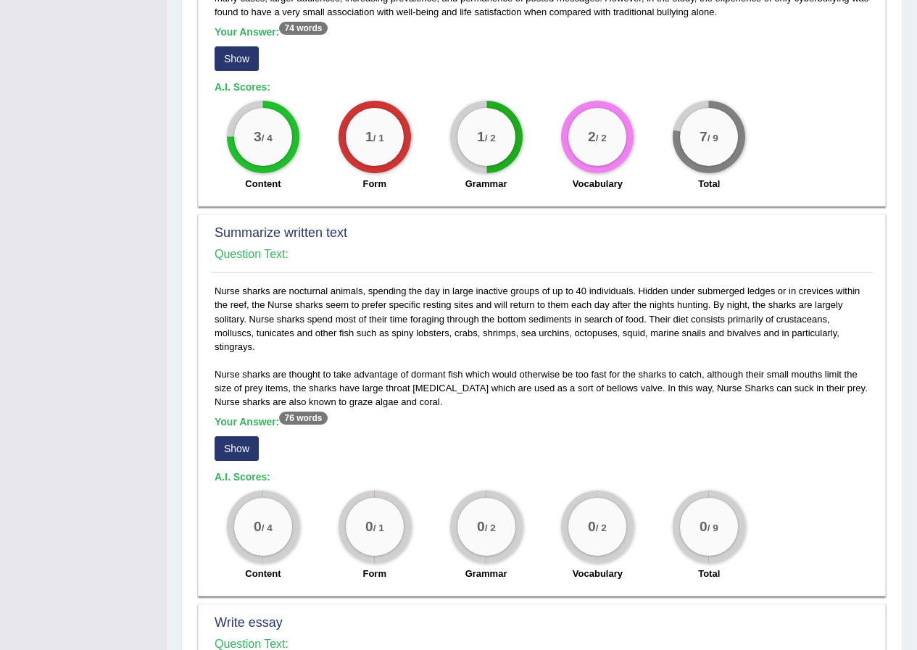
click at [235, 452] on button "Show" at bounding box center [237, 448] width 44 height 25
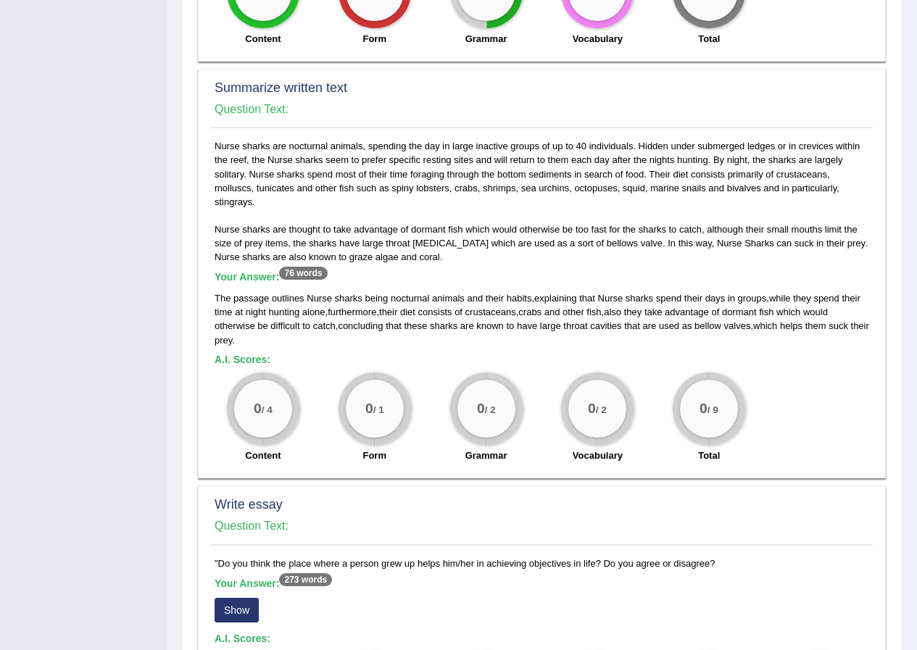
scroll to position [921, 0]
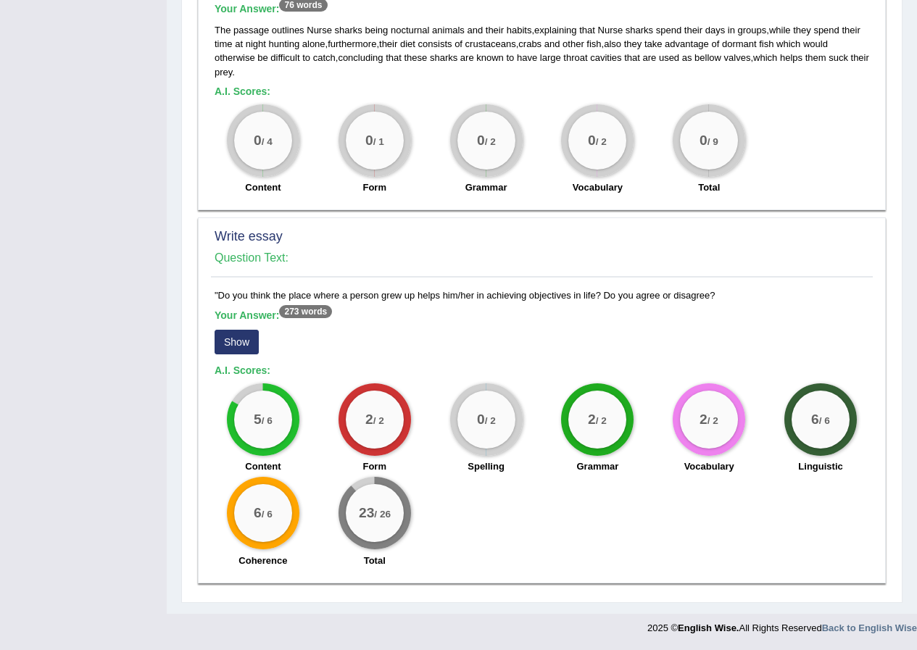
click at [237, 333] on button "Show" at bounding box center [237, 342] width 44 height 25
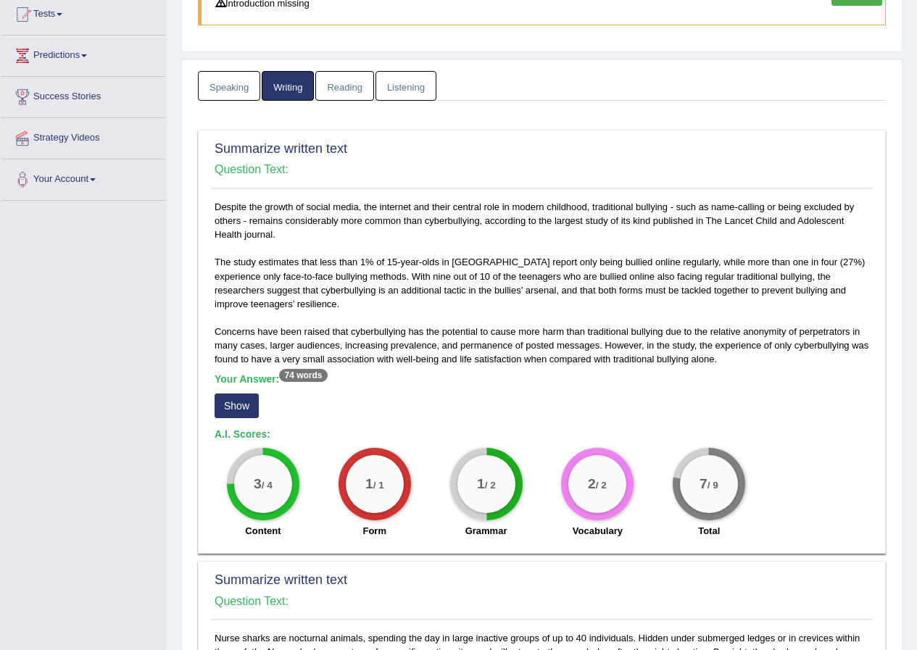
scroll to position [0, 0]
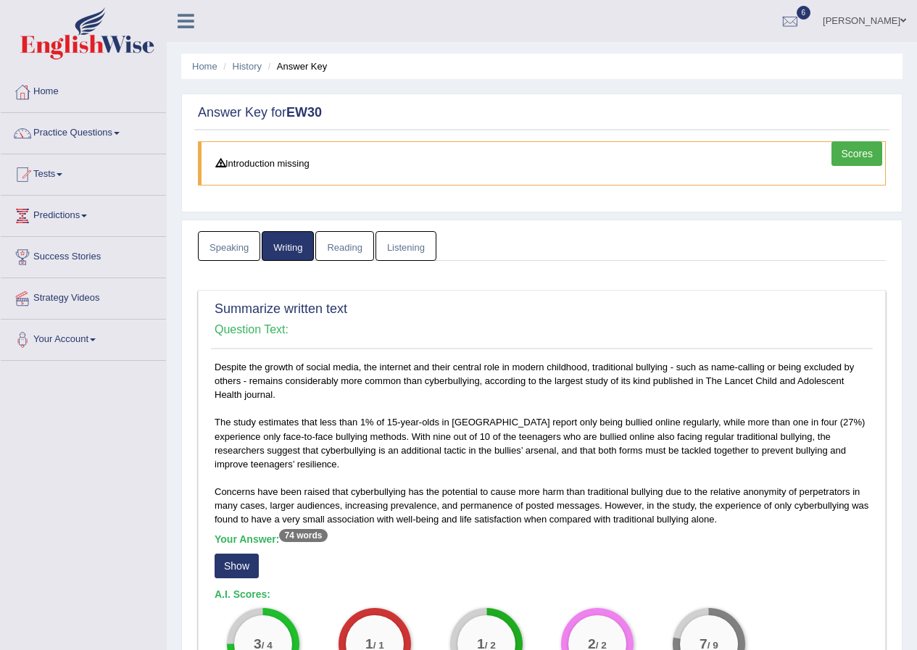
click at [355, 252] on link "Reading" at bounding box center [344, 246] width 58 height 30
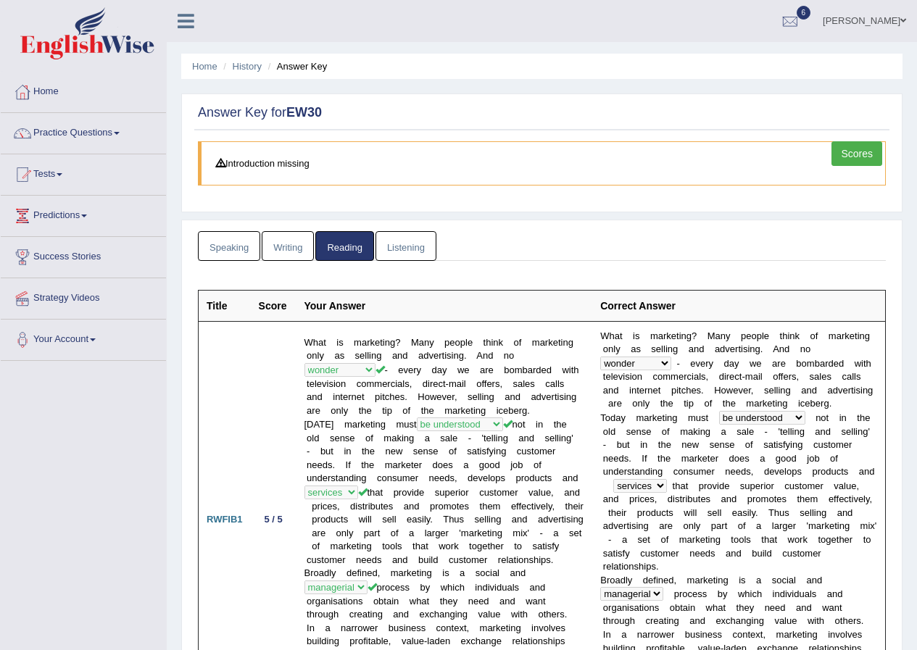
click at [403, 249] on link "Listening" at bounding box center [406, 246] width 61 height 30
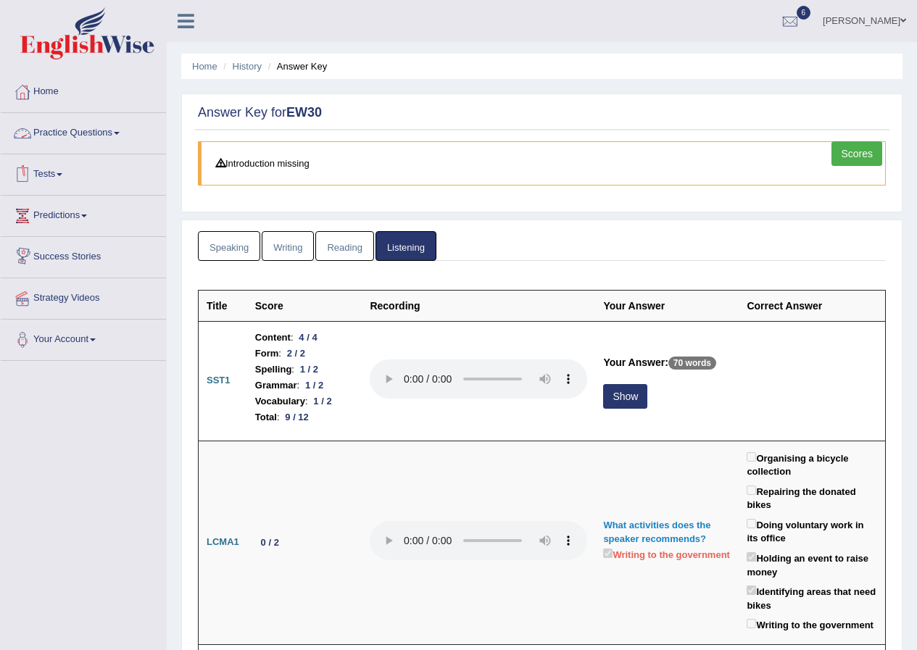
click at [204, 234] on link "Speaking" at bounding box center [229, 246] width 62 height 30
